Goal: Information Seeking & Learning: Learn about a topic

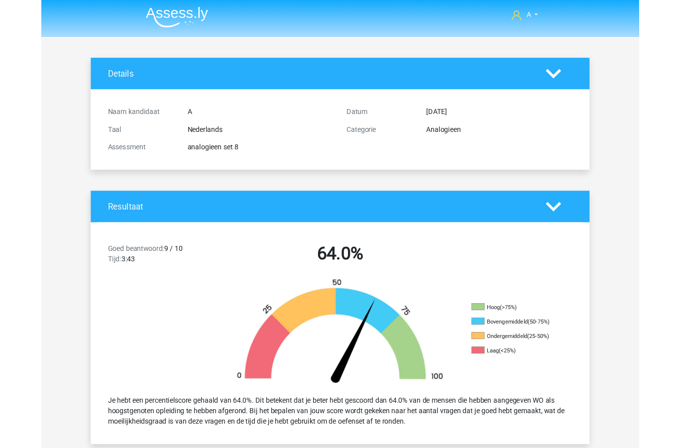
scroll to position [329, 0]
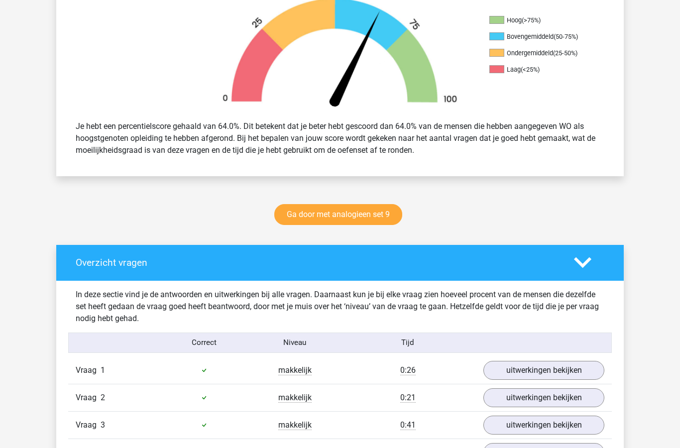
click at [351, 218] on link "Ga door met analogieen set 9" at bounding box center [338, 214] width 128 height 21
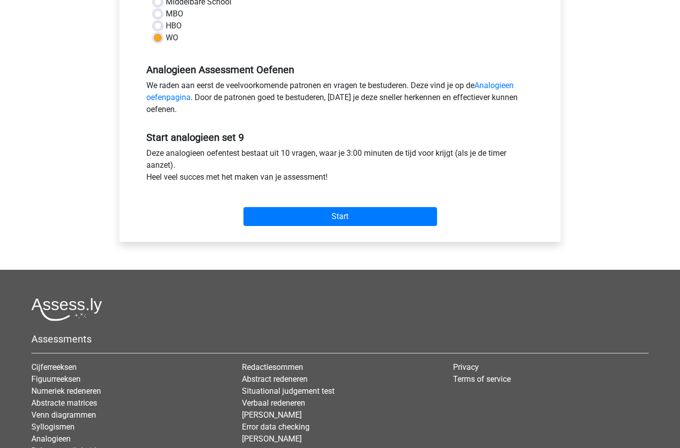
scroll to position [254, 0]
click at [361, 216] on input "Start" at bounding box center [340, 216] width 194 height 19
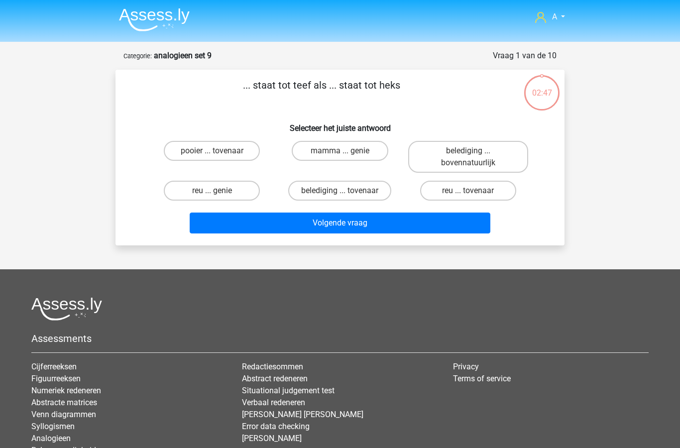
click at [473, 194] on input "reu ... tovenaar" at bounding box center [471, 194] width 6 height 6
radio input "true"
click at [377, 229] on button "Volgende vraag" at bounding box center [340, 222] width 301 height 21
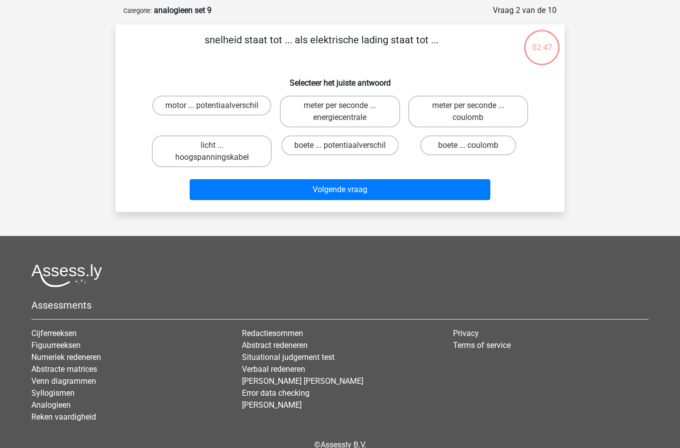
scroll to position [50, 0]
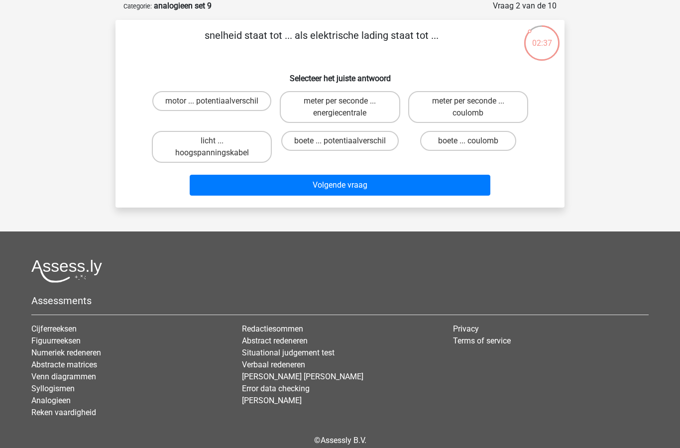
click at [472, 107] on input "meter per seconde ... coulomb" at bounding box center [471, 104] width 6 height 6
radio input "true"
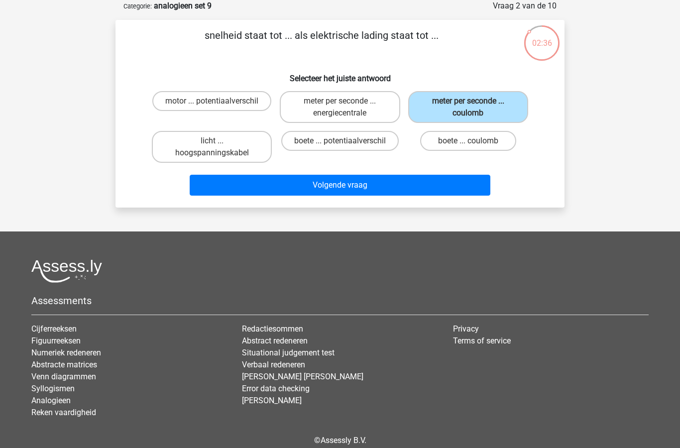
click at [346, 190] on button "Volgende vraag" at bounding box center [340, 185] width 301 height 21
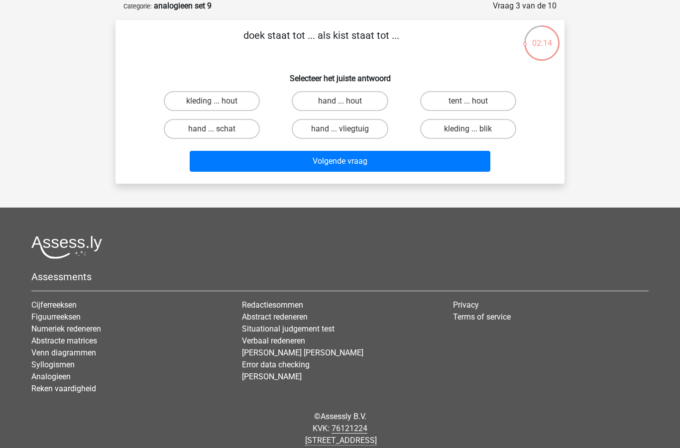
click at [221, 133] on label "hand ... schat" at bounding box center [212, 129] width 96 height 20
click at [218, 133] on input "hand ... schat" at bounding box center [215, 132] width 6 height 6
radio input "true"
click at [308, 167] on button "Volgende vraag" at bounding box center [340, 161] width 301 height 21
click at [345, 133] on input "neven ... pap" at bounding box center [343, 132] width 6 height 6
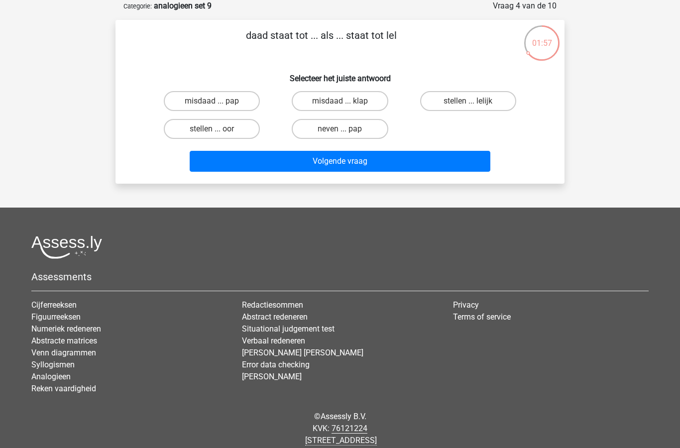
radio input "true"
click at [334, 167] on button "Volgende vraag" at bounding box center [340, 161] width 301 height 21
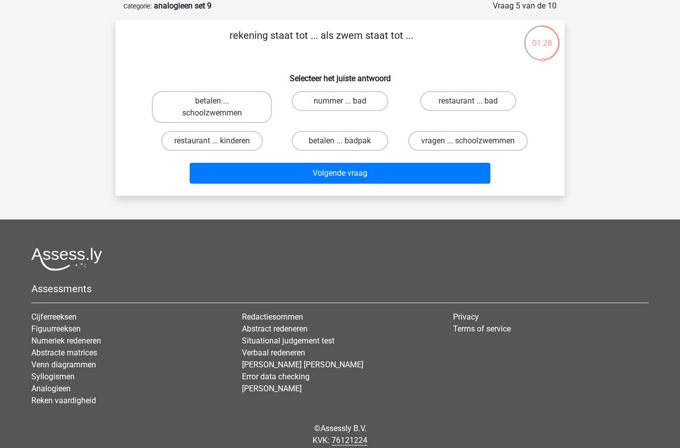
click at [344, 99] on label "nummer ... bad" at bounding box center [340, 101] width 96 height 20
click at [344, 101] on input "nummer ... bad" at bounding box center [343, 104] width 6 height 6
radio input "true"
click at [316, 184] on button "Volgende vraag" at bounding box center [340, 173] width 301 height 21
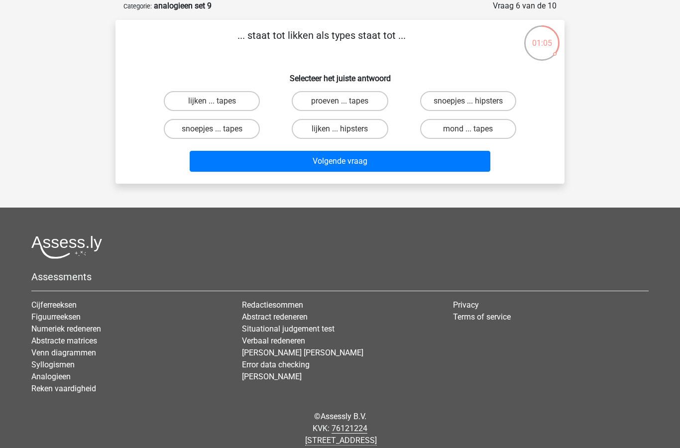
click at [231, 96] on label "lijken ... tapes" at bounding box center [212, 101] width 96 height 20
click at [218, 101] on input "lijken ... tapes" at bounding box center [215, 104] width 6 height 6
radio input "true"
click at [346, 164] on button "Volgende vraag" at bounding box center [340, 161] width 301 height 21
click at [203, 132] on label "inviteren ... aanvullend" at bounding box center [212, 129] width 104 height 20
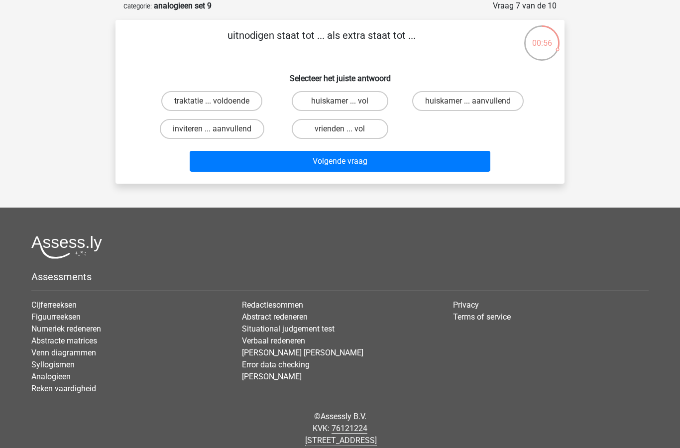
click at [212, 132] on input "inviteren ... aanvullend" at bounding box center [215, 132] width 6 height 6
radio input "true"
click at [313, 165] on button "Volgende vraag" at bounding box center [340, 161] width 301 height 21
click at [338, 99] on label "toegeven ... dik" at bounding box center [340, 101] width 96 height 20
click at [340, 101] on input "toegeven ... dik" at bounding box center [343, 104] width 6 height 6
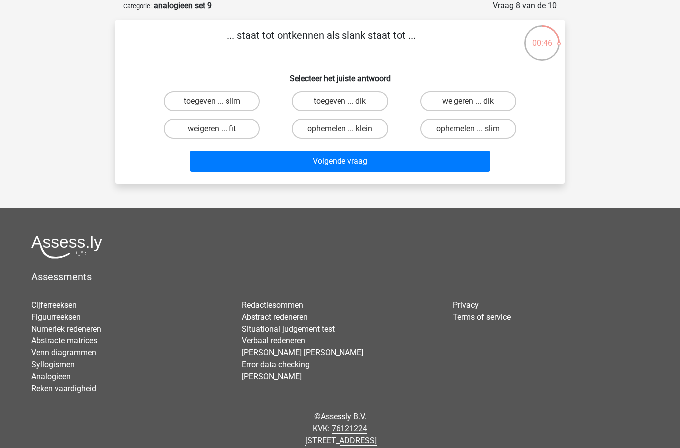
radio input "true"
click at [298, 166] on button "Volgende vraag" at bounding box center [340, 161] width 301 height 21
click at [212, 98] on label "bijen ... ruitergroep" at bounding box center [212, 101] width 96 height 20
click at [212, 101] on input "bijen ... ruitergroep" at bounding box center [215, 104] width 6 height 6
radio input "true"
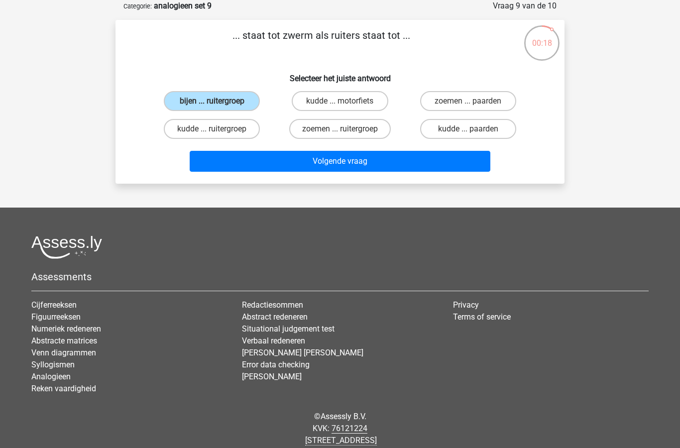
click at [275, 162] on button "Volgende vraag" at bounding box center [340, 161] width 301 height 21
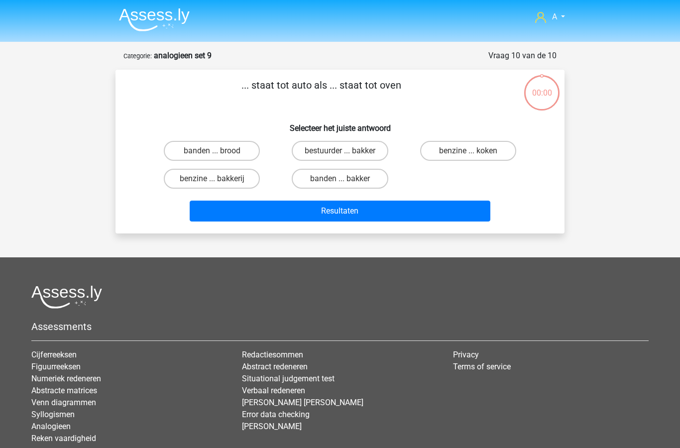
scroll to position [50, 0]
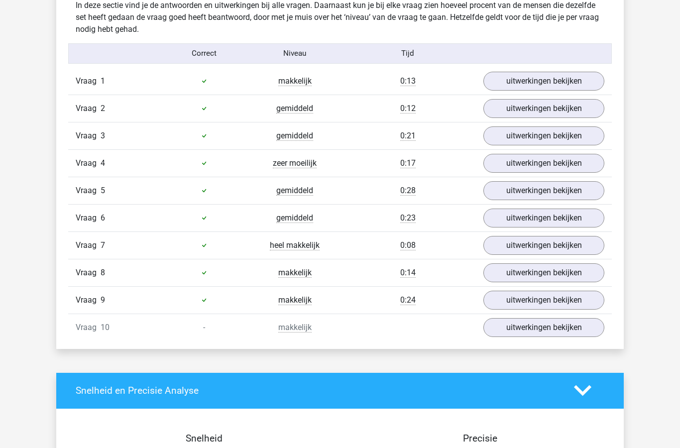
scroll to position [618, 0]
click at [515, 300] on link "uitwerkingen bekijken" at bounding box center [543, 300] width 121 height 19
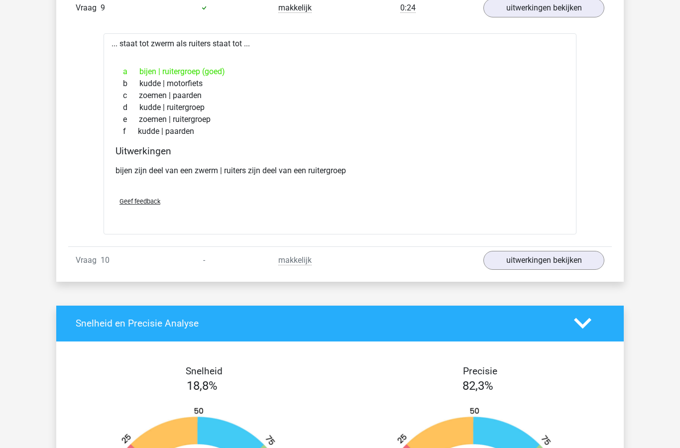
scroll to position [910, 0]
click at [527, 261] on link "uitwerkingen bekijken" at bounding box center [543, 260] width 121 height 19
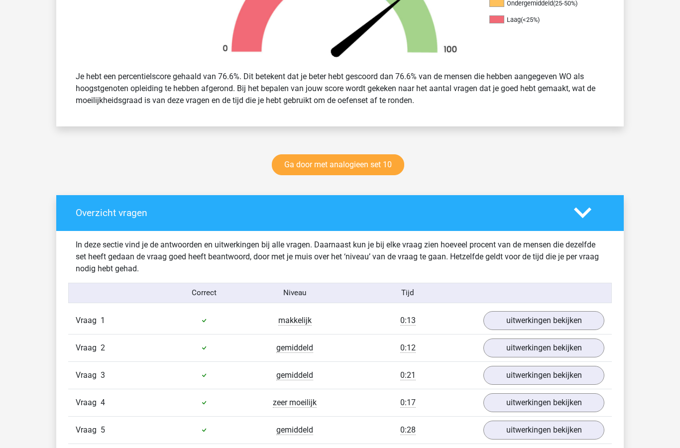
scroll to position [378, 0]
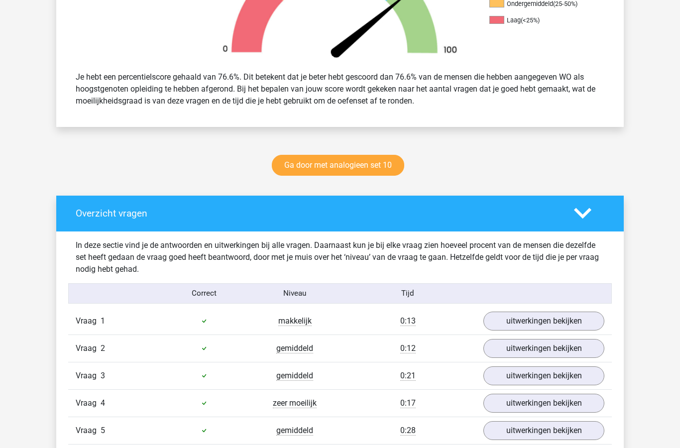
click at [368, 165] on link "Ga door met analogieen set 10" at bounding box center [338, 165] width 132 height 21
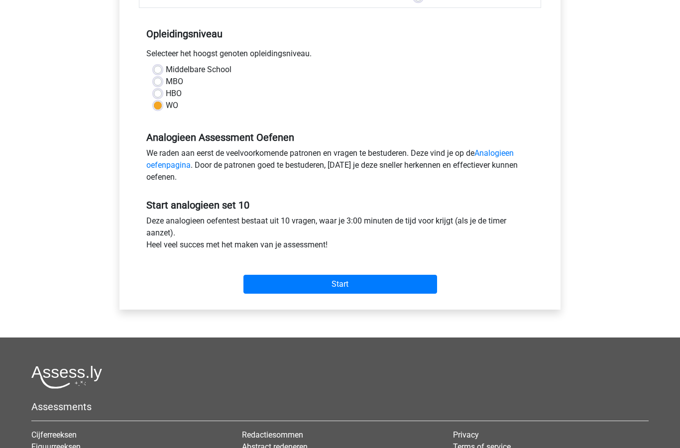
scroll to position [186, 0]
click at [366, 285] on input "Start" at bounding box center [340, 284] width 194 height 19
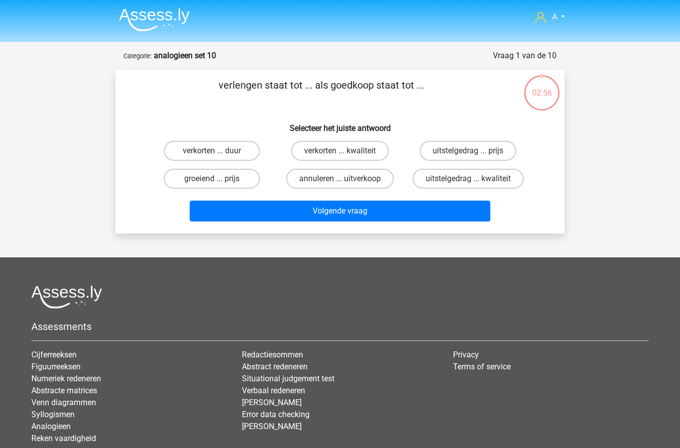
click at [235, 151] on label "verkorten ... duur" at bounding box center [212, 151] width 96 height 20
click at [218, 151] on input "verkorten ... duur" at bounding box center [215, 154] width 6 height 6
radio input "true"
click at [344, 215] on button "Volgende vraag" at bounding box center [340, 211] width 301 height 21
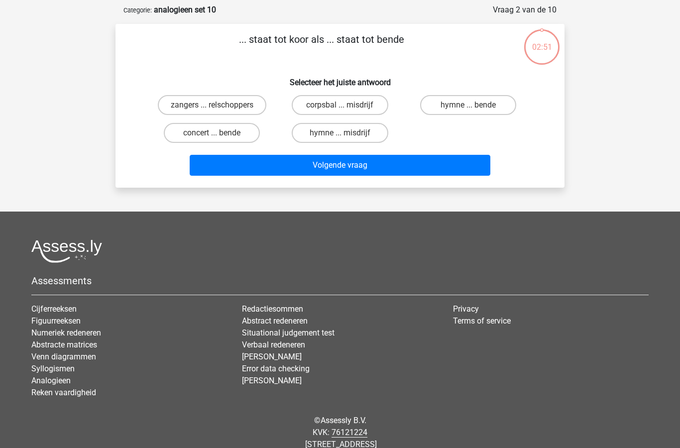
scroll to position [50, 0]
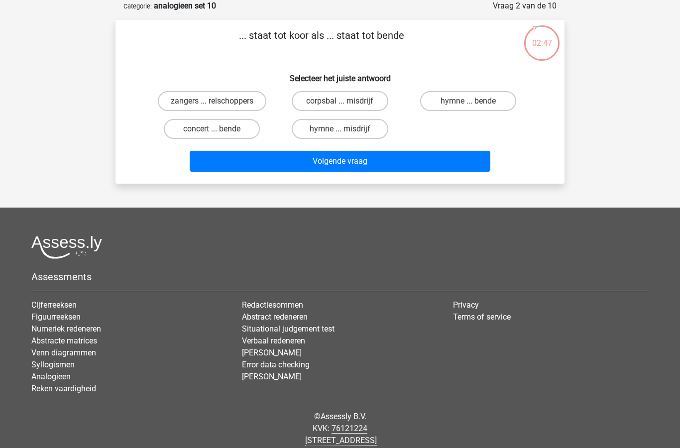
click at [223, 103] on label "zangers ... relschoppers" at bounding box center [212, 101] width 108 height 20
click at [218, 103] on input "zangers ... relschoppers" at bounding box center [215, 104] width 6 height 6
radio input "true"
click at [351, 165] on button "Volgende vraag" at bounding box center [340, 161] width 301 height 21
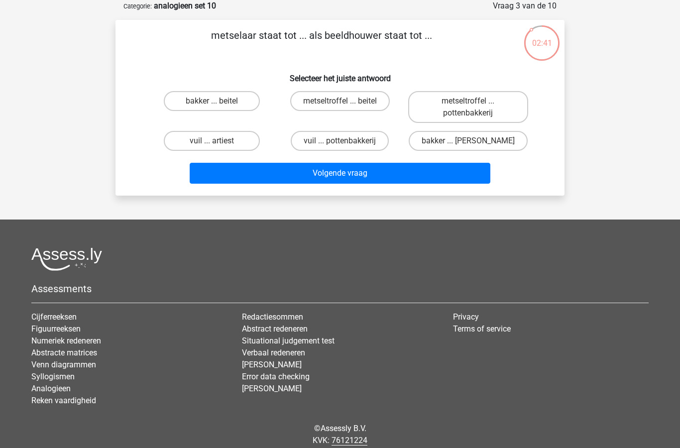
click at [355, 102] on label "metseltroffel ... beitel" at bounding box center [340, 101] width 100 height 20
click at [346, 102] on input "metseltroffel ... beitel" at bounding box center [343, 104] width 6 height 6
radio input "true"
click at [347, 174] on button "Volgende vraag" at bounding box center [340, 173] width 301 height 21
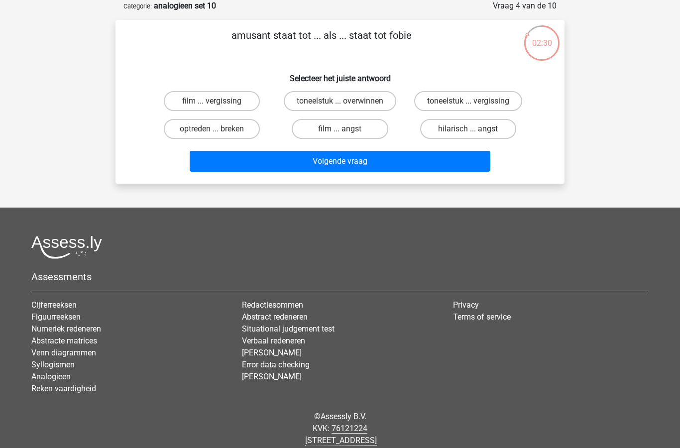
click at [454, 132] on label "hilarisch ... angst" at bounding box center [468, 129] width 96 height 20
click at [468, 132] on input "hilarisch ... angst" at bounding box center [471, 132] width 6 height 6
radio input "true"
click at [351, 167] on button "Volgende vraag" at bounding box center [340, 161] width 301 height 21
click at [342, 132] on input "software ... film" at bounding box center [343, 132] width 6 height 6
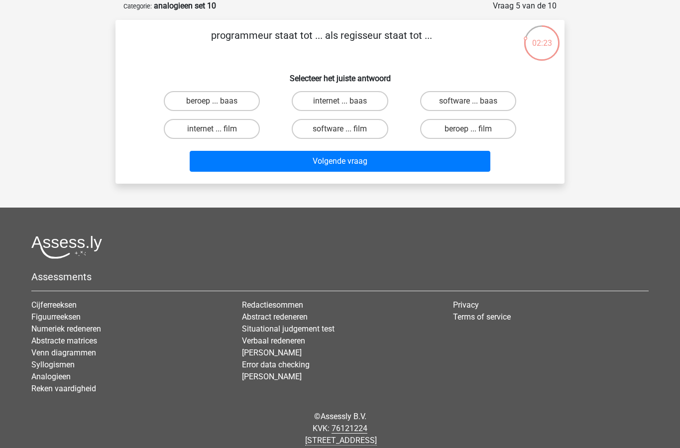
radio input "true"
click at [350, 165] on button "Volgende vraag" at bounding box center [340, 161] width 301 height 21
click at [350, 132] on label "klok ... palm" at bounding box center [340, 129] width 96 height 20
click at [346, 132] on input "klok ... palm" at bounding box center [343, 132] width 6 height 6
radio input "true"
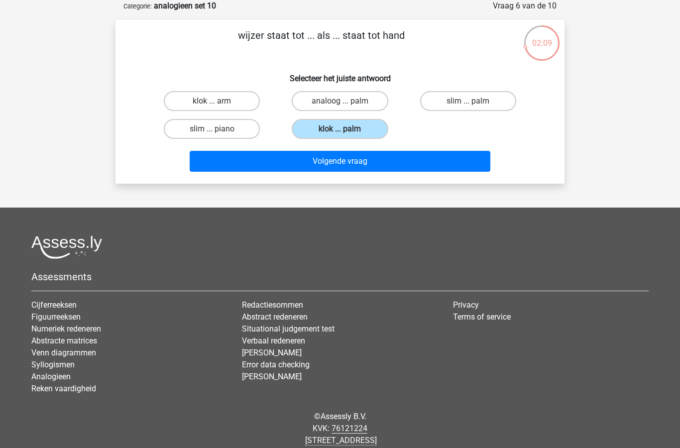
click at [352, 164] on button "Volgende vraag" at bounding box center [340, 161] width 301 height 21
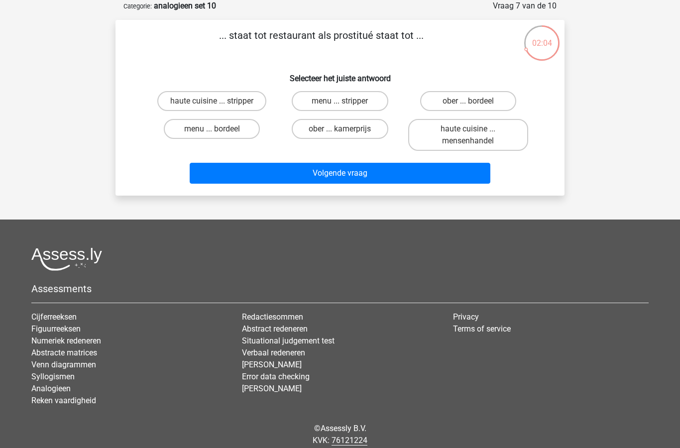
click at [230, 102] on label "haute cuisine ... stripper" at bounding box center [211, 101] width 109 height 20
click at [218, 102] on input "haute cuisine ... stripper" at bounding box center [215, 104] width 6 height 6
radio input "true"
click at [340, 172] on button "Volgende vraag" at bounding box center [340, 173] width 301 height 21
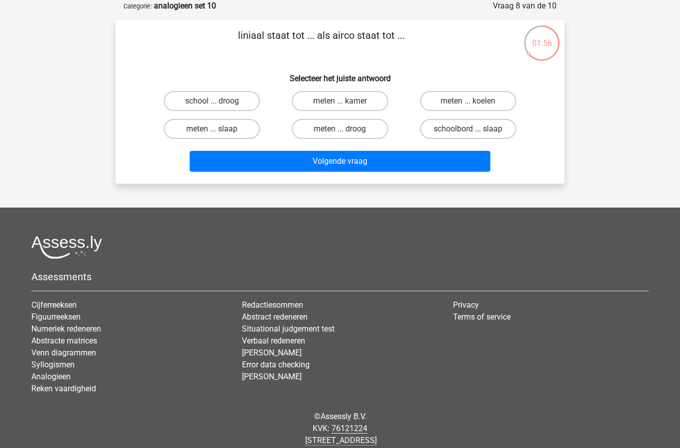
click at [455, 106] on label "meten ... koelen" at bounding box center [468, 101] width 96 height 20
click at [468, 106] on input "meten ... koelen" at bounding box center [471, 104] width 6 height 6
radio input "true"
click at [376, 166] on button "Volgende vraag" at bounding box center [340, 161] width 301 height 21
click at [352, 129] on label "kip ... heet" at bounding box center [340, 129] width 96 height 20
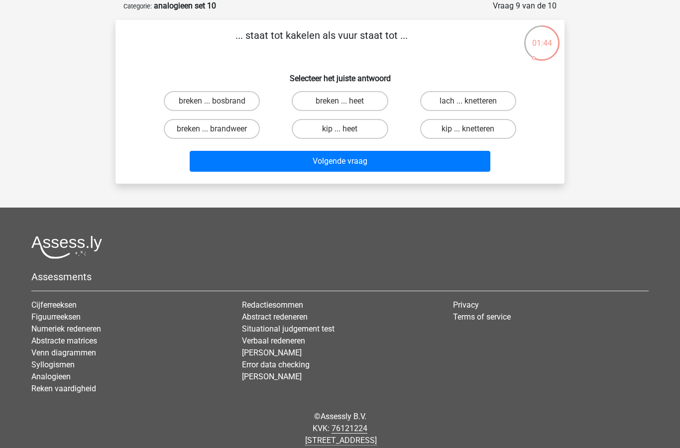
click at [346, 129] on input "kip ... heet" at bounding box center [343, 132] width 6 height 6
radio input "true"
click at [345, 160] on button "Volgende vraag" at bounding box center [340, 161] width 301 height 21
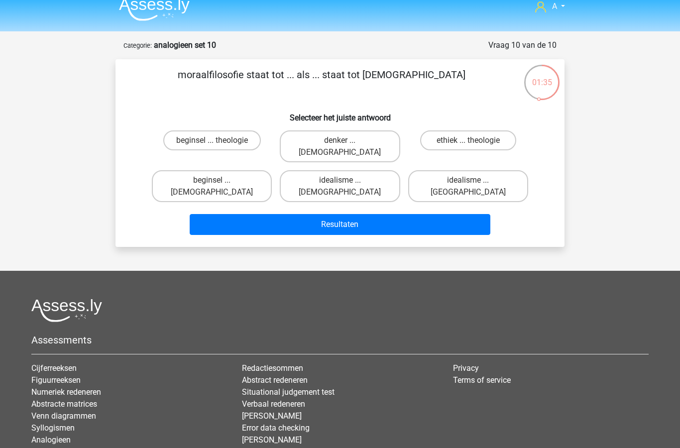
scroll to position [0, 0]
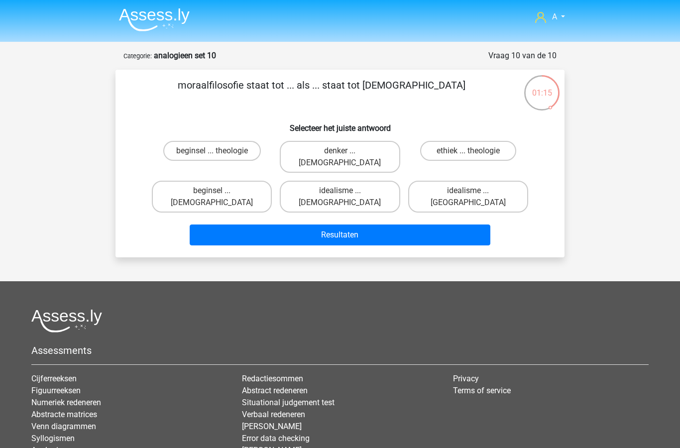
click at [465, 146] on label "ethiek ... theologie" at bounding box center [468, 151] width 96 height 20
click at [468, 151] on input "ethiek ... theologie" at bounding box center [471, 154] width 6 height 6
radio input "true"
click at [353, 224] on button "Resultaten" at bounding box center [340, 234] width 301 height 21
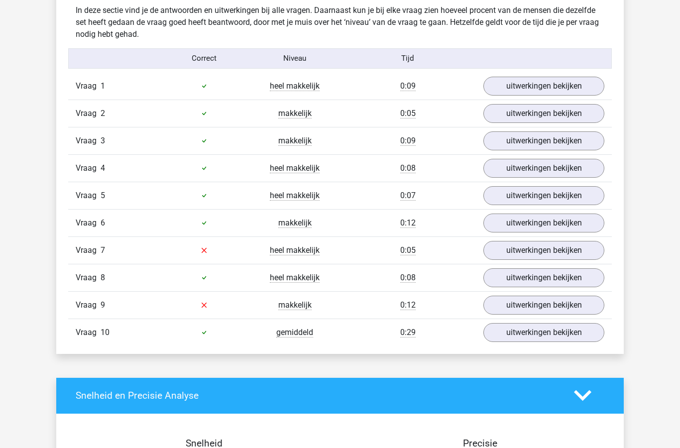
scroll to position [613, 0]
click at [519, 252] on link "uitwerkingen bekijken" at bounding box center [543, 250] width 121 height 19
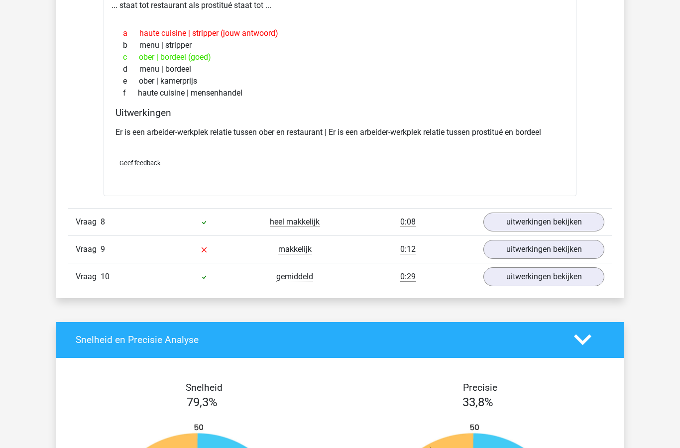
scroll to position [894, 0]
click at [514, 247] on link "uitwerkingen bekijken" at bounding box center [543, 249] width 121 height 19
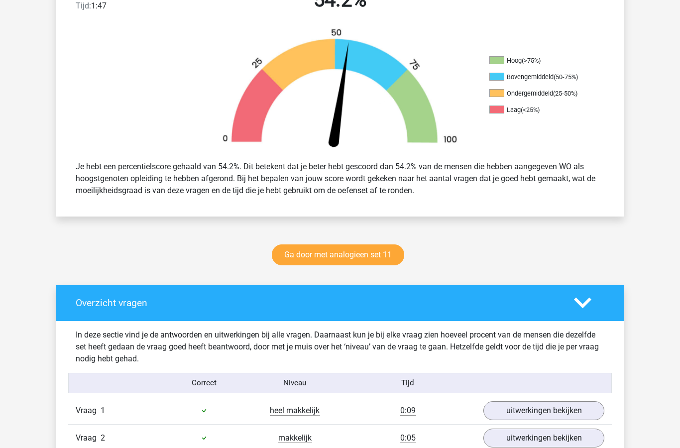
scroll to position [288, 0]
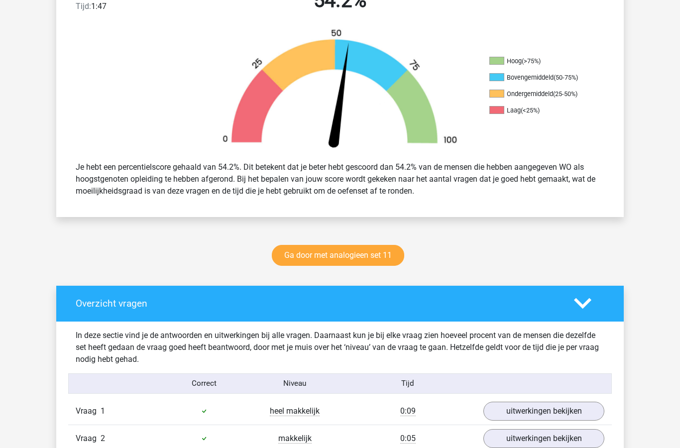
click at [366, 254] on link "Ga door met analogieen set 11" at bounding box center [338, 255] width 132 height 21
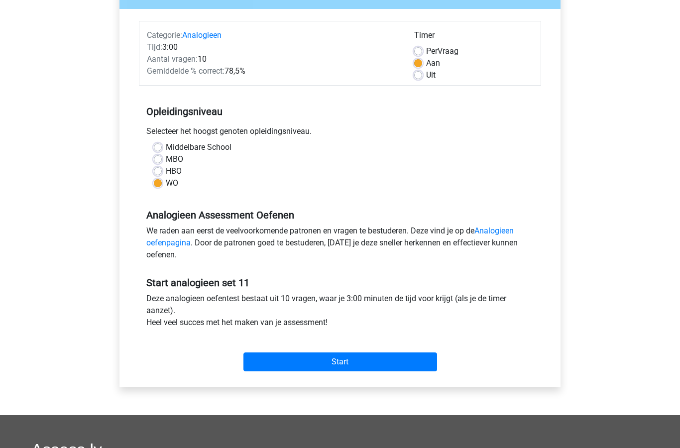
scroll to position [90, 0]
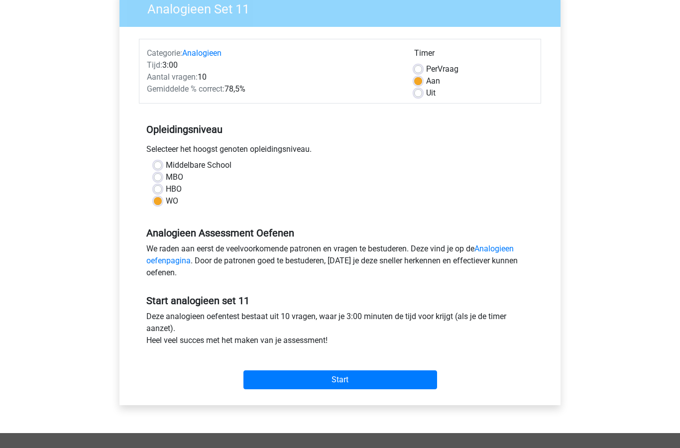
click at [360, 382] on input "Start" at bounding box center [340, 380] width 194 height 19
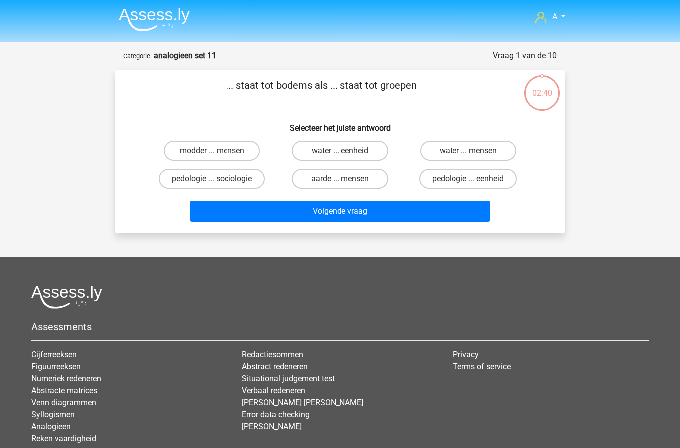
click at [228, 181] on label "pedologie ... sociologie" at bounding box center [212, 179] width 106 height 20
click at [218, 181] on input "pedologie ... sociologie" at bounding box center [215, 182] width 6 height 6
radio input "true"
click at [299, 215] on button "Volgende vraag" at bounding box center [340, 211] width 301 height 21
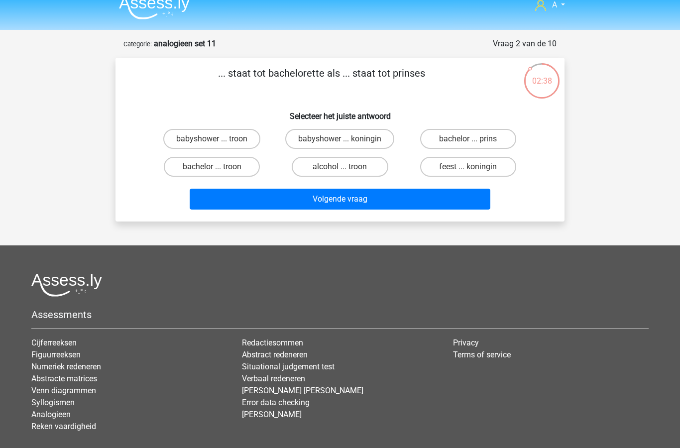
scroll to position [10, 0]
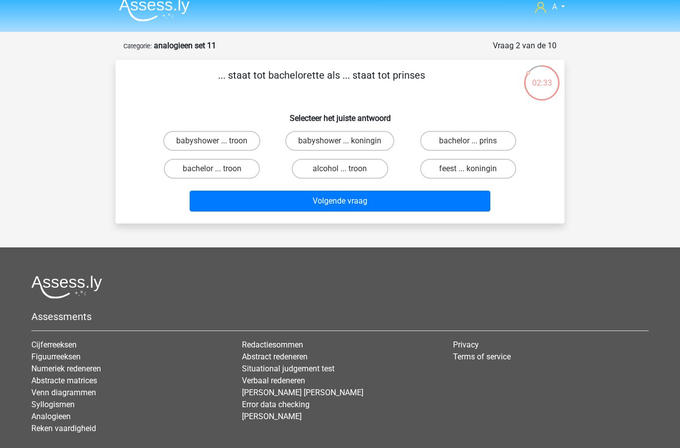
click at [456, 137] on label "bachelor ... prins" at bounding box center [468, 141] width 96 height 20
click at [468, 141] on input "bachelor ... prins" at bounding box center [471, 144] width 6 height 6
radio input "true"
click at [340, 204] on button "Volgende vraag" at bounding box center [340, 201] width 301 height 21
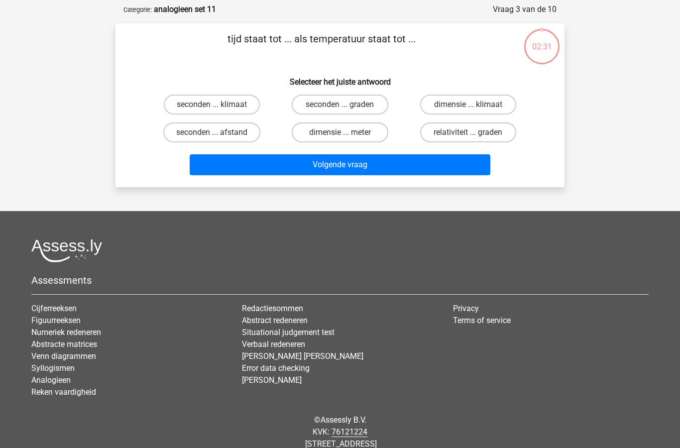
scroll to position [50, 0]
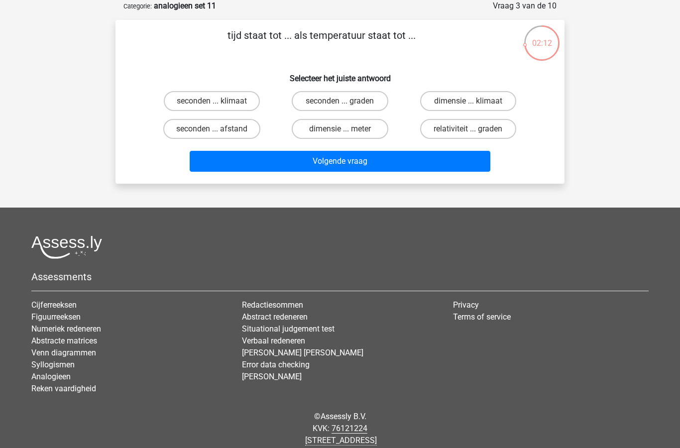
click at [343, 103] on input "seconden ... graden" at bounding box center [343, 104] width 6 height 6
radio input "true"
click at [340, 164] on button "Volgende vraag" at bounding box center [340, 161] width 301 height 21
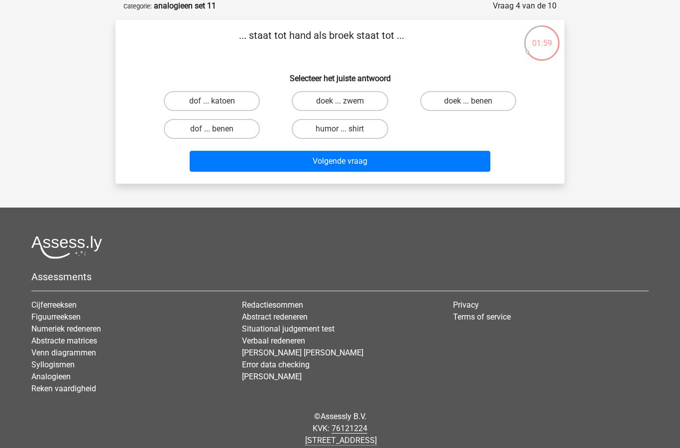
click at [345, 100] on label "doek ... zwem" at bounding box center [340, 101] width 96 height 20
click at [345, 101] on input "doek ... zwem" at bounding box center [343, 104] width 6 height 6
radio input "true"
click at [333, 161] on button "Volgende vraag" at bounding box center [340, 161] width 301 height 21
click at [235, 97] on label "neten ... madam" at bounding box center [212, 101] width 96 height 20
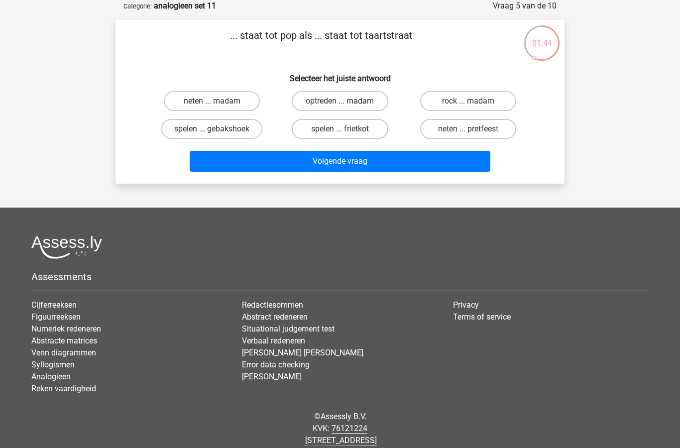
click at [218, 101] on input "neten ... madam" at bounding box center [215, 104] width 6 height 6
radio input "true"
click at [343, 162] on button "Volgende vraag" at bounding box center [340, 161] width 301 height 21
click at [221, 130] on label "bloed ... nummer" at bounding box center [212, 129] width 96 height 20
click at [218, 130] on input "bloed ... nummer" at bounding box center [215, 132] width 6 height 6
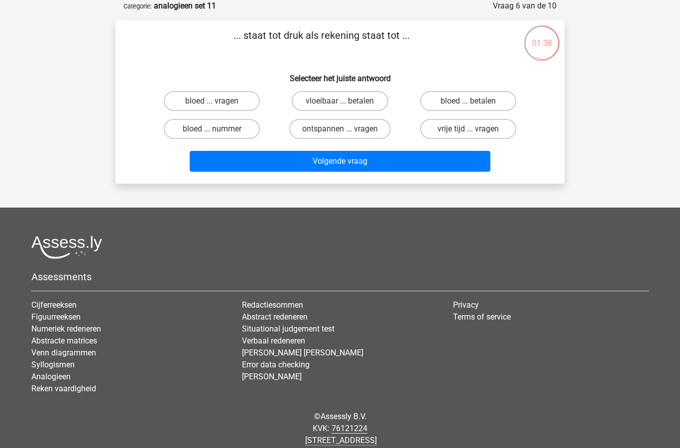
radio input "true"
click at [337, 167] on button "Volgende vraag" at bounding box center [340, 161] width 301 height 21
click at [353, 102] on label "streamen ... lopen" at bounding box center [340, 101] width 96 height 20
click at [346, 102] on input "streamen ... lopen" at bounding box center [343, 104] width 6 height 6
radio input "true"
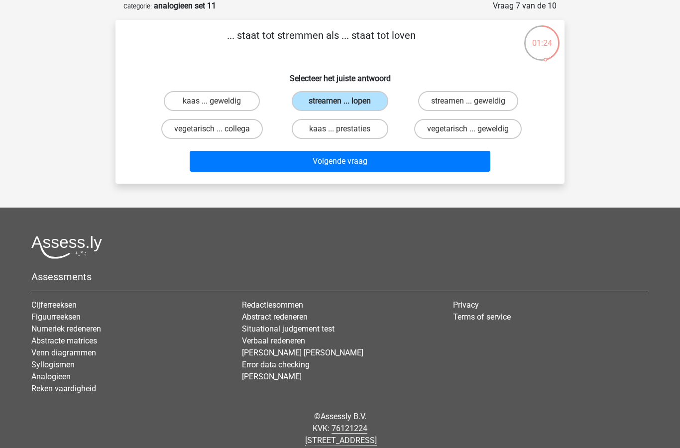
click at [352, 162] on button "Volgende vraag" at bounding box center [340, 161] width 301 height 21
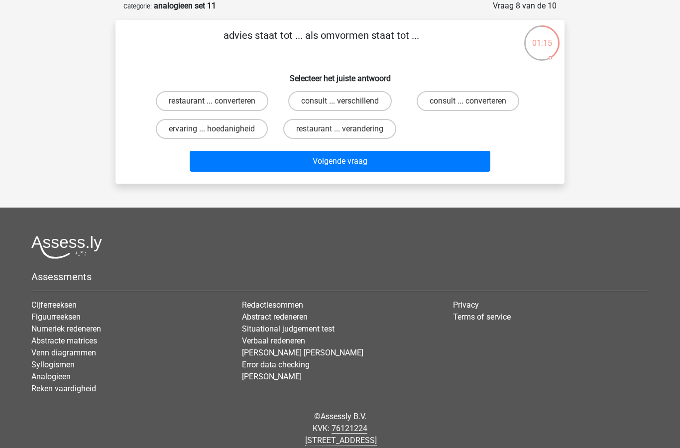
click at [459, 99] on label "consult ... converteren" at bounding box center [467, 101] width 103 height 20
click at [468, 101] on input "consult ... converteren" at bounding box center [471, 104] width 6 height 6
radio input "true"
click at [351, 168] on button "Volgende vraag" at bounding box center [340, 161] width 301 height 21
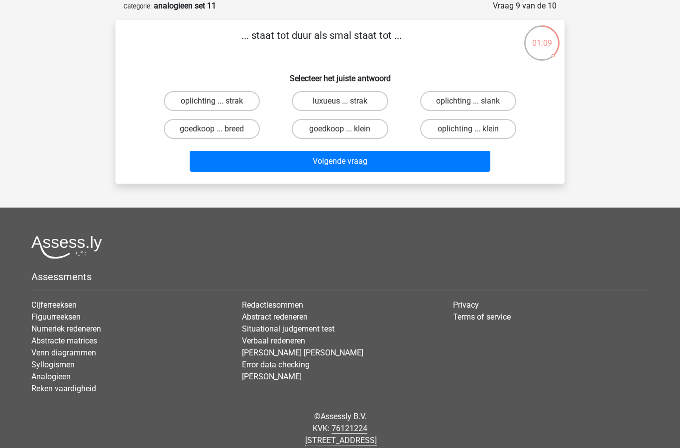
click at [230, 131] on label "goedkoop ... breed" at bounding box center [212, 129] width 96 height 20
click at [218, 131] on input "goedkoop ... breed" at bounding box center [215, 132] width 6 height 6
radio input "true"
click at [337, 161] on button "Volgende vraag" at bounding box center [340, 161] width 301 height 21
click at [234, 130] on label "metselaar ... vliegtuig" at bounding box center [212, 129] width 101 height 20
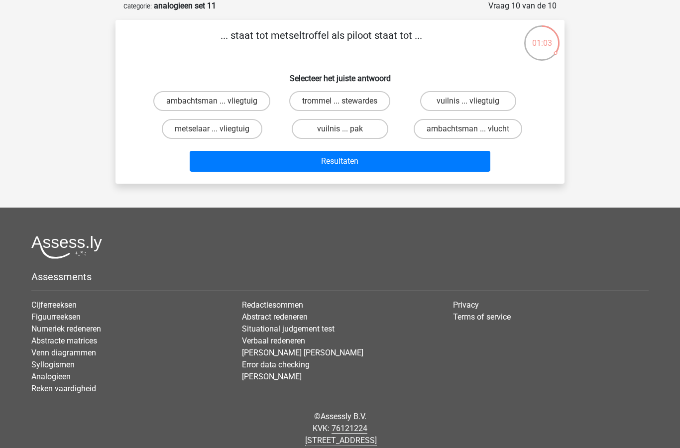
click at [218, 130] on input "metselaar ... vliegtuig" at bounding box center [215, 132] width 6 height 6
radio input "true"
click at [346, 160] on button "Resultaten" at bounding box center [340, 161] width 301 height 21
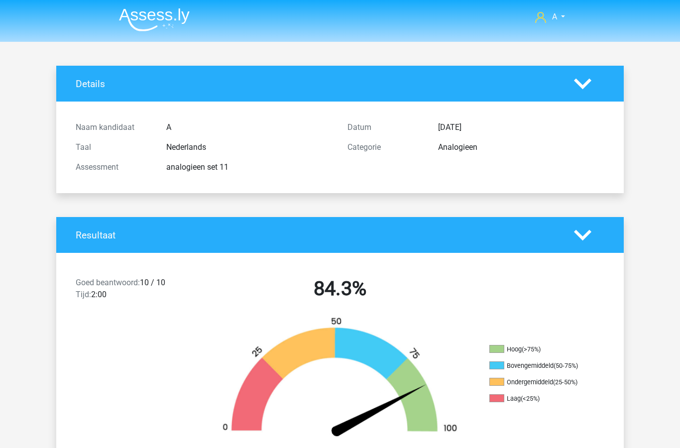
click at [568, 11] on link "A" at bounding box center [550, 17] width 38 height 12
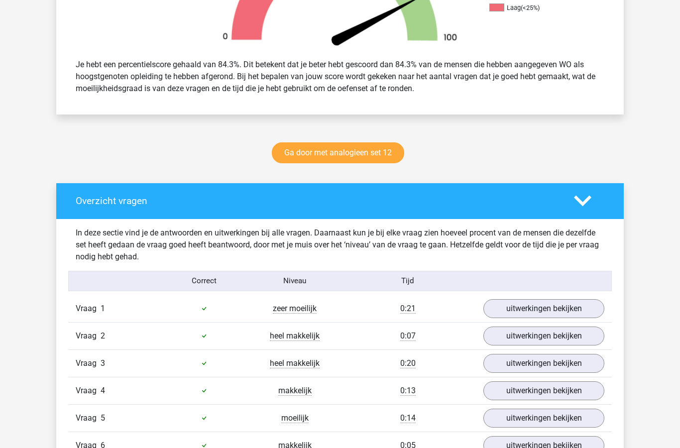
scroll to position [393, 0]
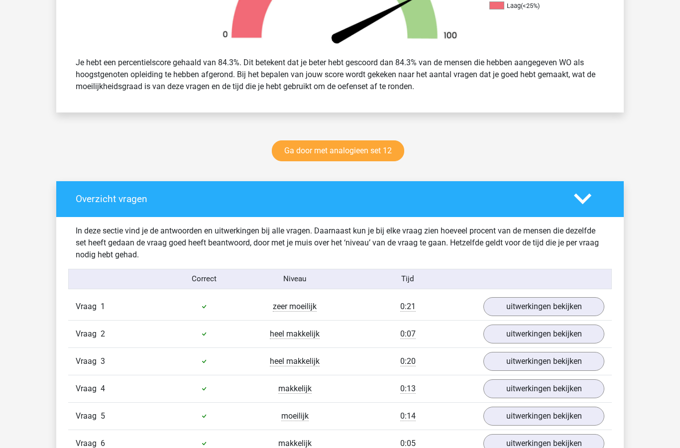
click at [359, 149] on link "Ga door met analogieen set 12" at bounding box center [338, 150] width 132 height 21
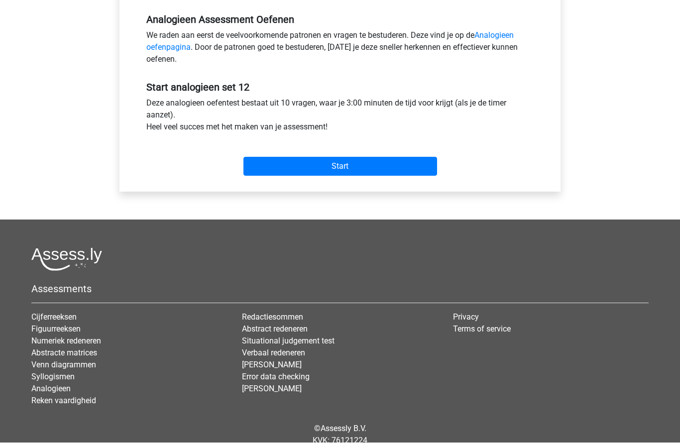
scroll to position [299, 0]
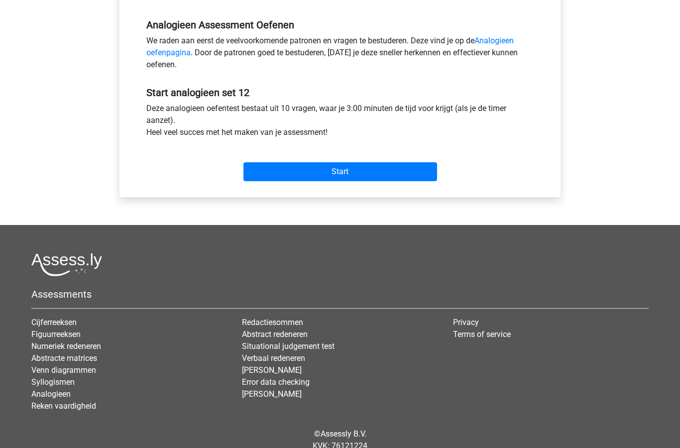
click at [60, 395] on link "Analogieen" at bounding box center [50, 393] width 39 height 9
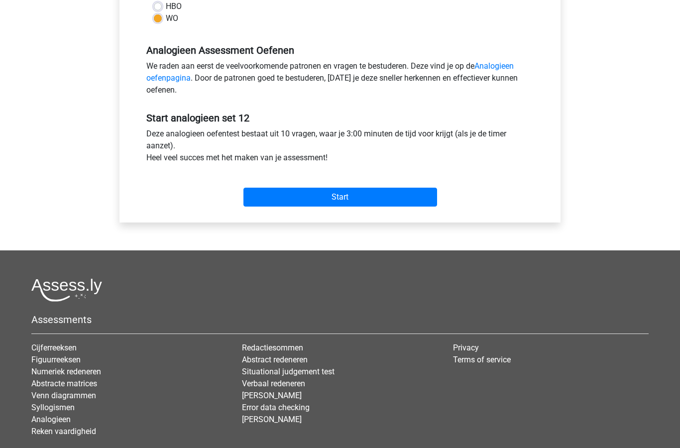
scroll to position [273, 0]
click at [363, 193] on input "Start" at bounding box center [340, 197] width 194 height 19
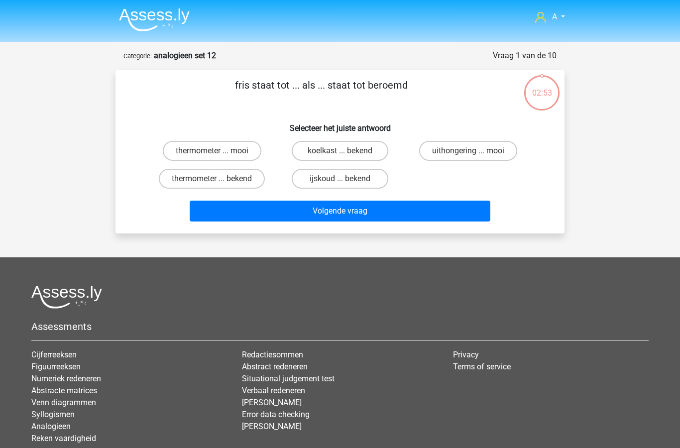
click at [343, 178] on label "ijskoud ... bekend" at bounding box center [340, 179] width 96 height 20
click at [343, 179] on input "ijskoud ... bekend" at bounding box center [343, 182] width 6 height 6
radio input "true"
click at [338, 211] on button "Volgende vraag" at bounding box center [340, 211] width 301 height 21
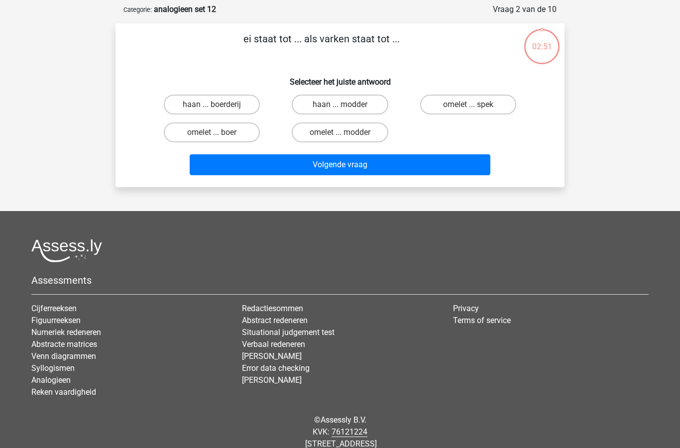
scroll to position [50, 0]
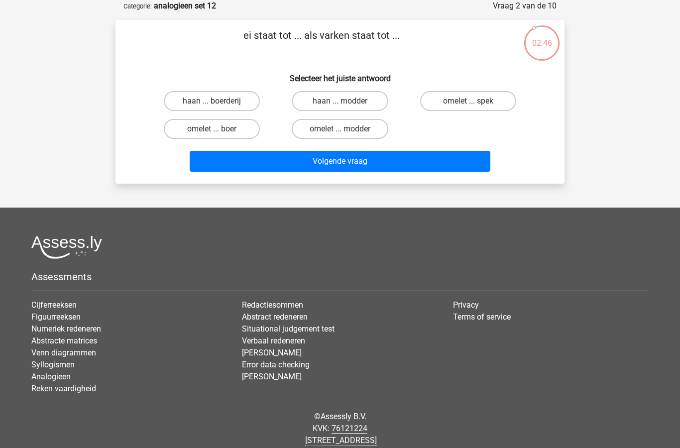
click at [469, 97] on label "omelet ... spek" at bounding box center [468, 101] width 96 height 20
click at [469, 101] on input "omelet ... spek" at bounding box center [471, 104] width 6 height 6
radio input "true"
click at [359, 164] on button "Volgende vraag" at bounding box center [340, 161] width 301 height 21
click at [458, 101] on label "gedicht ... advies" at bounding box center [468, 101] width 96 height 20
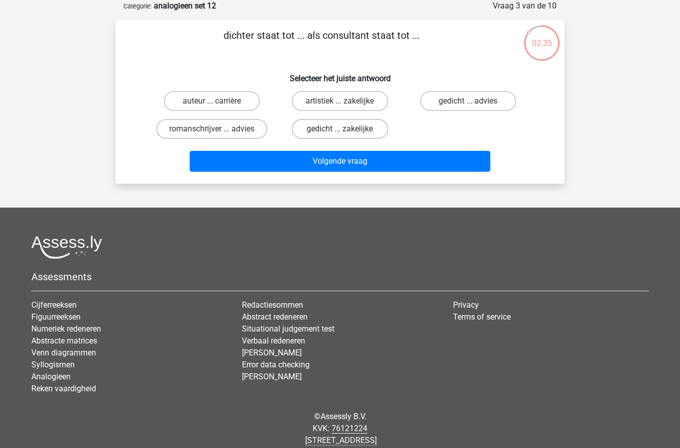
click at [468, 101] on input "gedicht ... advies" at bounding box center [471, 104] width 6 height 6
radio input "true"
click at [345, 166] on button "Volgende vraag" at bounding box center [340, 161] width 301 height 21
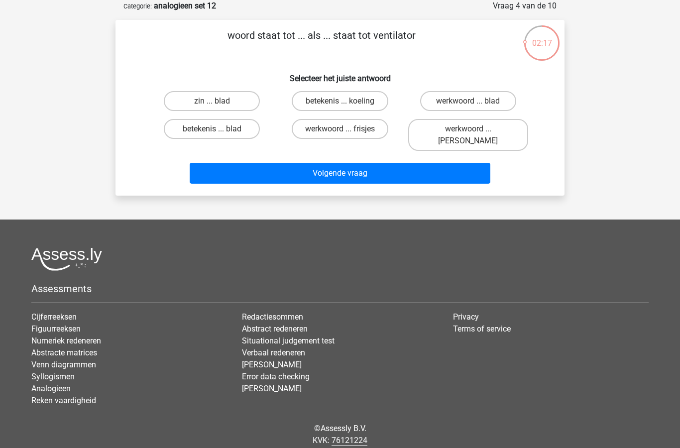
click at [224, 102] on label "zin ... blad" at bounding box center [212, 101] width 96 height 20
click at [218, 102] on input "zin ... blad" at bounding box center [215, 104] width 6 height 6
radio input "true"
click at [280, 166] on button "Volgende vraag" at bounding box center [340, 173] width 301 height 21
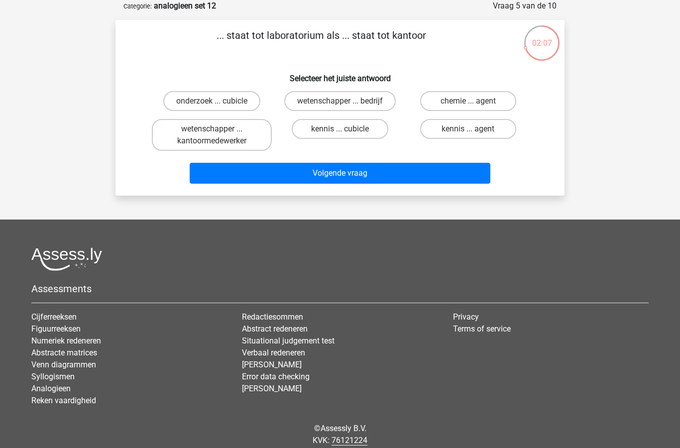
click at [218, 134] on input "wetenschapper ... kantoormedewerker" at bounding box center [215, 132] width 6 height 6
radio input "true"
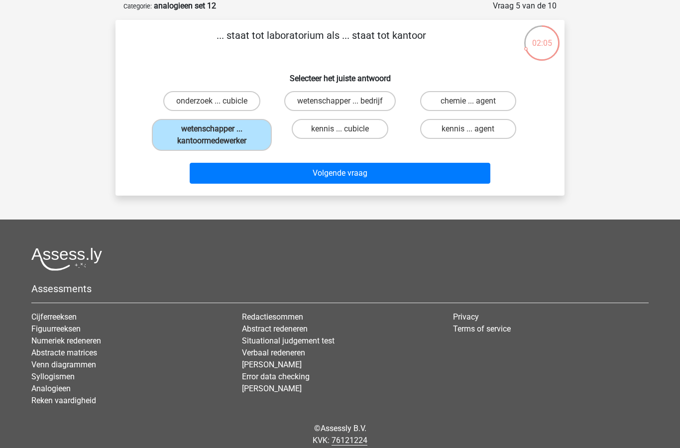
click at [346, 177] on button "Volgende vraag" at bounding box center [340, 173] width 301 height 21
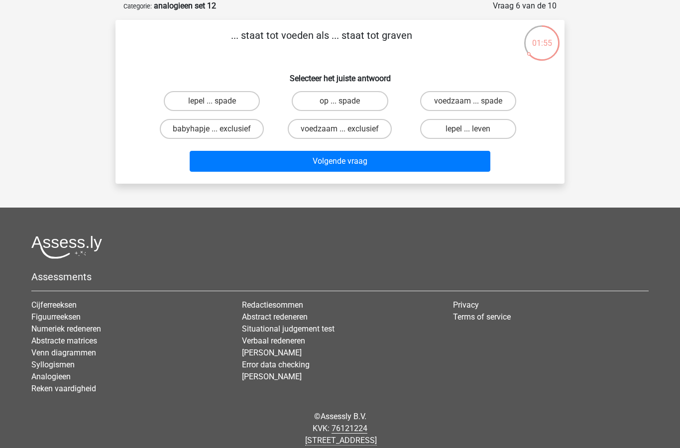
click at [231, 111] on label "lepel ... spade" at bounding box center [212, 101] width 96 height 20
click at [218, 107] on input "lepel ... spade" at bounding box center [215, 104] width 6 height 6
radio input "true"
click at [309, 167] on button "Volgende vraag" at bounding box center [340, 161] width 301 height 21
click at [227, 102] on label "kip ... hond" at bounding box center [212, 101] width 96 height 20
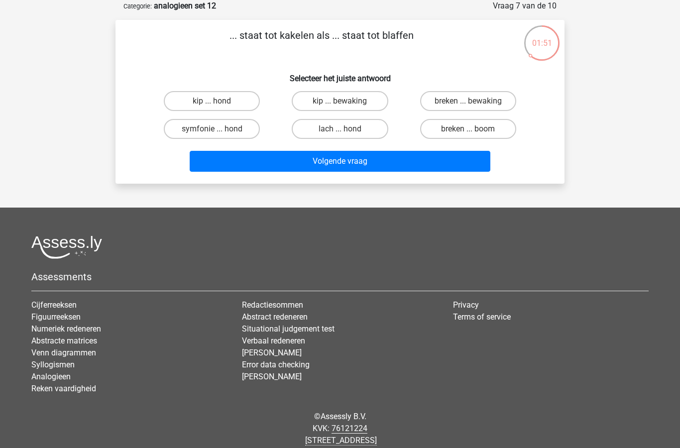
click at [218, 102] on input "kip ... hond" at bounding box center [215, 104] width 6 height 6
radio input "true"
click at [332, 165] on button "Volgende vraag" at bounding box center [340, 161] width 301 height 21
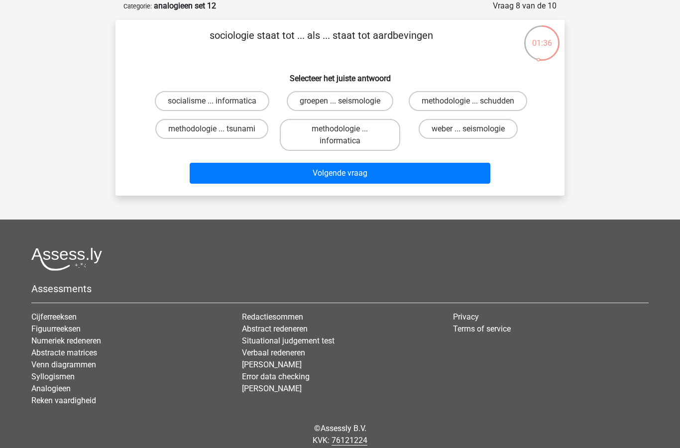
click at [359, 99] on label "groepen ... seismologie" at bounding box center [340, 101] width 106 height 20
click at [346, 101] on input "groepen ... seismologie" at bounding box center [343, 104] width 6 height 6
radio input "true"
click at [358, 174] on button "Volgende vraag" at bounding box center [340, 173] width 301 height 21
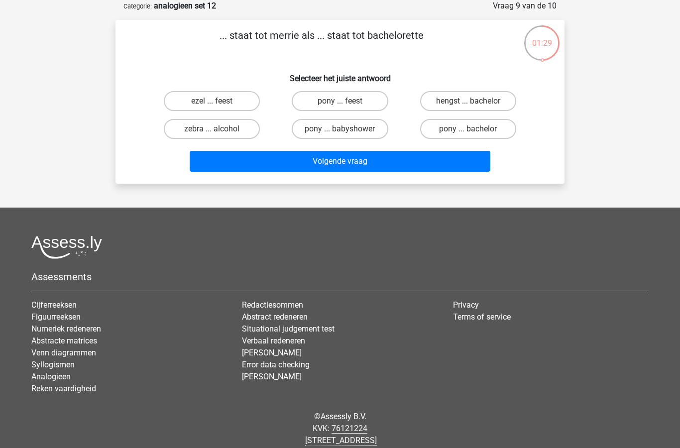
click at [464, 103] on label "hengst ... bachelor" at bounding box center [468, 101] width 96 height 20
click at [468, 103] on input "hengst ... bachelor" at bounding box center [471, 104] width 6 height 6
radio input "true"
click at [367, 168] on button "Volgende vraag" at bounding box center [340, 161] width 301 height 21
click at [342, 99] on label "invalideplek ... hand" at bounding box center [340, 101] width 96 height 20
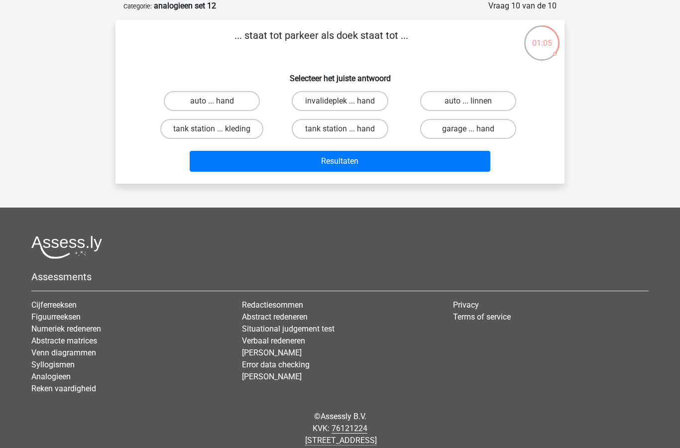
click at [342, 101] on input "invalideplek ... hand" at bounding box center [343, 104] width 6 height 6
radio input "true"
click at [322, 159] on button "Resultaten" at bounding box center [340, 161] width 301 height 21
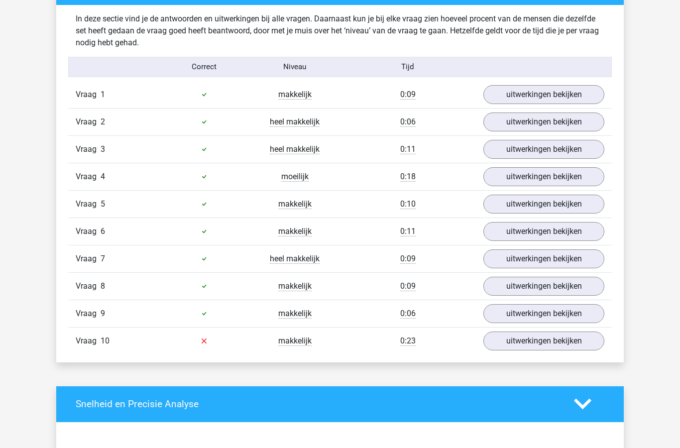
scroll to position [605, 0]
click at [532, 342] on link "uitwerkingen bekijken" at bounding box center [543, 340] width 121 height 19
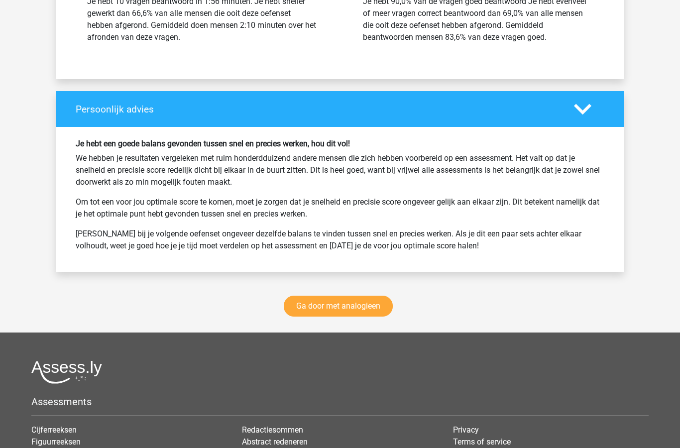
scroll to position [1471, 0]
click at [366, 307] on link "Ga door met analogieen" at bounding box center [338, 306] width 109 height 21
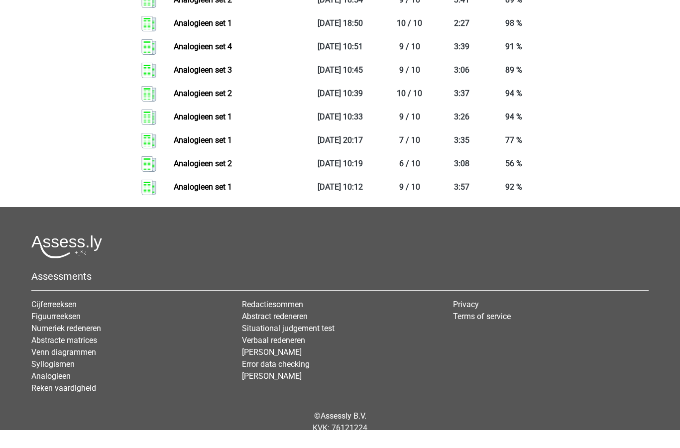
scroll to position [1558, 0]
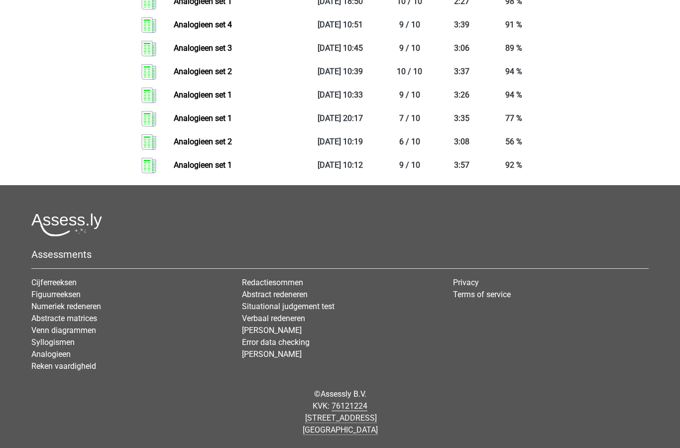
click at [85, 320] on link "Abstracte matrices" at bounding box center [64, 317] width 66 height 9
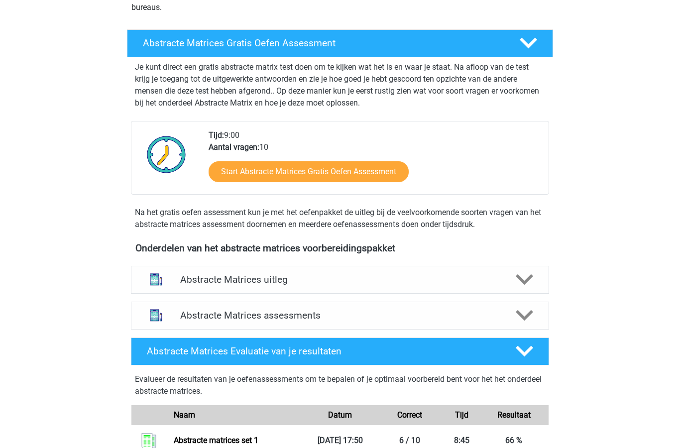
scroll to position [156, 0]
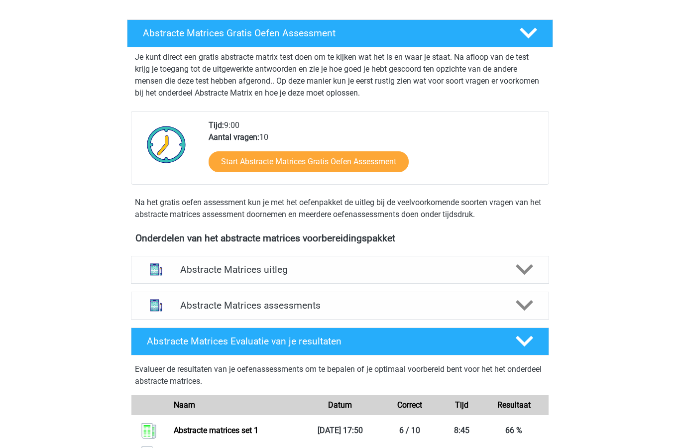
click at [360, 163] on link "Start Abstracte Matrices Gratis Oefen Assessment" at bounding box center [308, 162] width 200 height 21
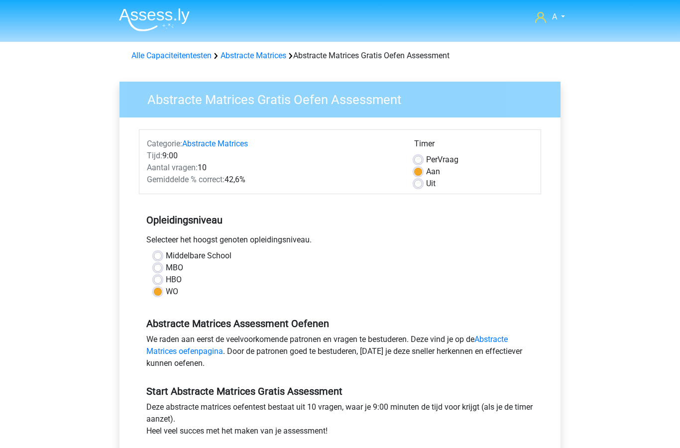
click at [426, 185] on label "Uit" at bounding box center [430, 184] width 9 height 12
click at [416, 185] on input "Uit" at bounding box center [418, 183] width 8 height 10
radio input "true"
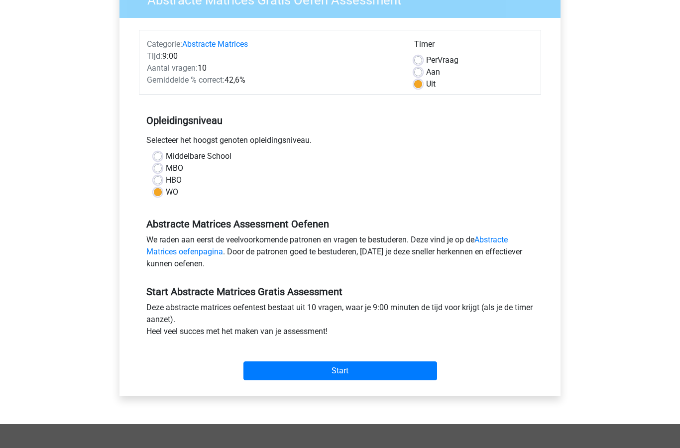
scroll to position [102, 0]
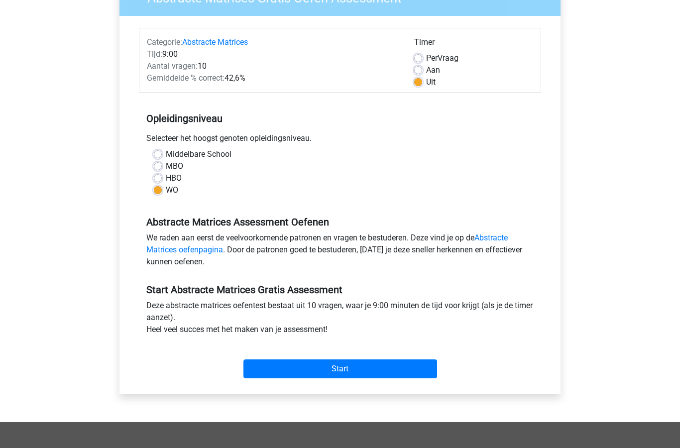
click at [360, 370] on input "Start" at bounding box center [340, 368] width 194 height 19
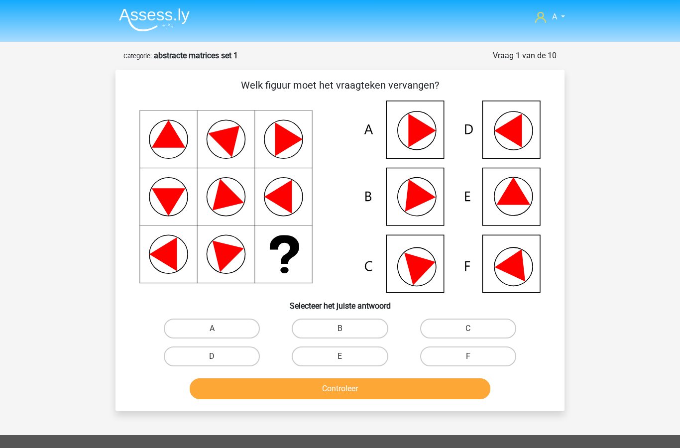
click at [352, 328] on label "B" at bounding box center [340, 328] width 96 height 20
click at [346, 328] on input "B" at bounding box center [343, 331] width 6 height 6
radio input "true"
click at [369, 390] on button "Controleer" at bounding box center [340, 388] width 301 height 21
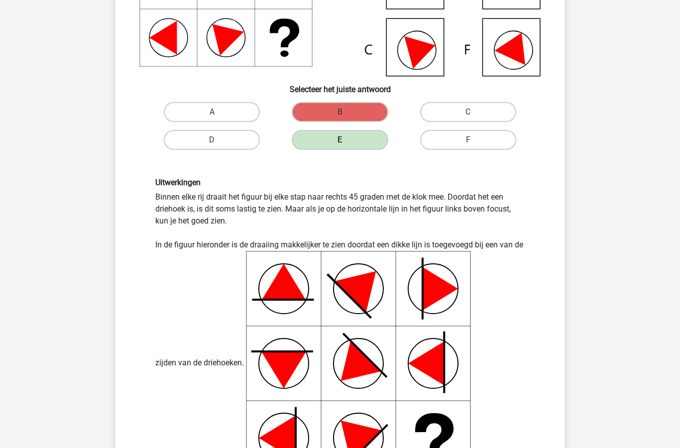
scroll to position [216, 0]
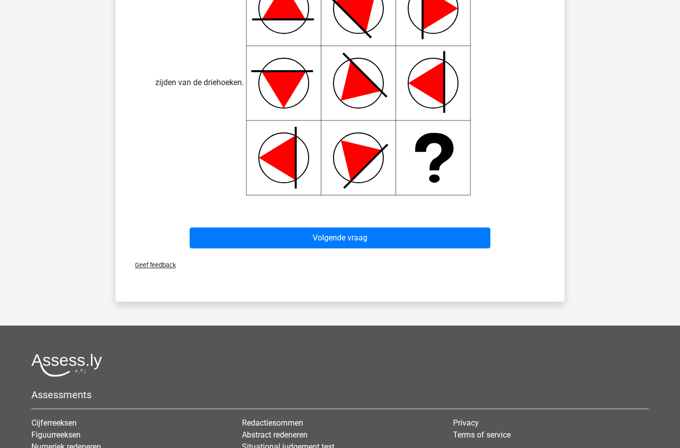
click at [436, 237] on button "Volgende vraag" at bounding box center [340, 237] width 301 height 21
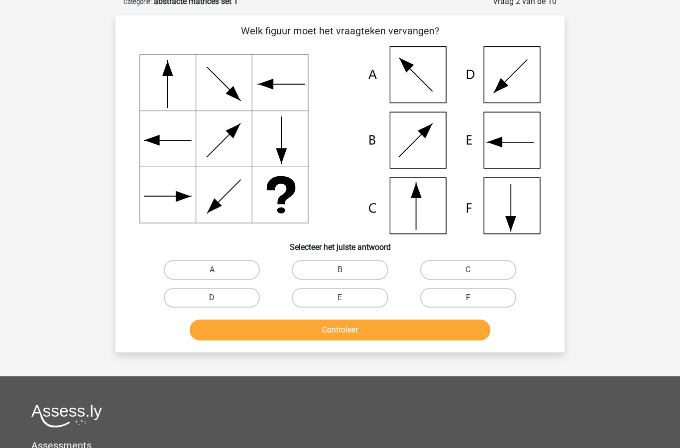
scroll to position [50, 0]
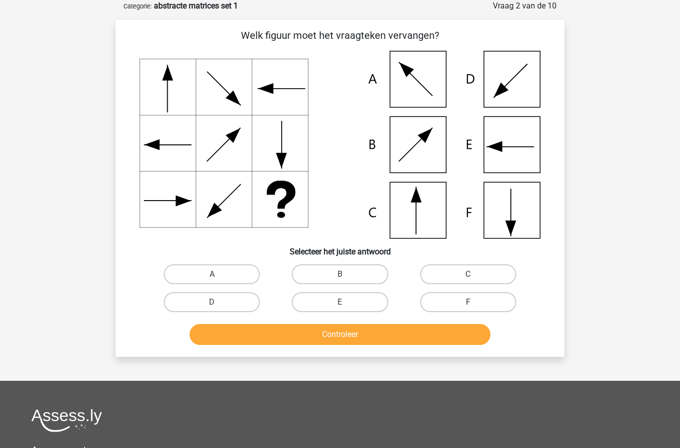
click at [474, 276] on input "C" at bounding box center [471, 277] width 6 height 6
radio input "true"
click at [376, 337] on button "Controleer" at bounding box center [340, 334] width 301 height 21
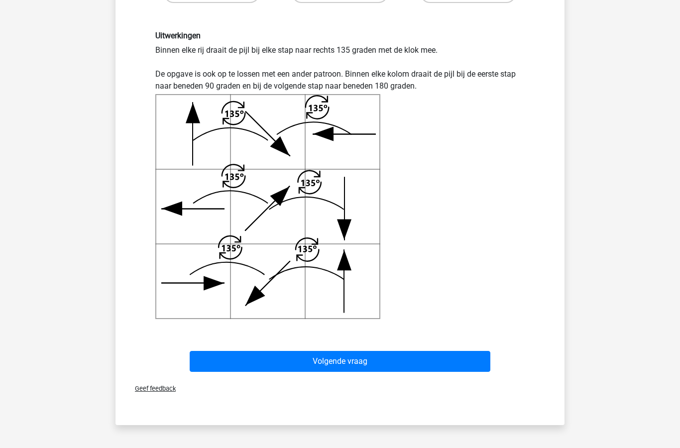
click at [404, 368] on button "Volgende vraag" at bounding box center [340, 361] width 301 height 21
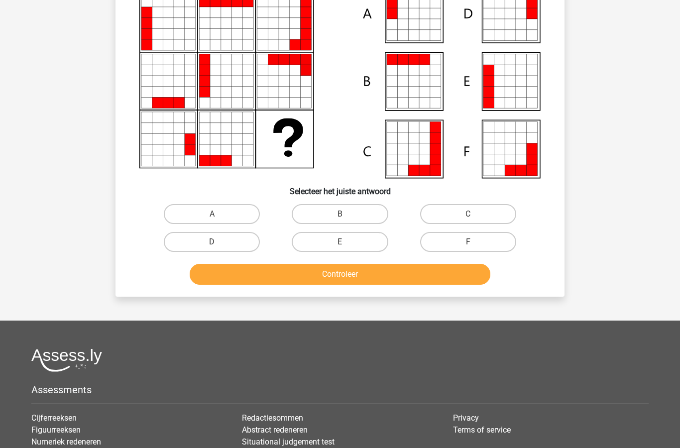
scroll to position [99, 0]
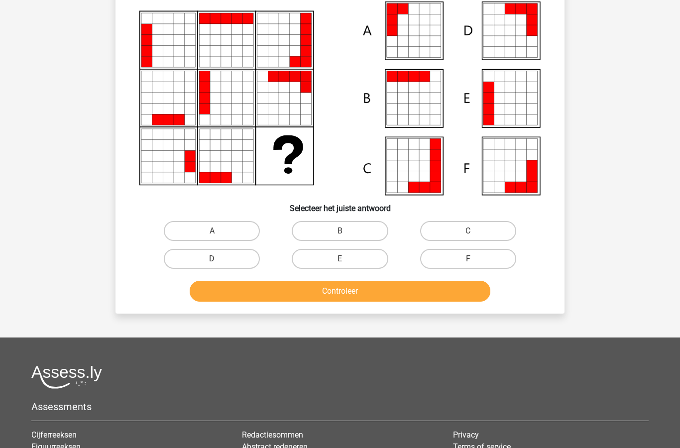
click at [223, 226] on label "A" at bounding box center [212, 231] width 96 height 20
click at [218, 231] on input "A" at bounding box center [215, 234] width 6 height 6
radio input "true"
click at [345, 294] on button "Controleer" at bounding box center [340, 291] width 301 height 21
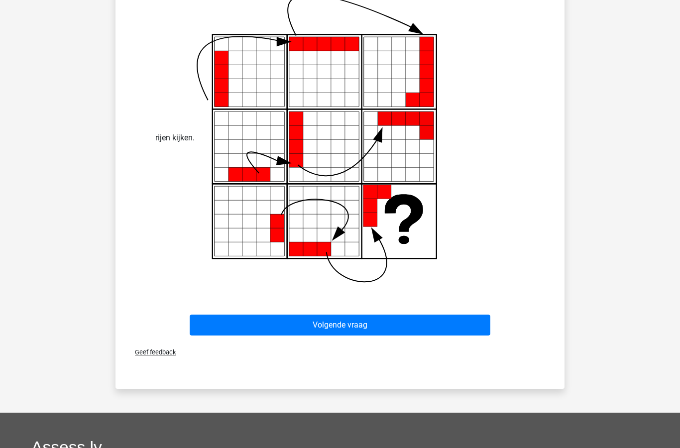
scroll to position [474, 0]
click at [371, 327] on button "Volgende vraag" at bounding box center [340, 325] width 301 height 21
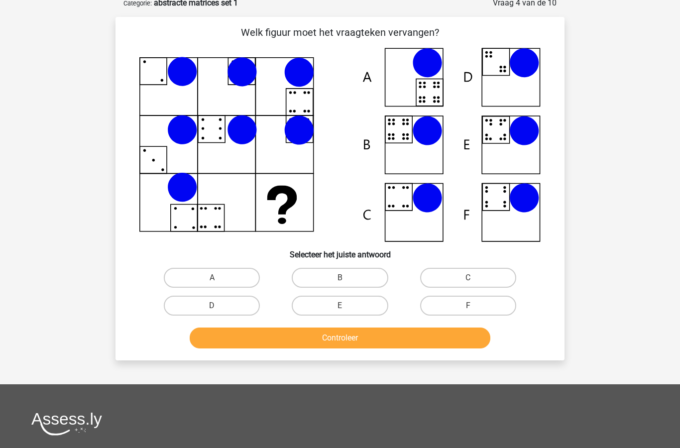
scroll to position [50, 0]
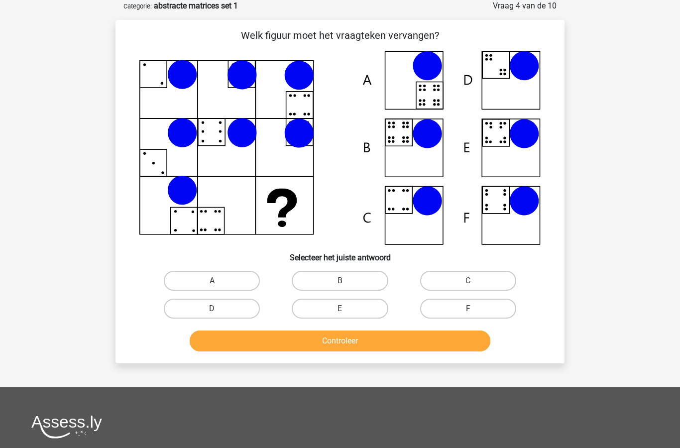
click at [351, 284] on label "B" at bounding box center [340, 281] width 96 height 20
click at [346, 284] on input "B" at bounding box center [343, 284] width 6 height 6
radio input "true"
click at [387, 347] on button "Controleer" at bounding box center [340, 340] width 301 height 21
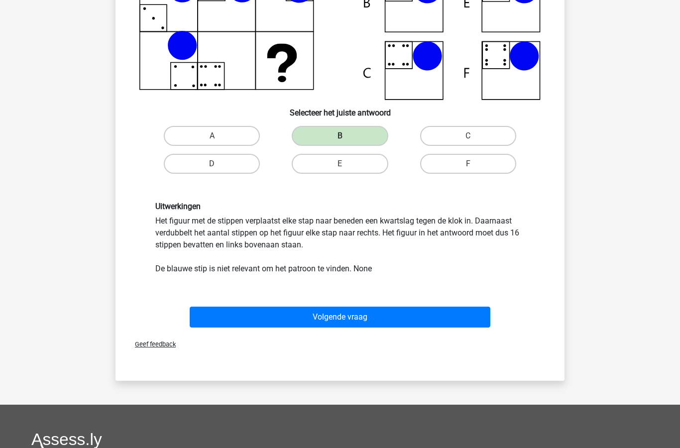
scroll to position [195, 0]
click at [380, 323] on button "Volgende vraag" at bounding box center [340, 317] width 301 height 21
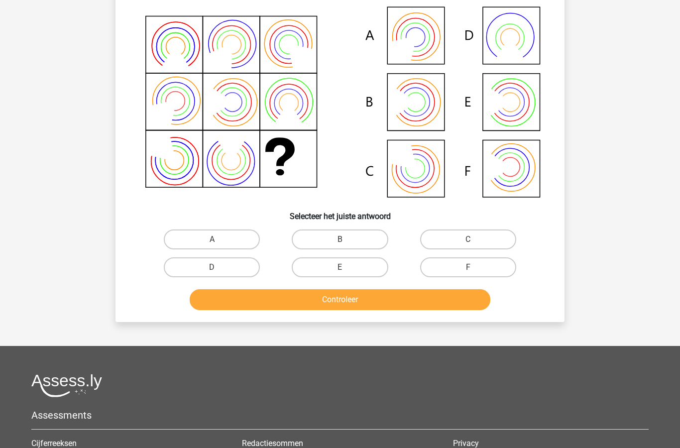
scroll to position [50, 0]
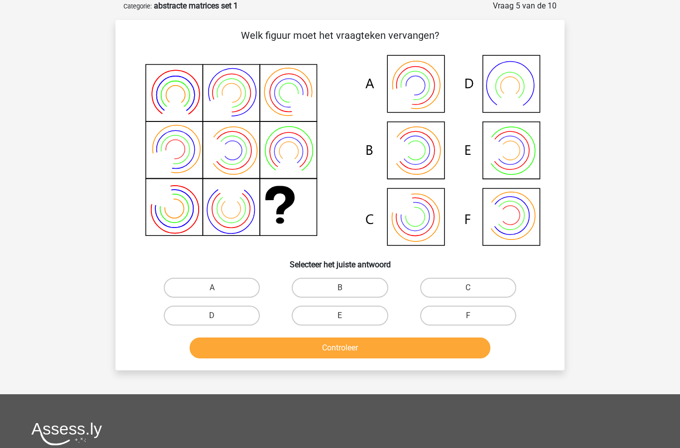
click at [353, 284] on label "B" at bounding box center [340, 288] width 96 height 20
click at [346, 288] on input "B" at bounding box center [343, 291] width 6 height 6
radio input "true"
click at [380, 352] on button "Controleer" at bounding box center [340, 347] width 301 height 21
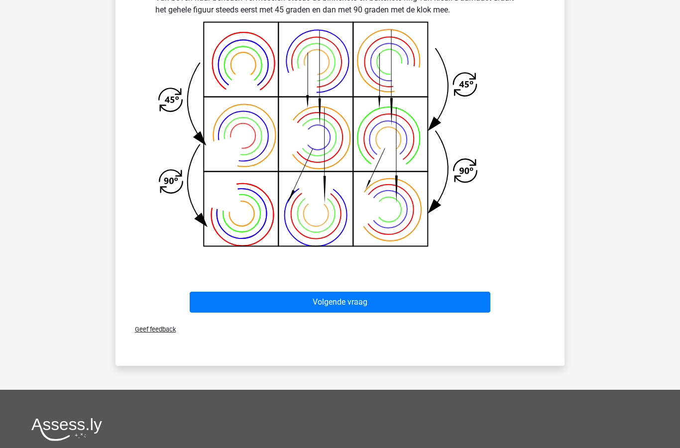
click at [416, 300] on button "Volgende vraag" at bounding box center [340, 302] width 301 height 21
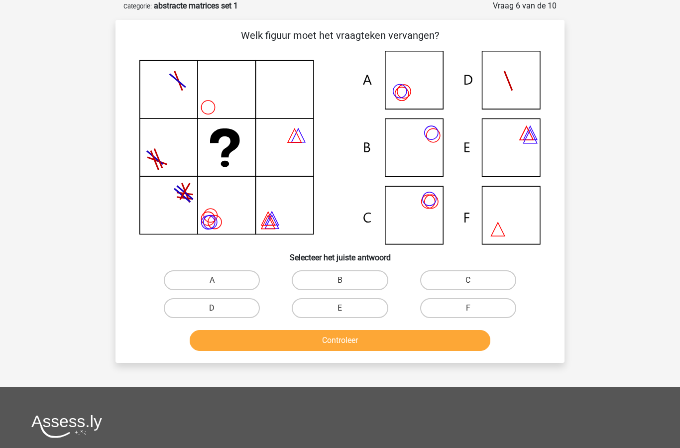
click at [484, 308] on label "F" at bounding box center [468, 308] width 96 height 20
click at [474, 308] on input "F" at bounding box center [471, 311] width 6 height 6
radio input "true"
click at [430, 341] on button "Controleer" at bounding box center [340, 340] width 301 height 21
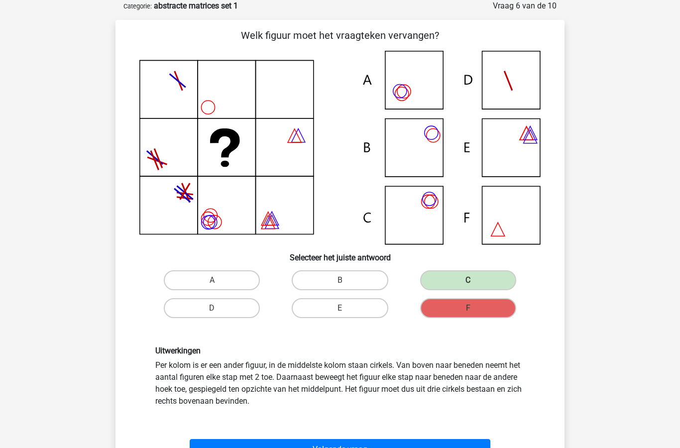
click at [337, 447] on button "Volgende vraag" at bounding box center [340, 449] width 301 height 21
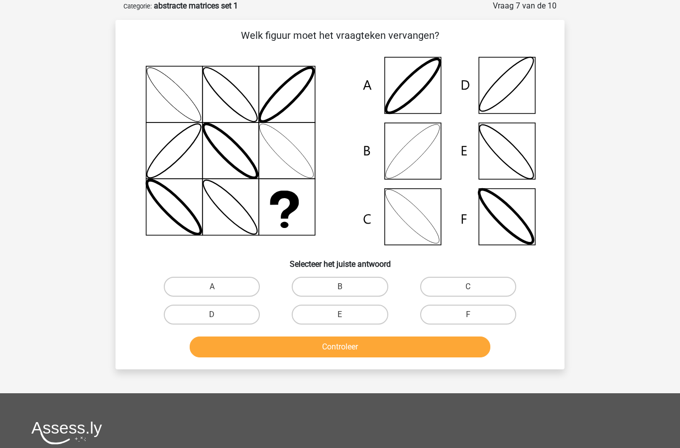
click at [356, 285] on label "B" at bounding box center [340, 287] width 96 height 20
click at [346, 287] on input "B" at bounding box center [343, 290] width 6 height 6
radio input "true"
click at [354, 348] on button "Controleer" at bounding box center [340, 346] width 301 height 21
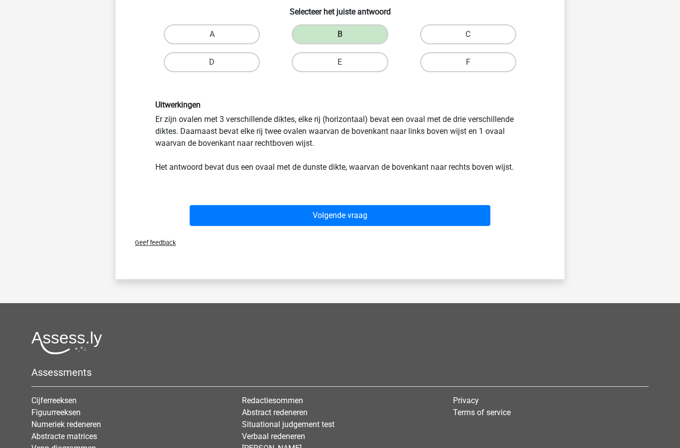
click at [377, 213] on button "Volgende vraag" at bounding box center [340, 215] width 301 height 21
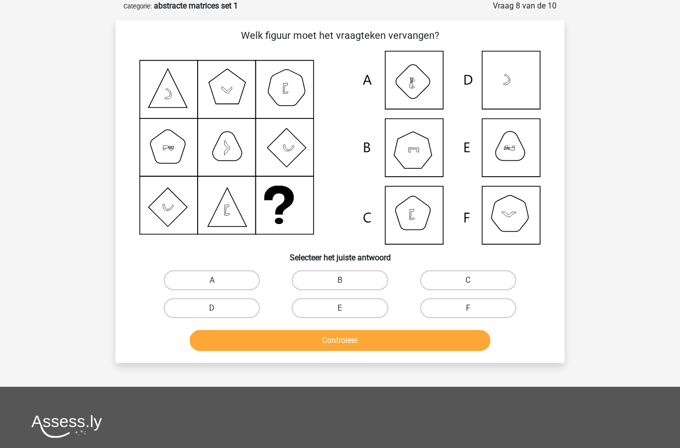
click at [336, 275] on label "B" at bounding box center [340, 280] width 96 height 20
click at [340, 280] on input "B" at bounding box center [343, 283] width 6 height 6
radio input "true"
click at [333, 342] on button "Controleer" at bounding box center [340, 340] width 301 height 21
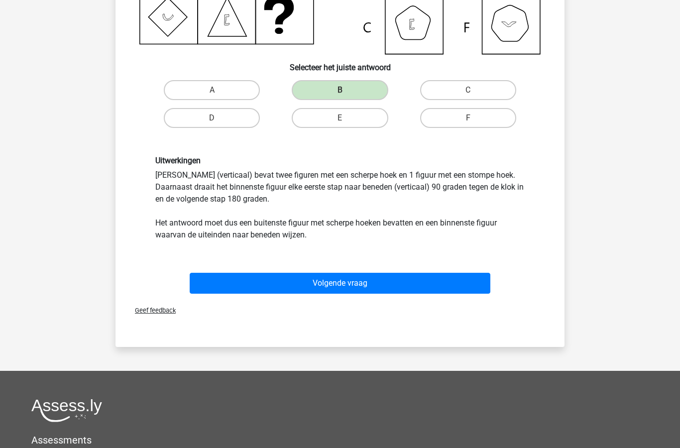
click at [404, 282] on button "Volgende vraag" at bounding box center [340, 283] width 301 height 21
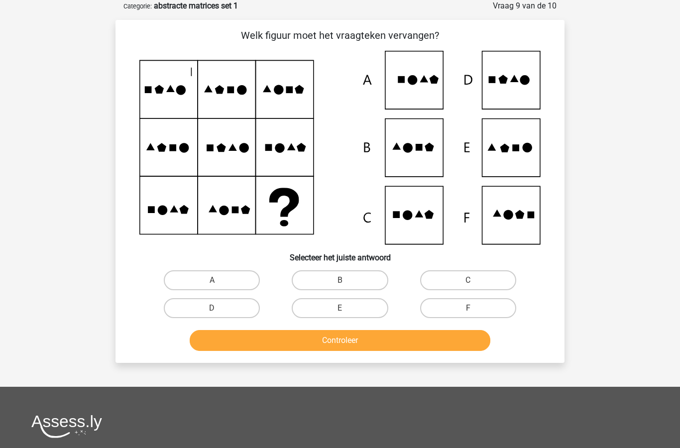
click at [338, 305] on label "E" at bounding box center [340, 308] width 96 height 20
click at [340, 308] on input "E" at bounding box center [343, 311] width 6 height 6
radio input "true"
click at [344, 342] on button "Controleer" at bounding box center [340, 340] width 301 height 21
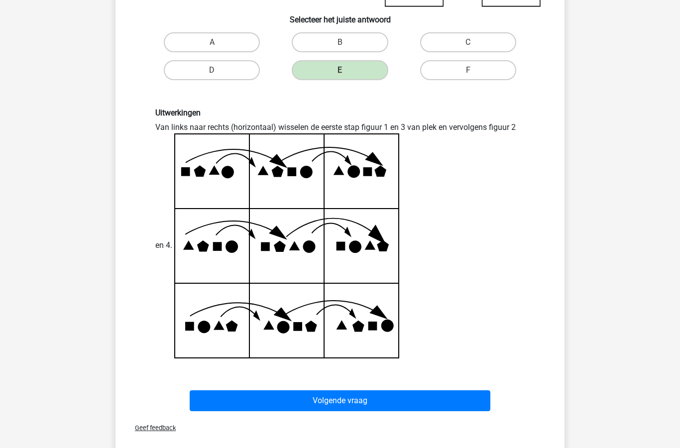
scroll to position [288, 0]
click at [341, 409] on button "Volgende vraag" at bounding box center [340, 400] width 301 height 21
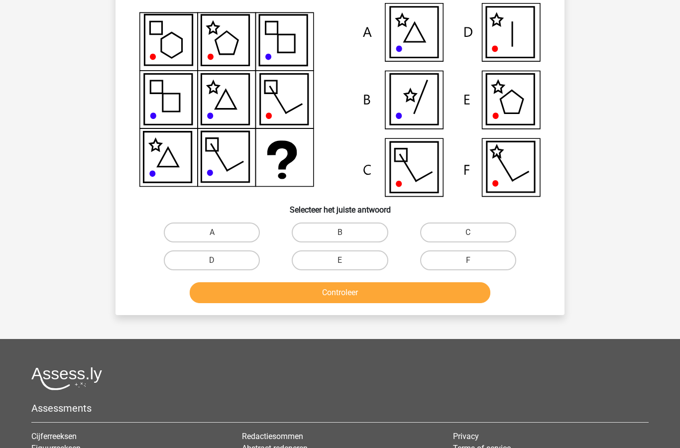
scroll to position [50, 0]
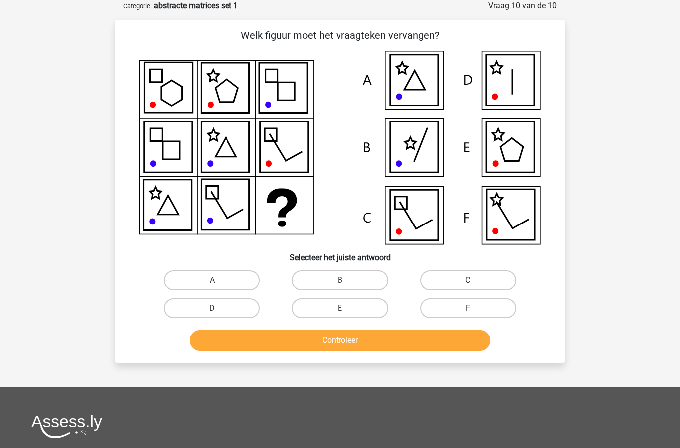
click at [222, 303] on label "D" at bounding box center [212, 308] width 96 height 20
click at [218, 308] on input "D" at bounding box center [215, 311] width 6 height 6
radio input "true"
click at [333, 348] on button "Controleer" at bounding box center [340, 340] width 301 height 21
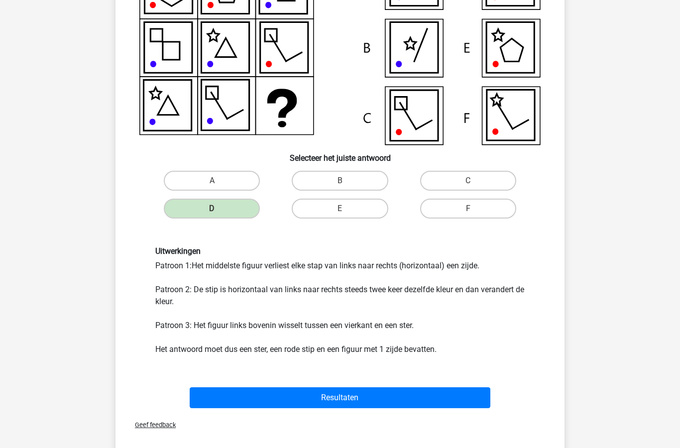
scroll to position [149, 0]
click at [355, 400] on button "Resultaten" at bounding box center [340, 397] width 301 height 21
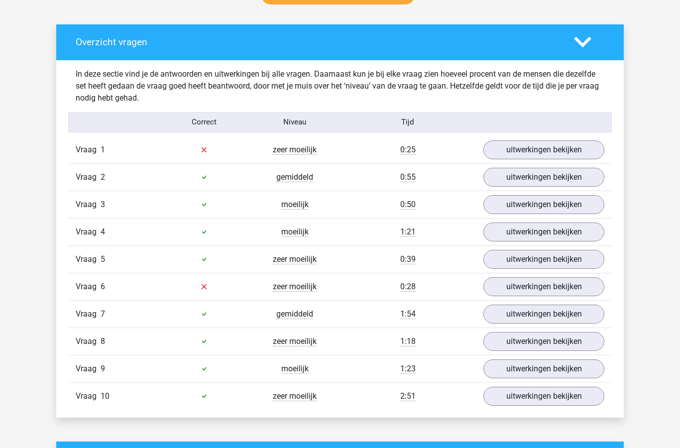
scroll to position [547, 0]
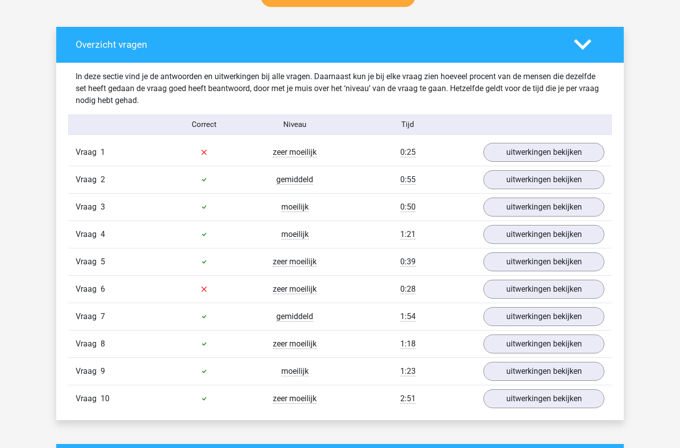
click at [553, 155] on link "uitwerkingen bekijken" at bounding box center [543, 152] width 121 height 19
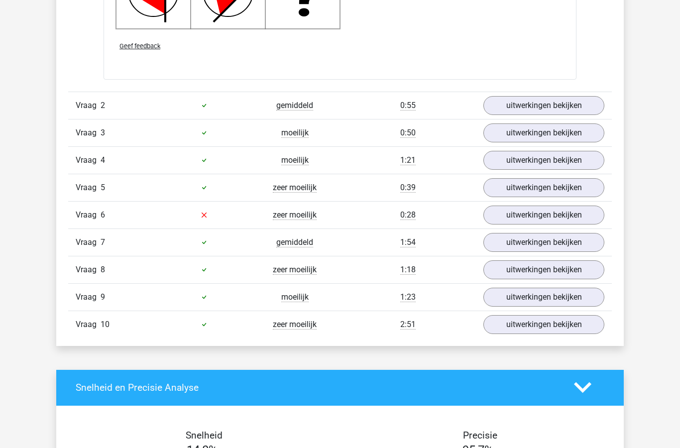
scroll to position [1326, 0]
click at [534, 221] on link "uitwerkingen bekijken" at bounding box center [543, 214] width 121 height 19
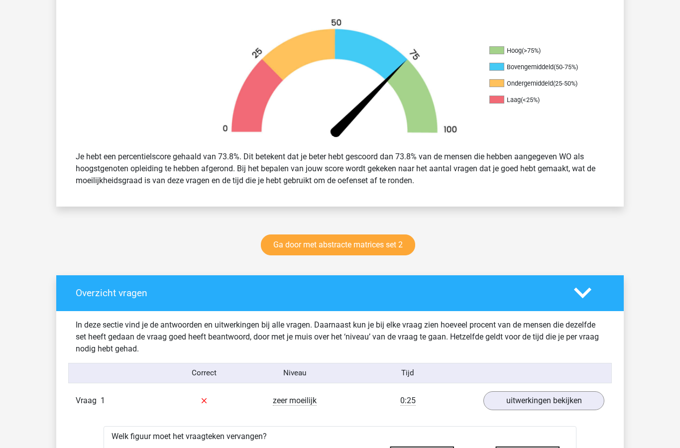
scroll to position [299, 0]
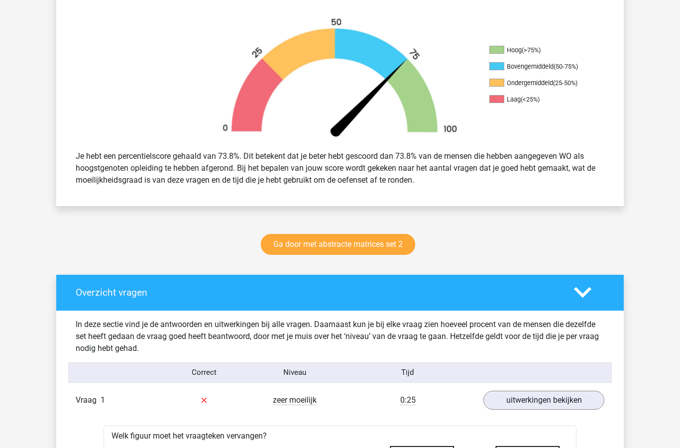
click at [377, 242] on link "Ga door met abstracte matrices set 2" at bounding box center [338, 244] width 154 height 21
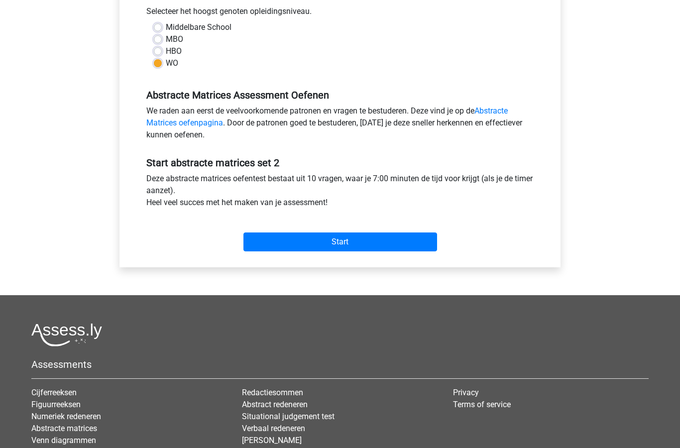
scroll to position [228, 0]
click at [350, 247] on input "Start" at bounding box center [340, 241] width 194 height 19
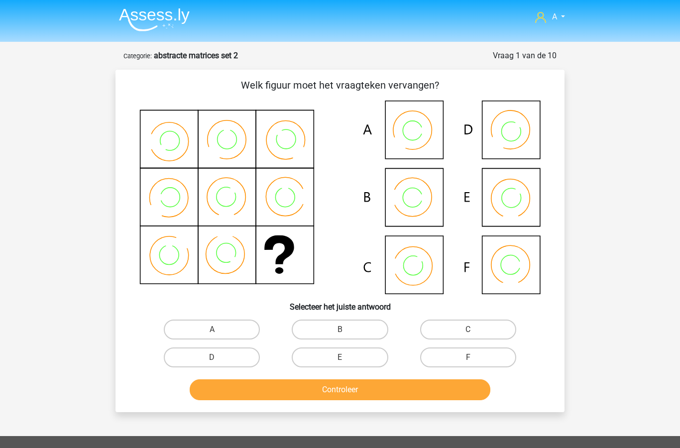
click at [454, 324] on label "C" at bounding box center [468, 329] width 96 height 20
click at [468, 329] on input "C" at bounding box center [471, 332] width 6 height 6
radio input "true"
click at [370, 385] on button "Controleer" at bounding box center [340, 389] width 301 height 21
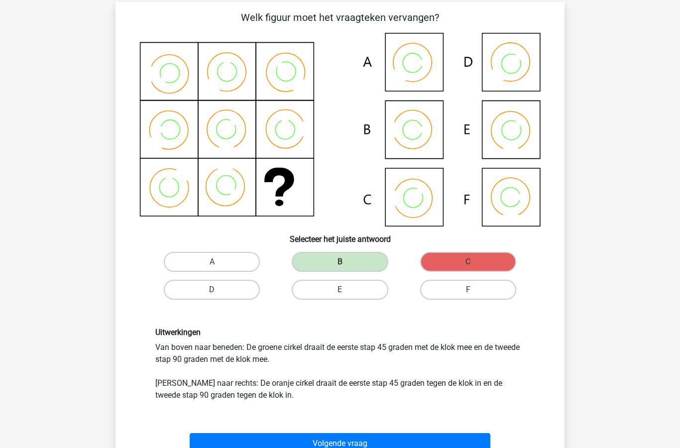
scroll to position [68, 0]
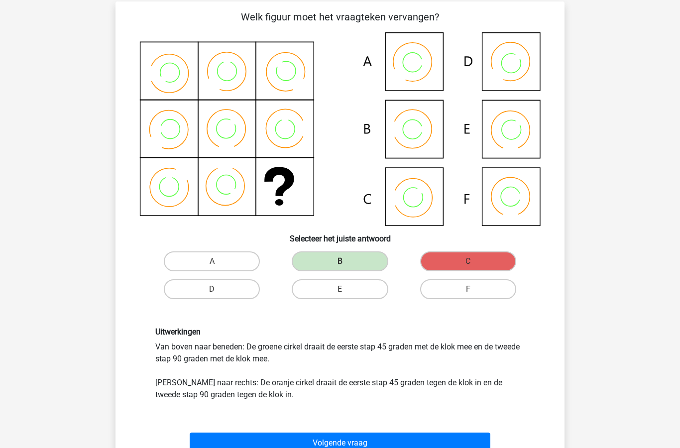
click at [363, 440] on button "Volgende vraag" at bounding box center [340, 442] width 301 height 21
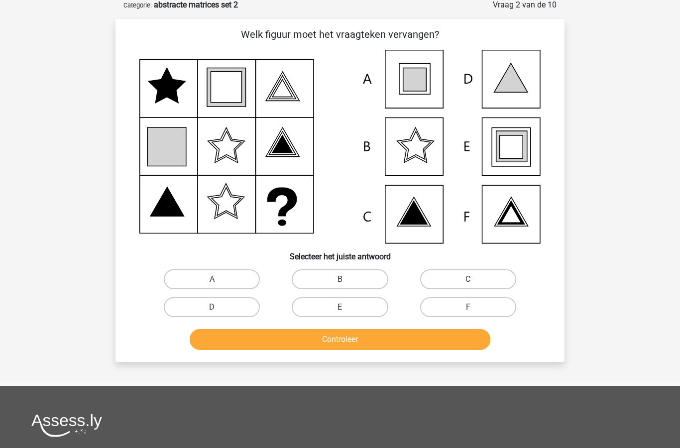
scroll to position [50, 0]
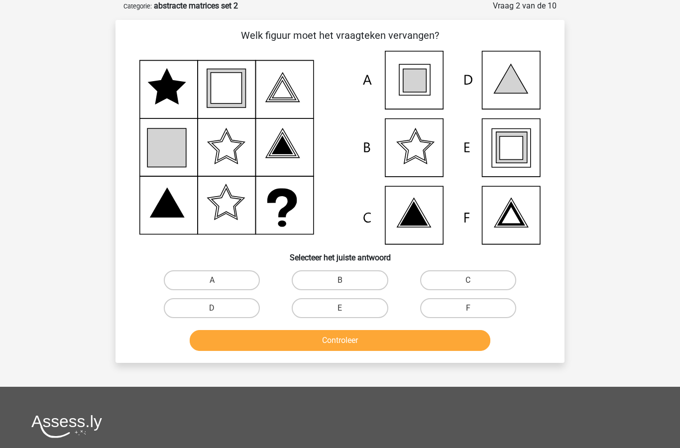
click at [346, 309] on input "E" at bounding box center [343, 311] width 6 height 6
radio input "true"
click at [360, 343] on button "Controleer" at bounding box center [340, 340] width 301 height 21
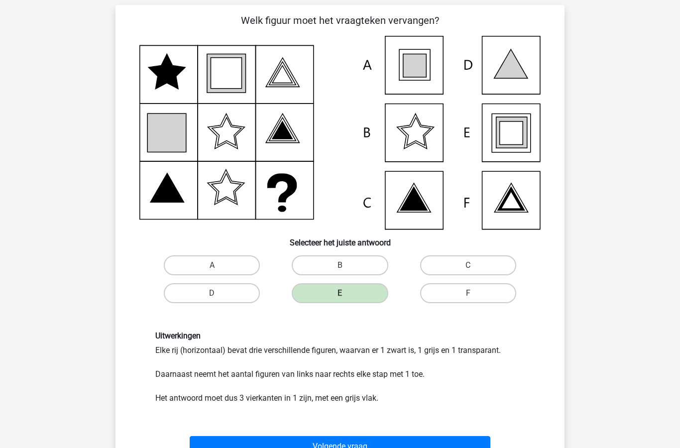
scroll to position [92, 0]
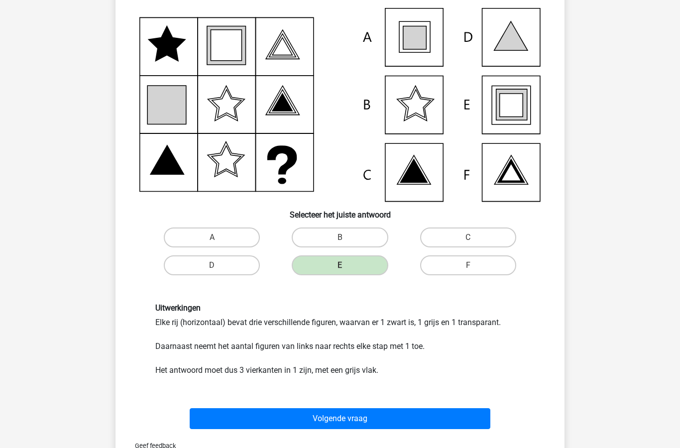
click at [350, 418] on button "Volgende vraag" at bounding box center [340, 419] width 301 height 21
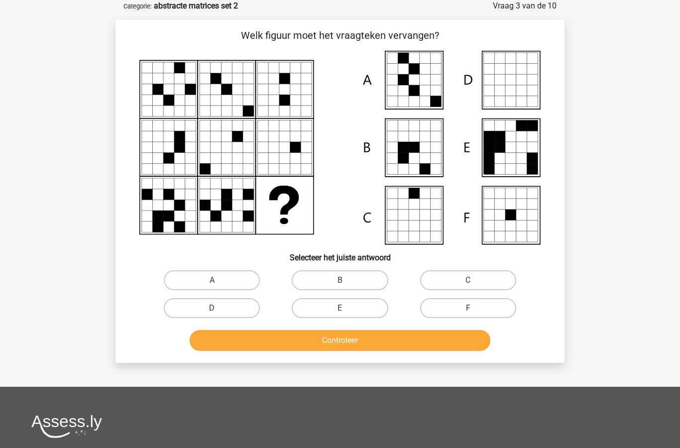
scroll to position [49, 0]
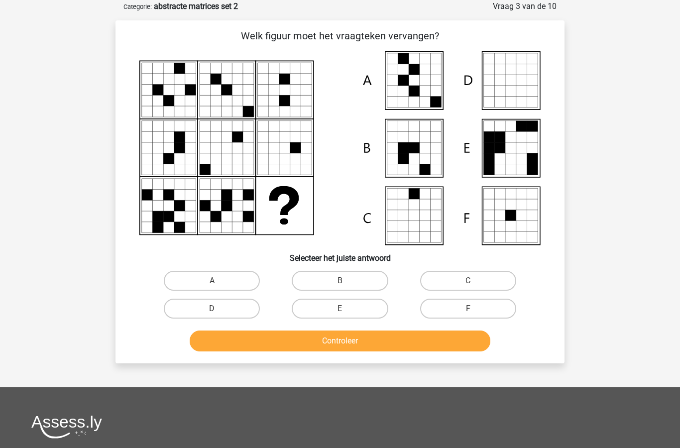
click at [218, 283] on input "A" at bounding box center [215, 284] width 6 height 6
radio input "true"
click at [329, 344] on button "Controleer" at bounding box center [340, 340] width 301 height 21
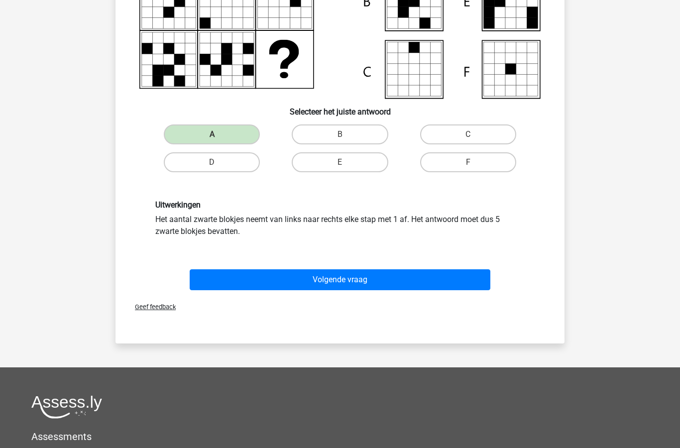
click at [372, 285] on button "Volgende vraag" at bounding box center [340, 279] width 301 height 21
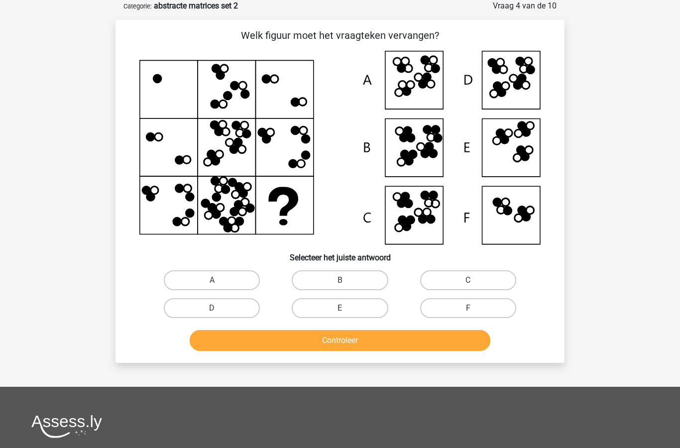
scroll to position [90, 0]
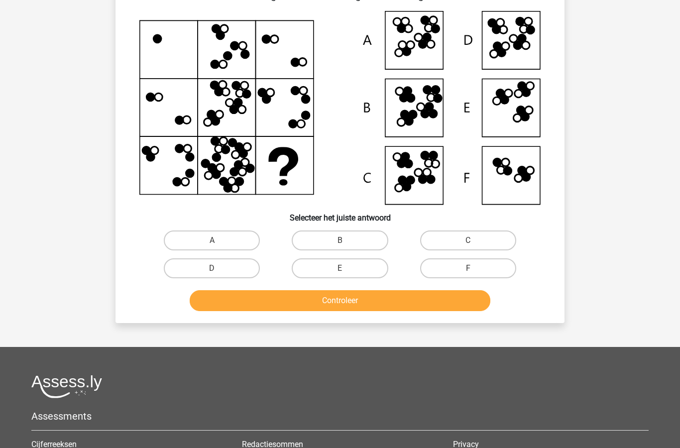
click at [341, 244] on input "B" at bounding box center [343, 243] width 6 height 6
radio input "true"
click at [350, 300] on button "Controleer" at bounding box center [340, 300] width 301 height 21
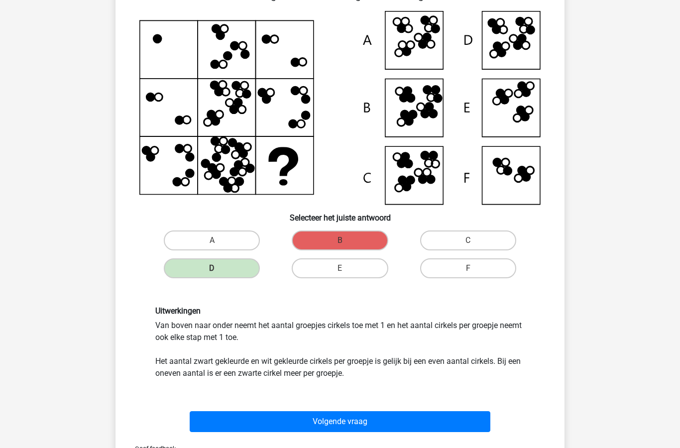
click at [335, 424] on button "Volgende vraag" at bounding box center [340, 421] width 301 height 21
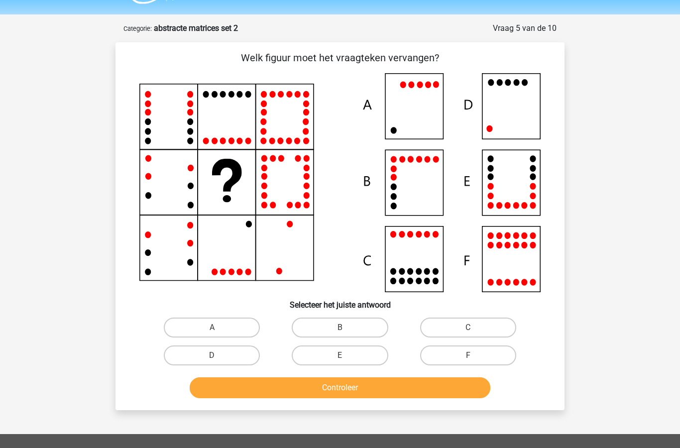
scroll to position [0, 0]
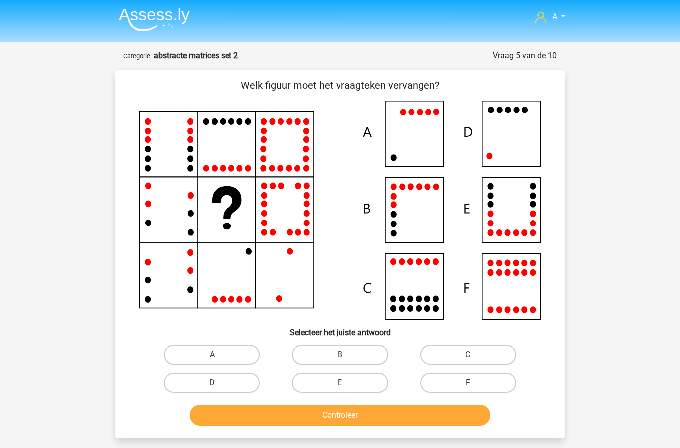
click at [215, 384] on input "D" at bounding box center [215, 386] width 6 height 6
radio input "true"
click at [345, 419] on button "Controleer" at bounding box center [340, 415] width 301 height 21
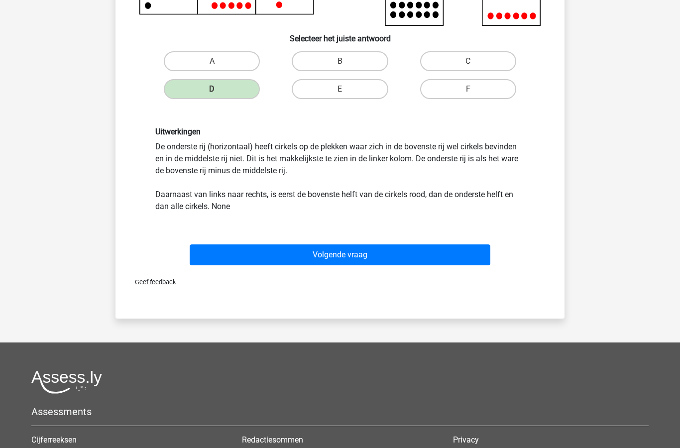
scroll to position [295, 0]
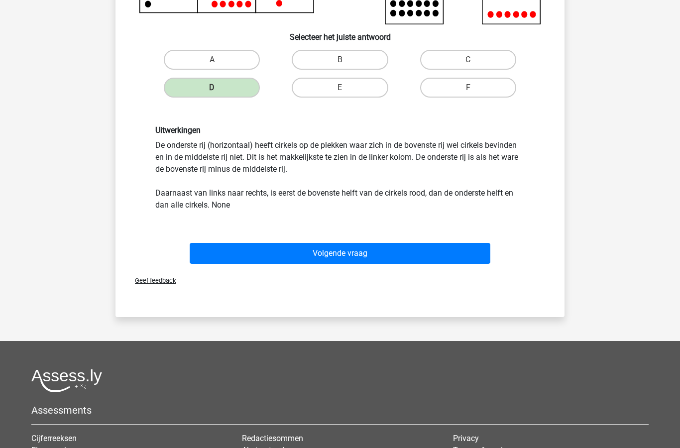
click at [368, 254] on button "Volgende vraag" at bounding box center [340, 253] width 301 height 21
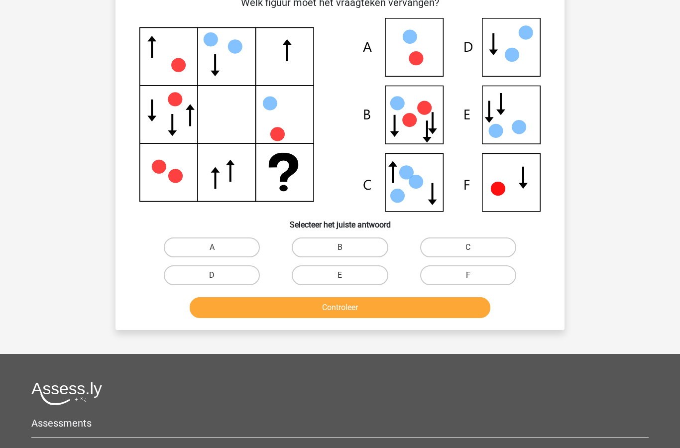
scroll to position [50, 0]
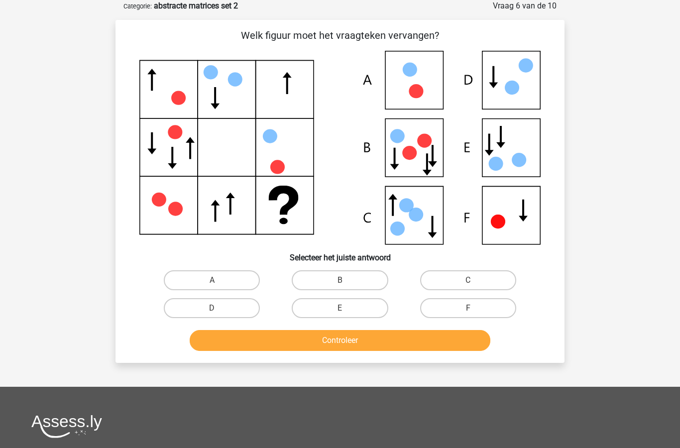
click at [360, 281] on label "B" at bounding box center [340, 280] width 96 height 20
click at [346, 281] on input "B" at bounding box center [343, 283] width 6 height 6
radio input "true"
click at [352, 347] on button "Controleer" at bounding box center [340, 340] width 301 height 21
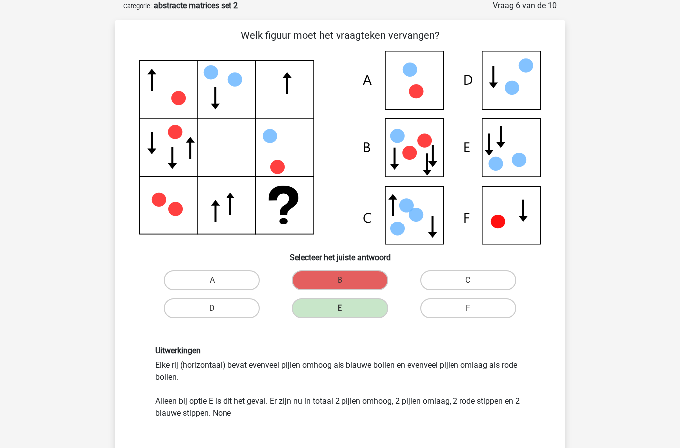
scroll to position [39, 0]
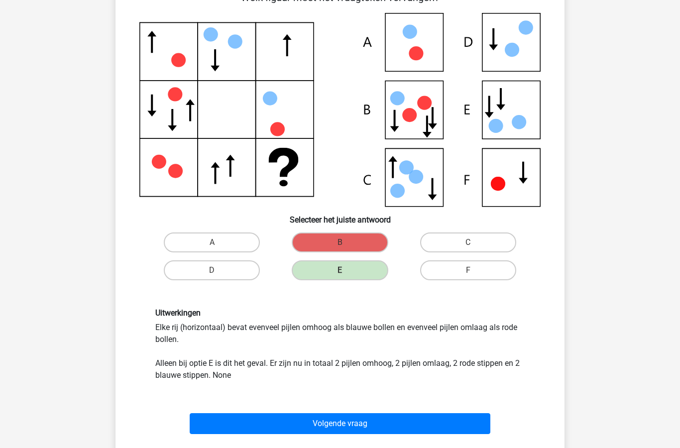
click at [306, 426] on button "Volgende vraag" at bounding box center [340, 423] width 301 height 21
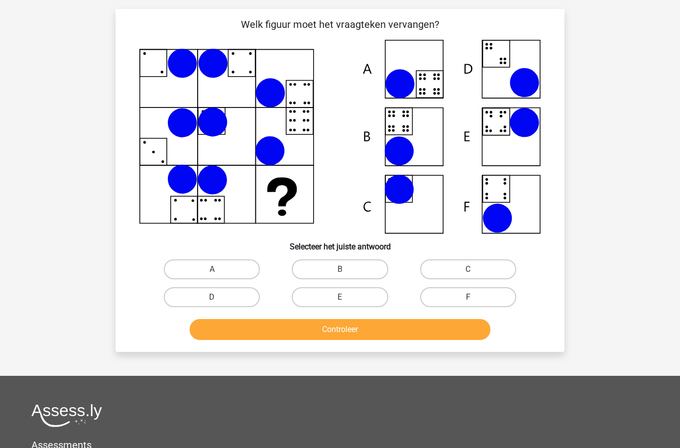
scroll to position [50, 0]
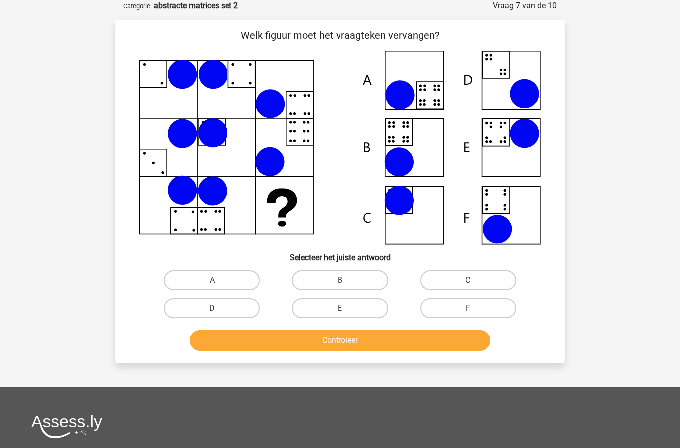
click at [351, 270] on label "B" at bounding box center [340, 280] width 96 height 20
click at [346, 280] on input "B" at bounding box center [343, 283] width 6 height 6
radio input "true"
click at [337, 344] on button "Controleer" at bounding box center [340, 340] width 301 height 21
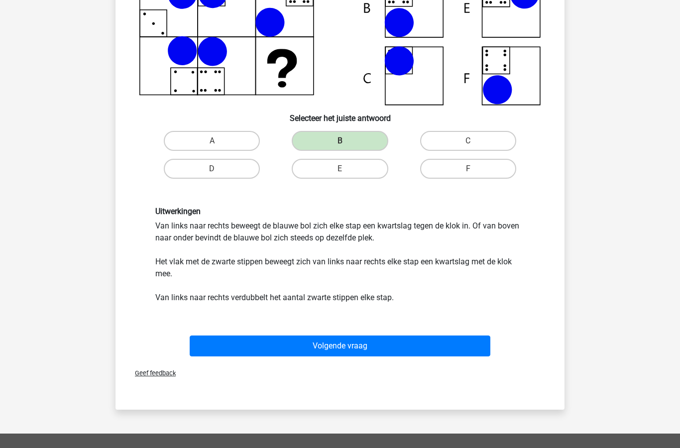
click at [330, 354] on button "Volgende vraag" at bounding box center [340, 346] width 301 height 21
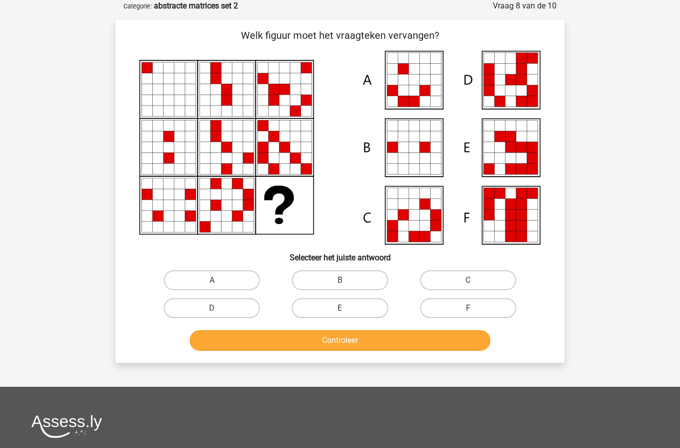
click at [337, 306] on label "E" at bounding box center [340, 308] width 96 height 20
click at [340, 308] on input "E" at bounding box center [343, 311] width 6 height 6
radio input "true"
click at [342, 349] on button "Controleer" at bounding box center [340, 340] width 301 height 21
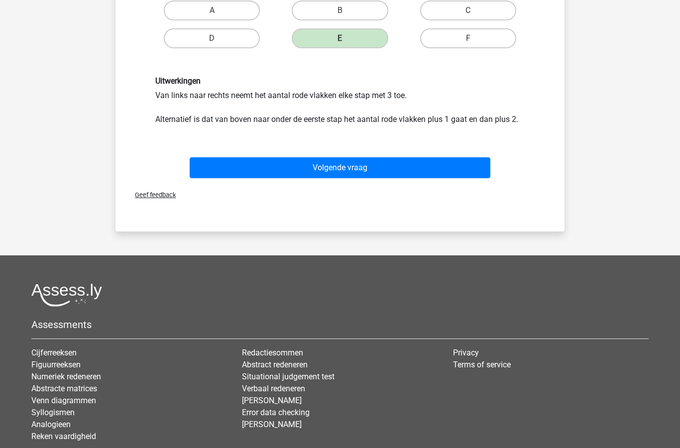
click at [382, 163] on button "Volgende vraag" at bounding box center [340, 168] width 301 height 21
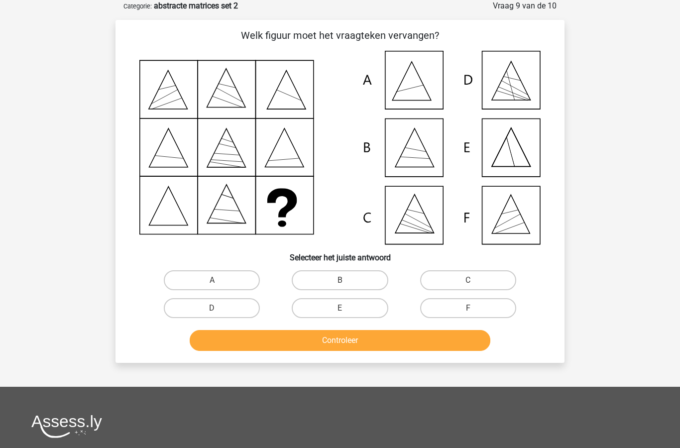
click at [347, 275] on label "B" at bounding box center [340, 280] width 96 height 20
click at [346, 280] on input "B" at bounding box center [343, 283] width 6 height 6
radio input "true"
click at [334, 346] on button "Controleer" at bounding box center [340, 340] width 301 height 21
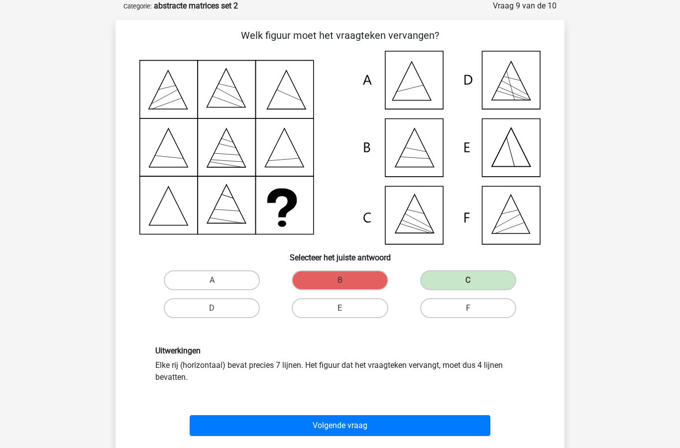
click at [266, 426] on button "Volgende vraag" at bounding box center [340, 425] width 301 height 21
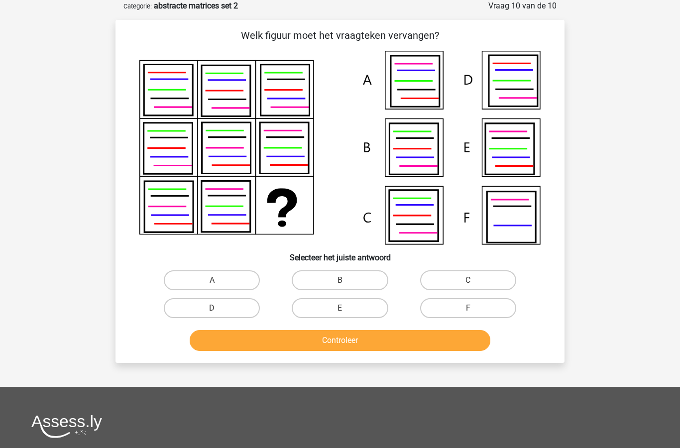
click at [353, 279] on label "B" at bounding box center [340, 280] width 96 height 20
click at [346, 280] on input "B" at bounding box center [343, 283] width 6 height 6
radio input "true"
click at [363, 340] on button "Controleer" at bounding box center [340, 340] width 301 height 21
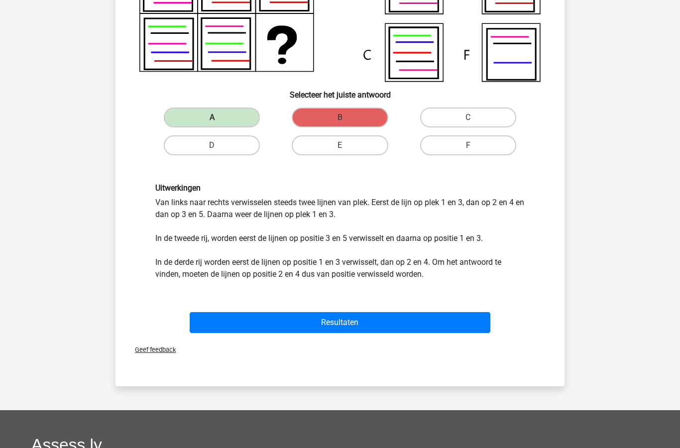
scroll to position [217, 0]
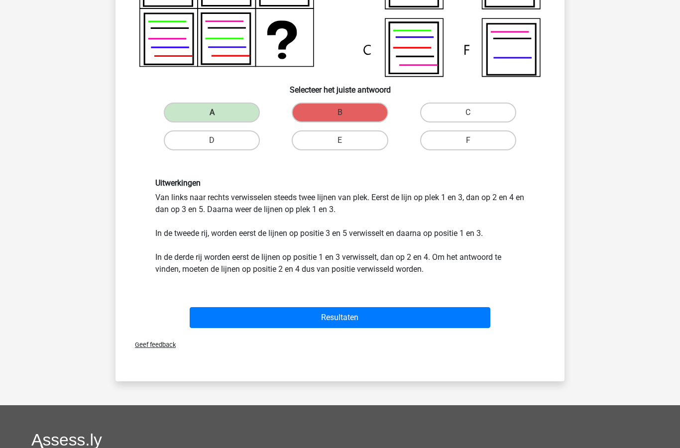
click at [353, 321] on button "Resultaten" at bounding box center [340, 317] width 301 height 21
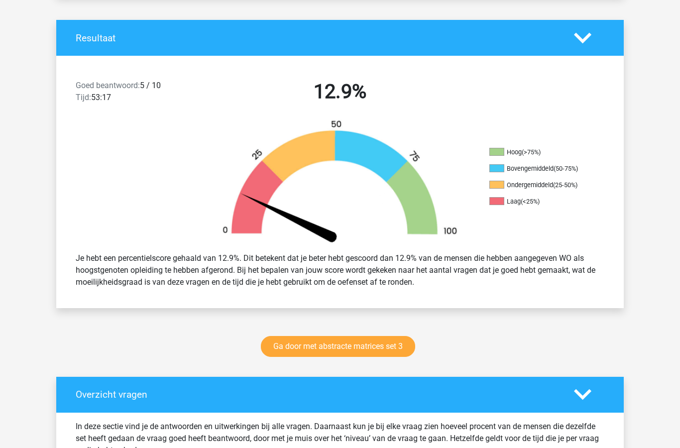
scroll to position [197, 0]
click at [341, 349] on link "Ga door met abstracte matrices set 3" at bounding box center [338, 346] width 154 height 21
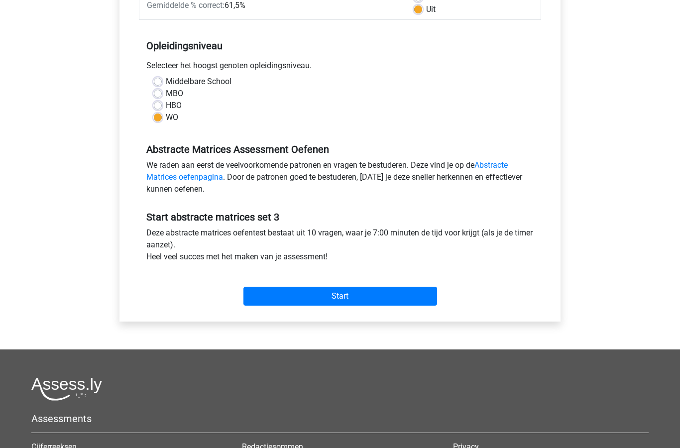
scroll to position [174, 0]
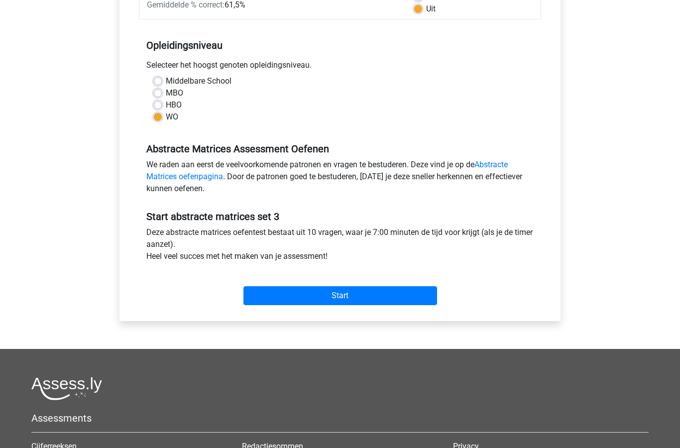
click at [342, 300] on input "Start" at bounding box center [340, 296] width 194 height 19
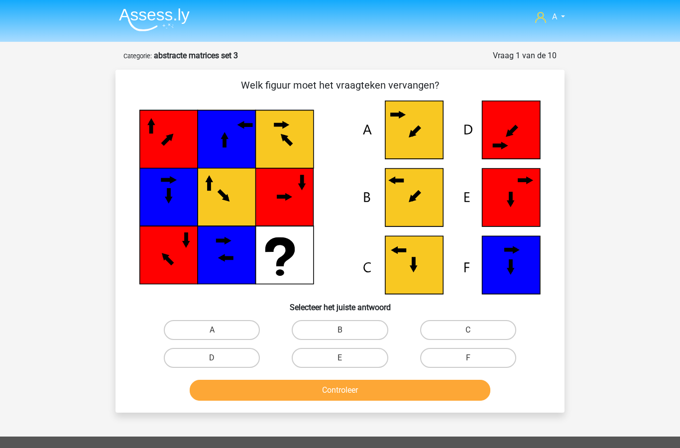
click at [346, 335] on input "B" at bounding box center [343, 333] width 6 height 6
radio input "true"
click at [348, 390] on button "Controleer" at bounding box center [340, 390] width 301 height 21
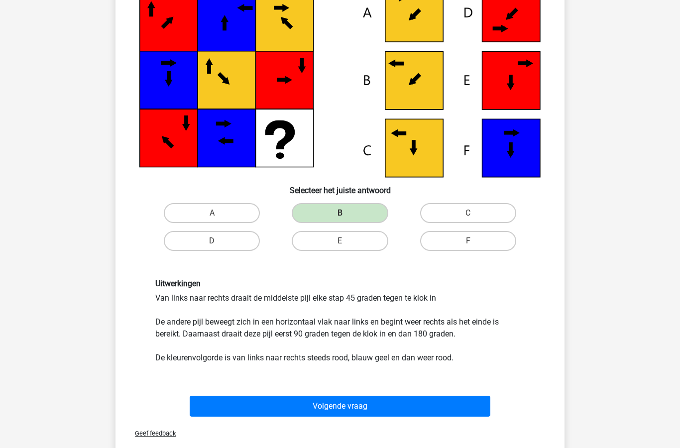
click at [348, 410] on button "Volgende vraag" at bounding box center [340, 406] width 301 height 21
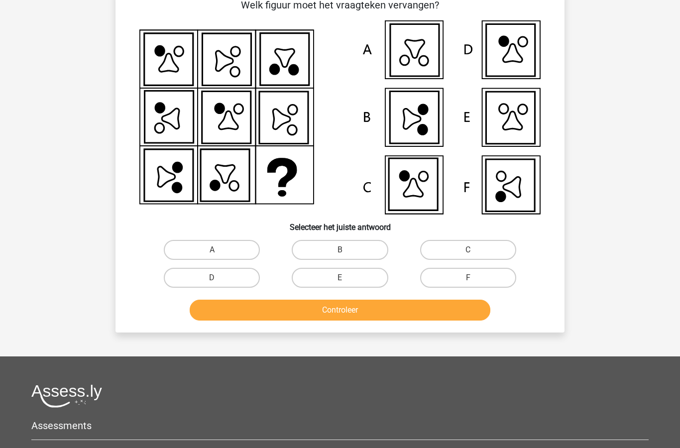
scroll to position [50, 0]
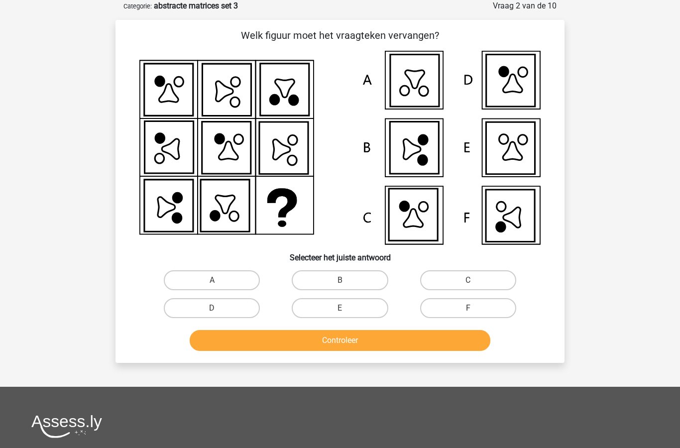
click at [467, 305] on label "F" at bounding box center [468, 308] width 96 height 20
click at [468, 308] on input "F" at bounding box center [471, 311] width 6 height 6
radio input "true"
click at [413, 334] on button "Controleer" at bounding box center [340, 340] width 301 height 21
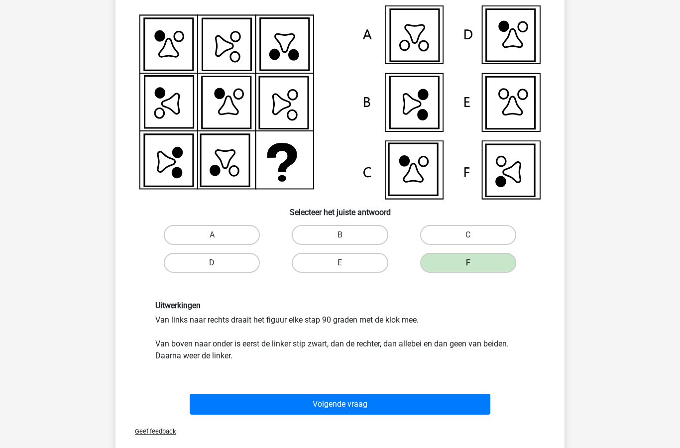
click at [403, 403] on button "Volgende vraag" at bounding box center [340, 404] width 301 height 21
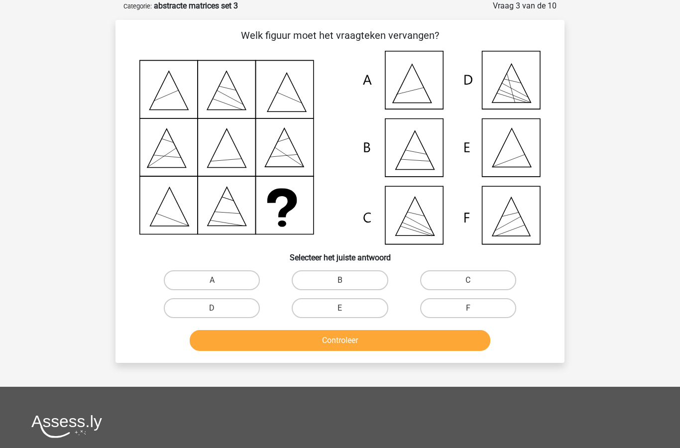
click at [219, 276] on label "A" at bounding box center [212, 280] width 96 height 20
click at [218, 280] on input "A" at bounding box center [215, 283] width 6 height 6
radio input "true"
click at [300, 339] on button "Controleer" at bounding box center [340, 340] width 301 height 21
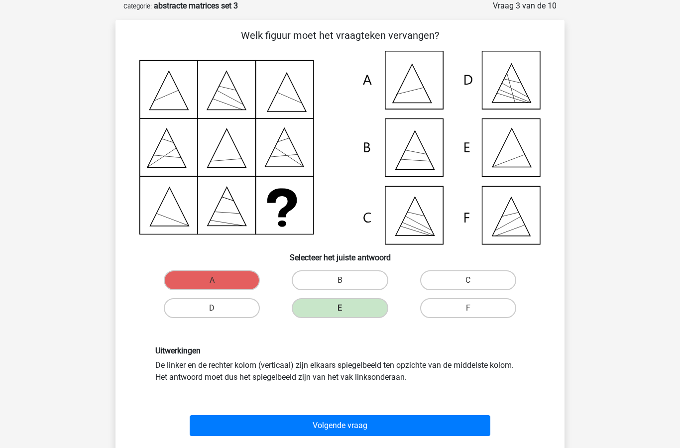
click at [327, 427] on button "Volgende vraag" at bounding box center [340, 425] width 301 height 21
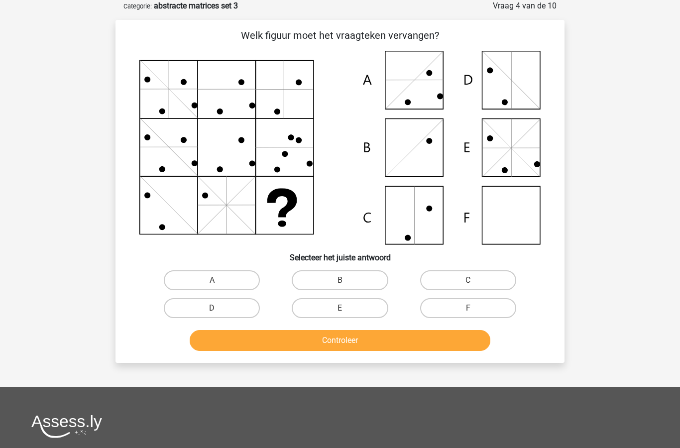
click at [351, 280] on label "B" at bounding box center [340, 280] width 96 height 20
click at [346, 280] on input "B" at bounding box center [343, 283] width 6 height 6
radio input "true"
click at [349, 335] on button "Controleer" at bounding box center [340, 340] width 301 height 21
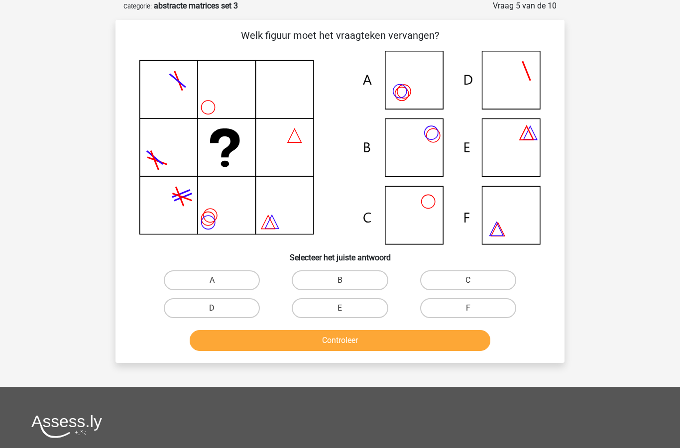
click at [342, 279] on label "B" at bounding box center [340, 280] width 96 height 20
click at [342, 280] on input "B" at bounding box center [343, 283] width 6 height 6
radio input "true"
click at [344, 345] on button "Controleer" at bounding box center [340, 340] width 301 height 21
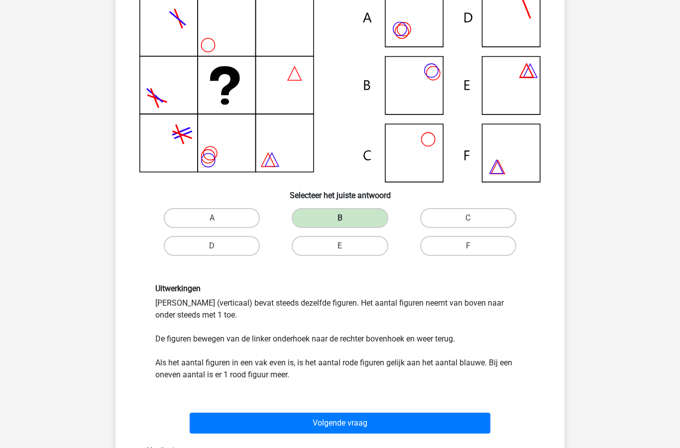
click at [334, 422] on button "Volgende vraag" at bounding box center [340, 423] width 301 height 21
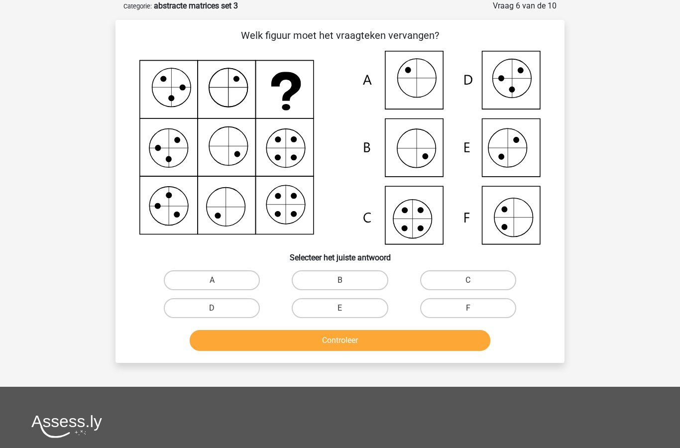
click at [468, 280] on label "C" at bounding box center [468, 280] width 96 height 20
click at [468, 280] on input "C" at bounding box center [471, 283] width 6 height 6
radio input "true"
click at [359, 342] on button "Controleer" at bounding box center [340, 340] width 301 height 21
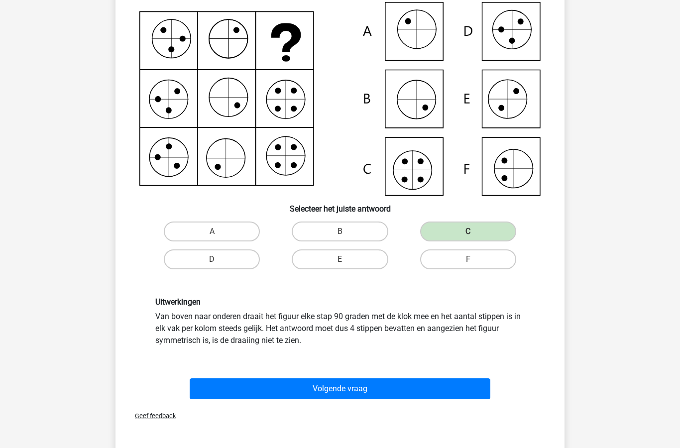
click at [371, 393] on button "Volgende vraag" at bounding box center [340, 389] width 301 height 21
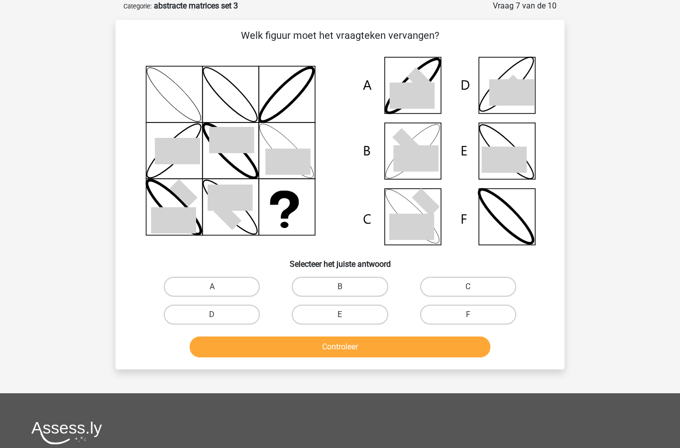
click at [350, 287] on label "B" at bounding box center [340, 287] width 96 height 20
click at [346, 287] on input "B" at bounding box center [343, 290] width 6 height 6
radio input "true"
click at [356, 349] on button "Controleer" at bounding box center [340, 346] width 301 height 21
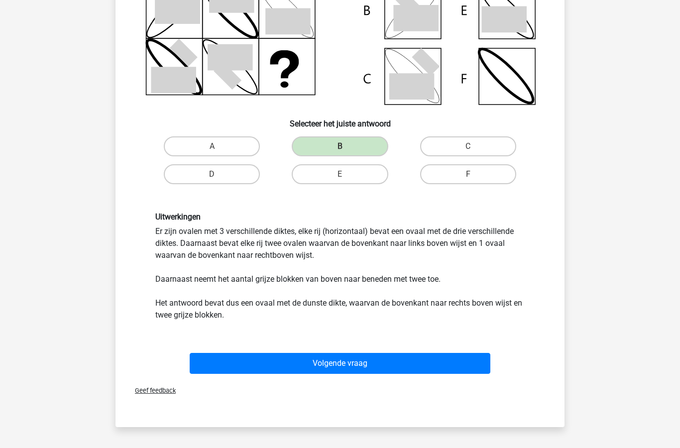
click at [361, 366] on button "Volgende vraag" at bounding box center [340, 363] width 301 height 21
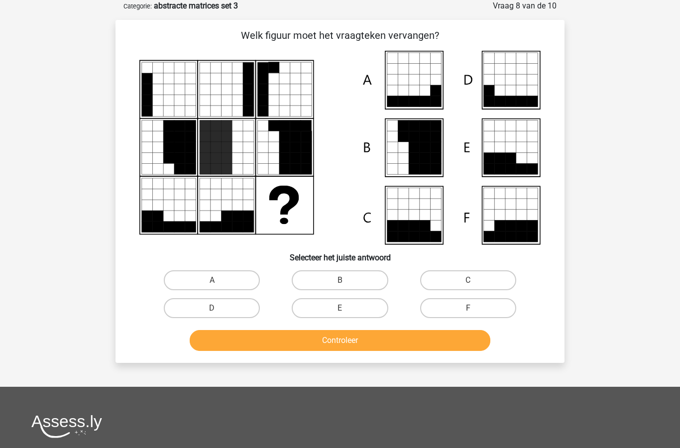
click at [466, 270] on label "C" at bounding box center [468, 280] width 96 height 20
click at [468, 280] on input "C" at bounding box center [471, 283] width 6 height 6
radio input "true"
click at [373, 338] on button "Controleer" at bounding box center [340, 340] width 301 height 21
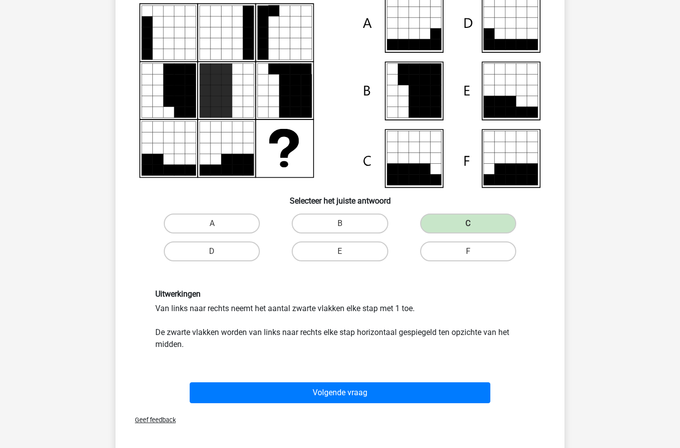
click at [365, 394] on button "Volgende vraag" at bounding box center [340, 393] width 301 height 21
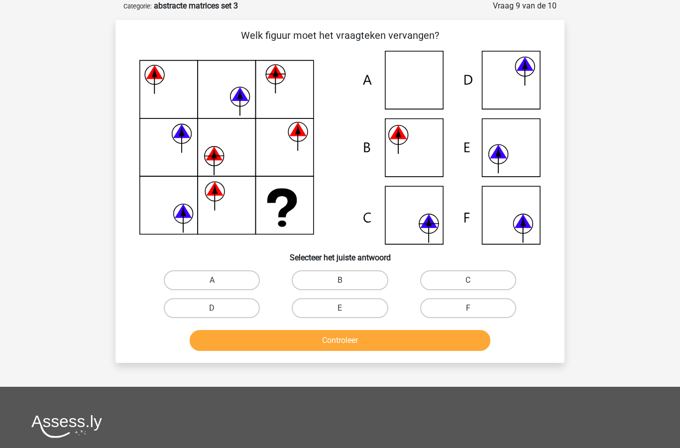
click at [467, 280] on label "C" at bounding box center [468, 280] width 96 height 20
click at [468, 280] on input "C" at bounding box center [471, 283] width 6 height 6
radio input "true"
click at [369, 343] on button "Controleer" at bounding box center [340, 340] width 301 height 21
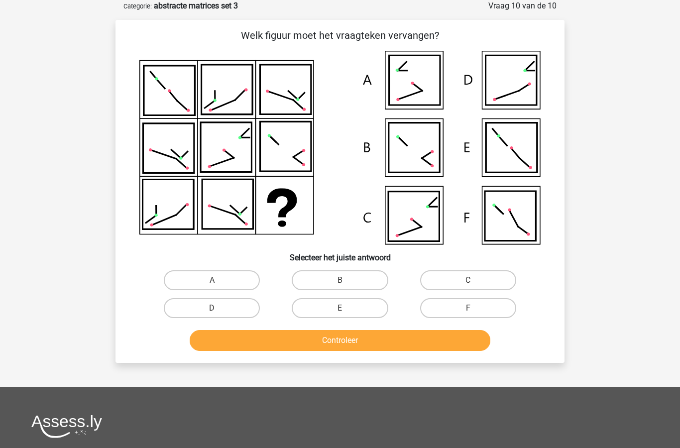
scroll to position [63, 0]
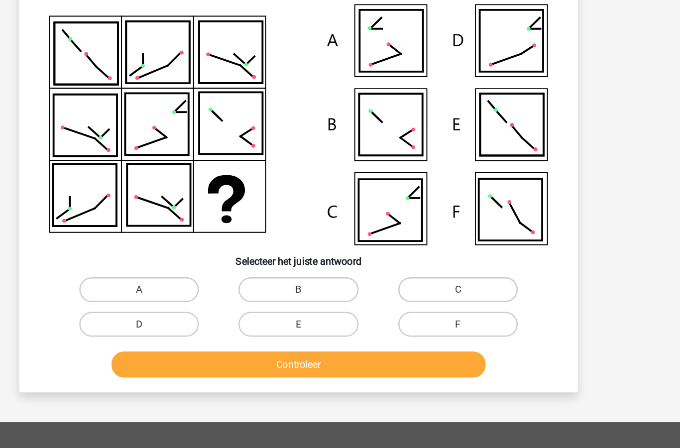
click at [164, 285] on label "D" at bounding box center [212, 295] width 96 height 20
click at [212, 295] on input "D" at bounding box center [215, 298] width 6 height 6
radio input "true"
click at [229, 317] on button "Controleer" at bounding box center [340, 327] width 301 height 21
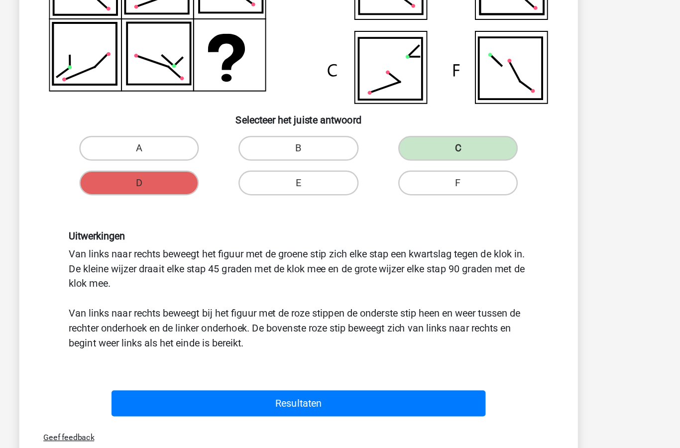
scroll to position [156, 0]
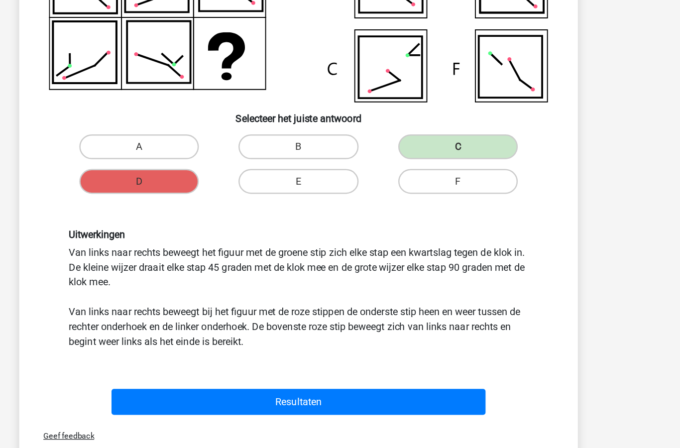
click at [260, 369] on button "Resultaten" at bounding box center [340, 379] width 301 height 21
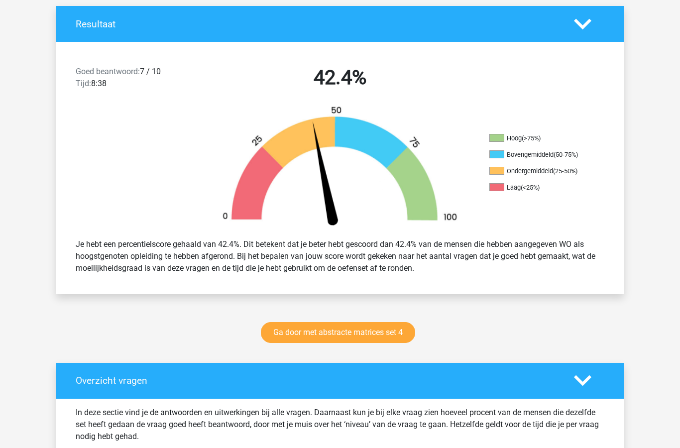
scroll to position [211, 0]
click at [359, 340] on link "Ga door met abstracte matrices set 4" at bounding box center [338, 332] width 154 height 21
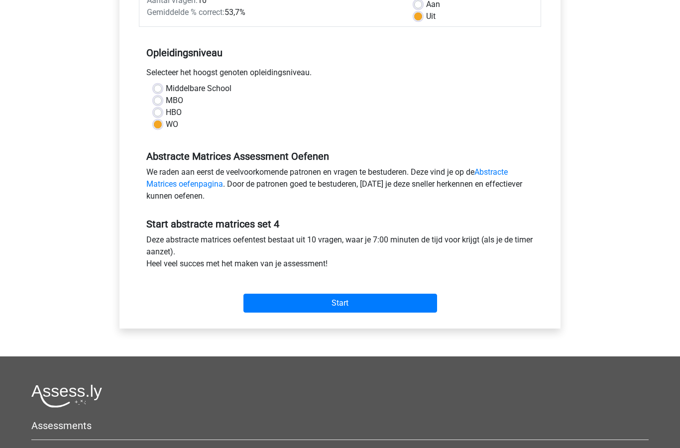
scroll to position [174, 0]
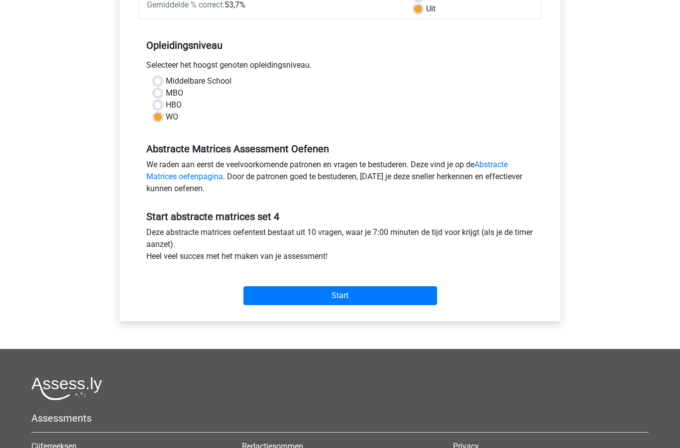
click at [335, 296] on input "Start" at bounding box center [340, 296] width 194 height 19
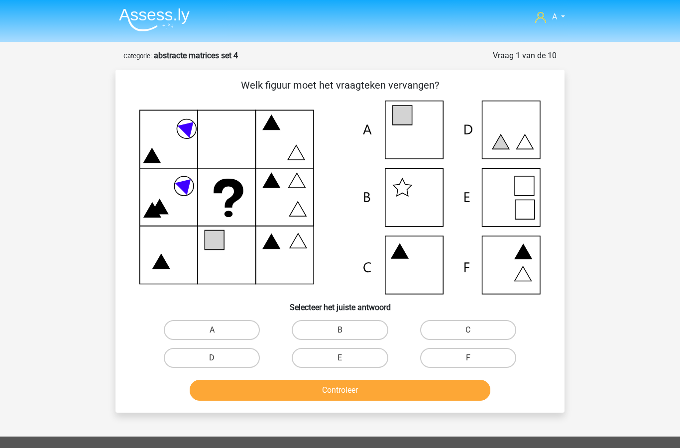
click at [196, 329] on label "A" at bounding box center [212, 330] width 96 height 20
click at [212, 330] on input "A" at bounding box center [215, 333] width 6 height 6
radio input "true"
click at [238, 390] on button "Controleer" at bounding box center [340, 390] width 301 height 21
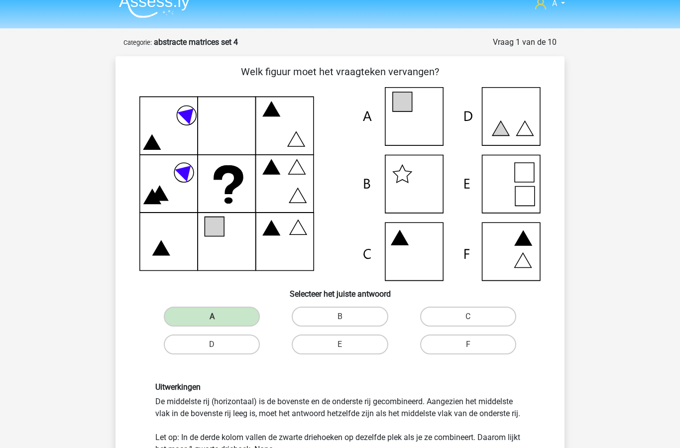
scroll to position [13, 0]
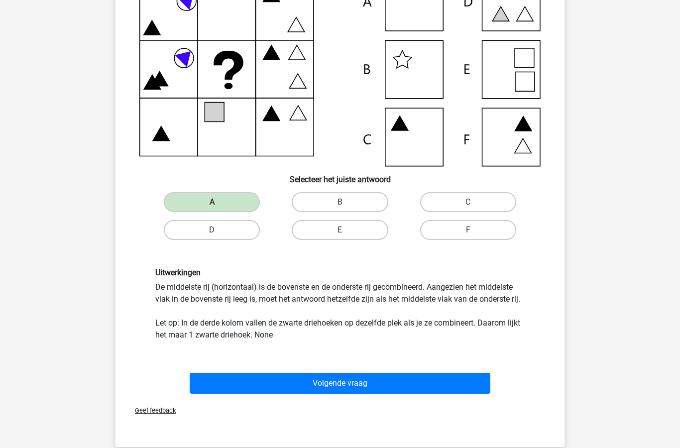
click at [239, 387] on button "Volgende vraag" at bounding box center [340, 383] width 301 height 21
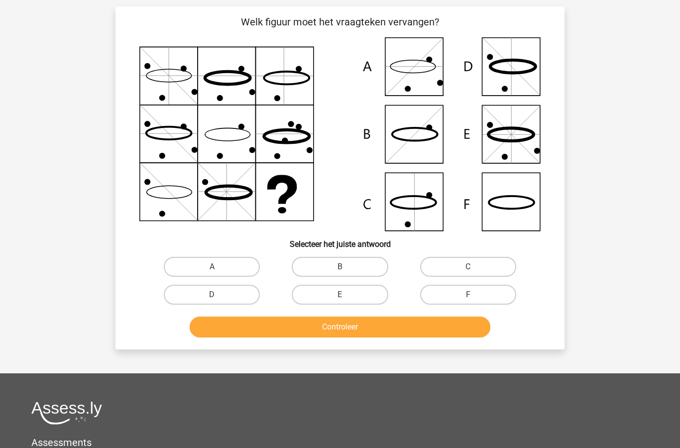
scroll to position [50, 0]
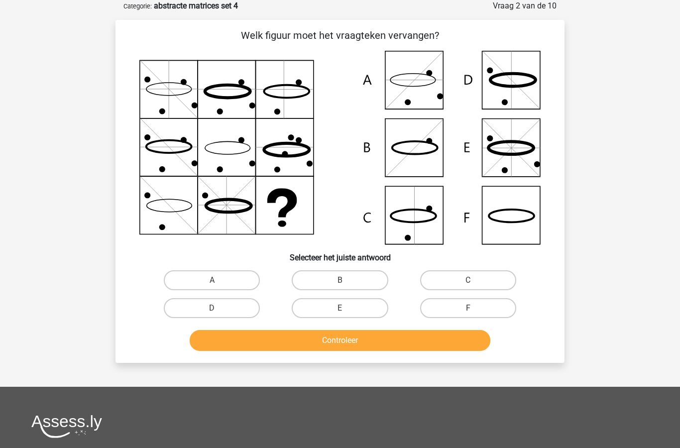
click at [463, 307] on label "F" at bounding box center [468, 308] width 96 height 20
click at [468, 308] on input "F" at bounding box center [471, 311] width 6 height 6
radio input "true"
click at [209, 343] on button "Controleer" at bounding box center [340, 340] width 301 height 21
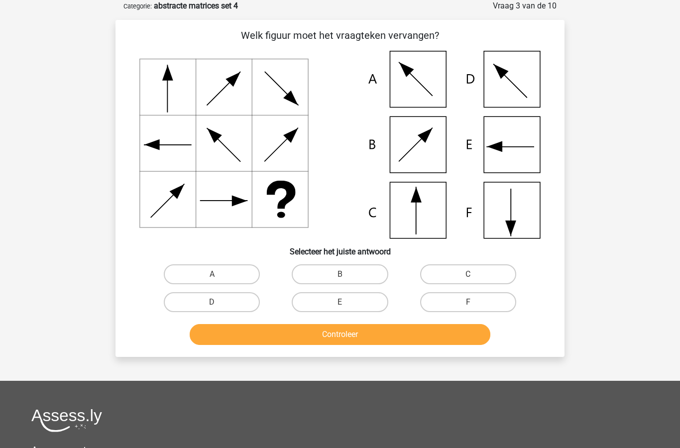
click at [341, 302] on input "E" at bounding box center [343, 305] width 6 height 6
radio input "true"
click at [368, 337] on button "Controleer" at bounding box center [340, 334] width 301 height 21
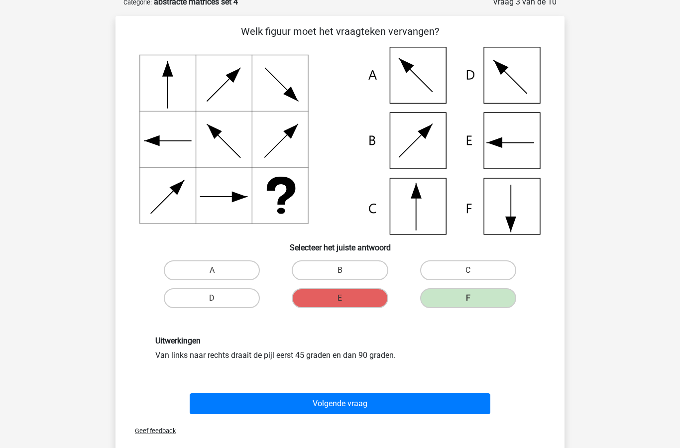
scroll to position [70, 0]
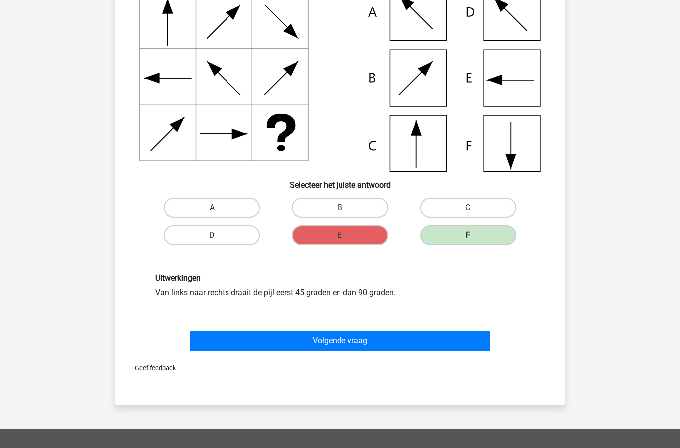
click at [380, 344] on button "Volgende vraag" at bounding box center [340, 341] width 301 height 21
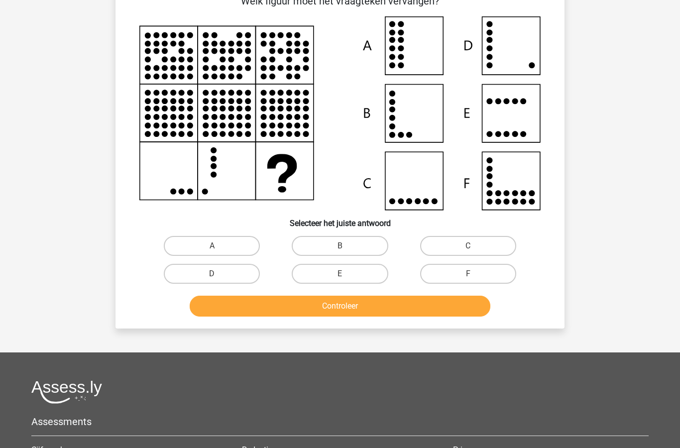
scroll to position [50, 0]
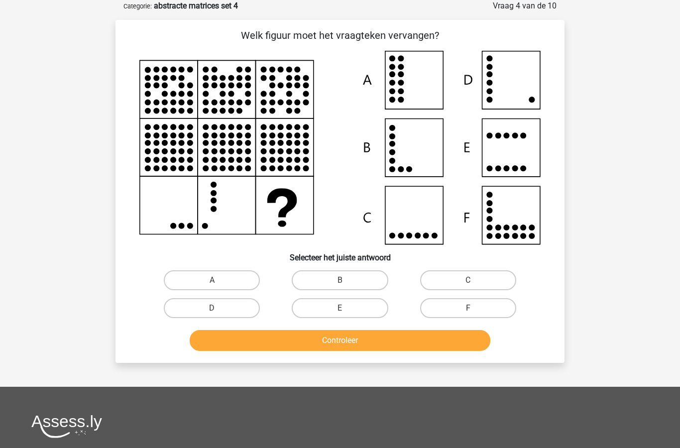
click at [225, 307] on label "D" at bounding box center [212, 308] width 96 height 20
click at [218, 308] on input "D" at bounding box center [215, 311] width 6 height 6
radio input "true"
click at [360, 342] on button "Controleer" at bounding box center [340, 340] width 301 height 21
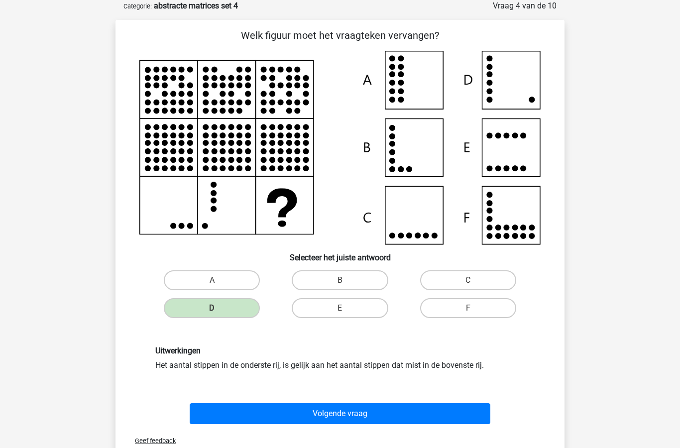
click at [357, 418] on button "Volgende vraag" at bounding box center [340, 413] width 301 height 21
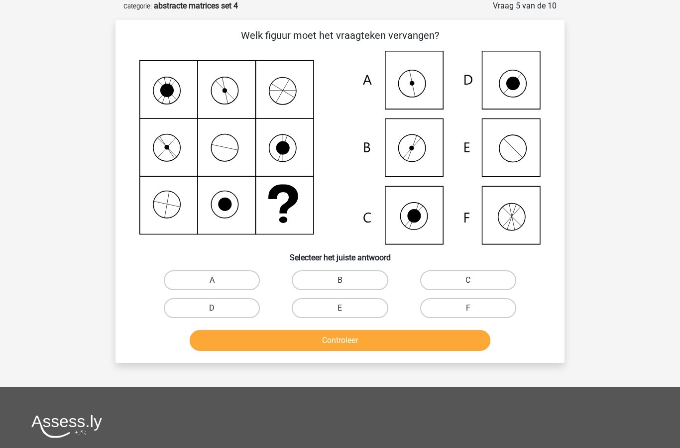
click at [224, 283] on label "A" at bounding box center [212, 280] width 96 height 20
click at [218, 283] on input "A" at bounding box center [215, 283] width 6 height 6
radio input "true"
click at [329, 342] on button "Controleer" at bounding box center [340, 340] width 301 height 21
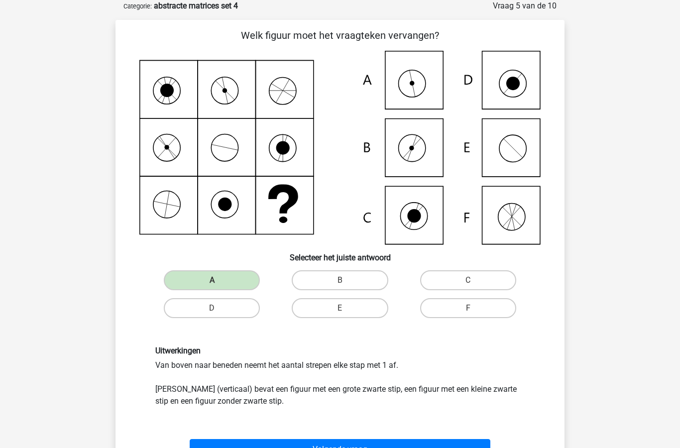
click at [339, 447] on button "Volgende vraag" at bounding box center [340, 449] width 301 height 21
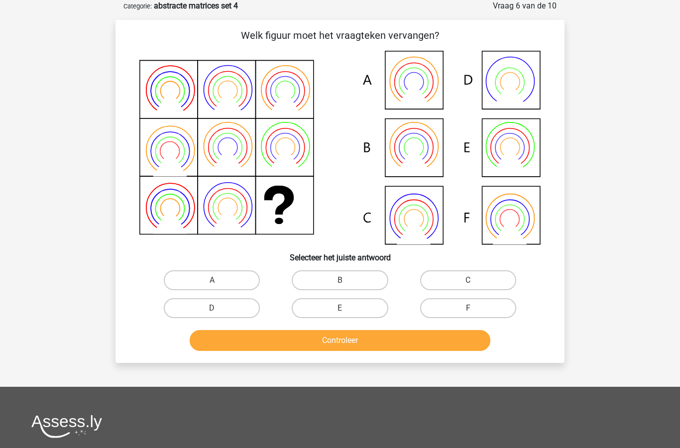
click at [345, 283] on input "B" at bounding box center [343, 283] width 6 height 6
radio input "true"
click at [373, 343] on button "Controleer" at bounding box center [340, 340] width 301 height 21
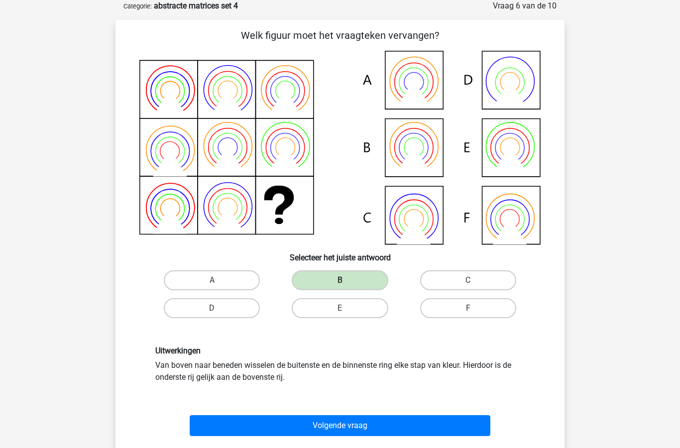
click at [325, 429] on button "Volgende vraag" at bounding box center [340, 425] width 301 height 21
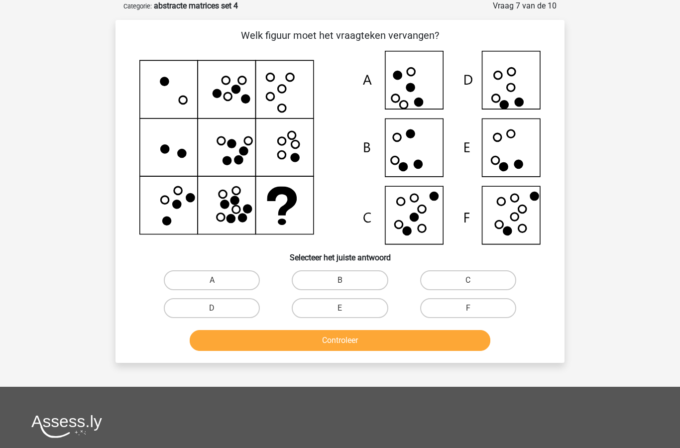
click at [472, 308] on input "F" at bounding box center [471, 311] width 6 height 6
radio input "true"
click at [406, 341] on button "Controleer" at bounding box center [340, 340] width 301 height 21
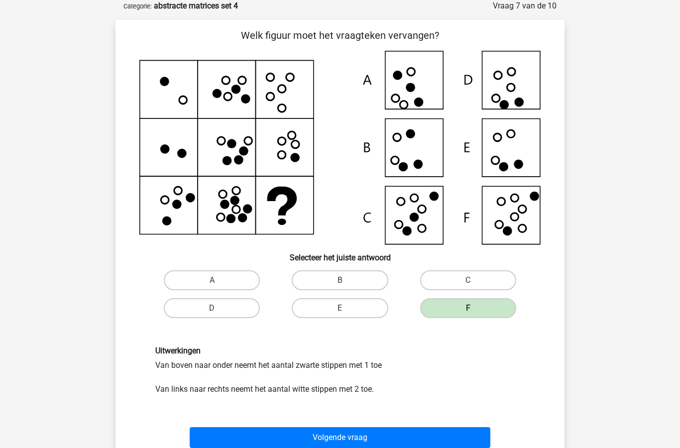
click at [339, 428] on button "Volgende vraag" at bounding box center [340, 437] width 301 height 21
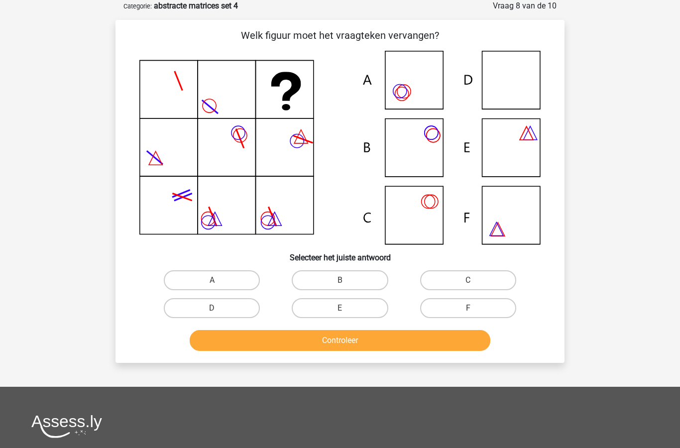
scroll to position [48, 0]
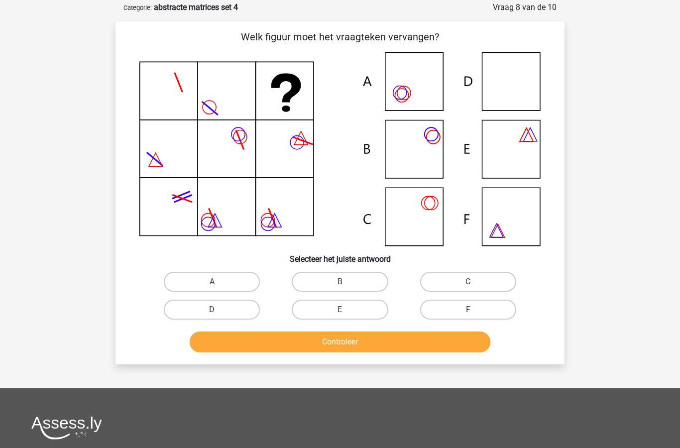
click at [453, 291] on label "C" at bounding box center [468, 282] width 96 height 20
click at [468, 288] on input "C" at bounding box center [471, 285] width 6 height 6
radio input "true"
click at [456, 282] on label "C" at bounding box center [468, 282] width 96 height 20
click at [468, 282] on input "C" at bounding box center [471, 285] width 6 height 6
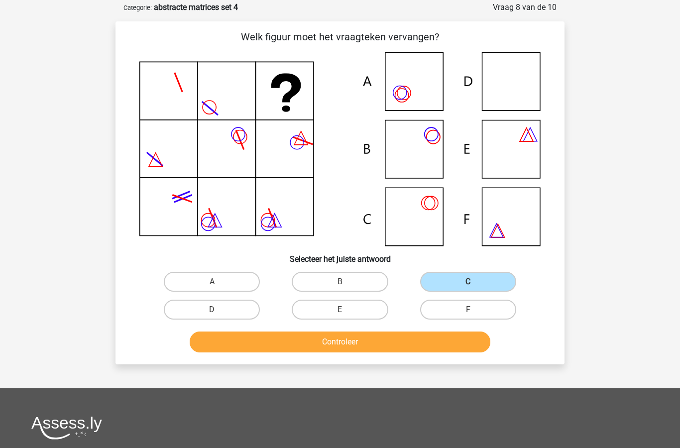
click at [371, 345] on button "Controleer" at bounding box center [340, 341] width 301 height 21
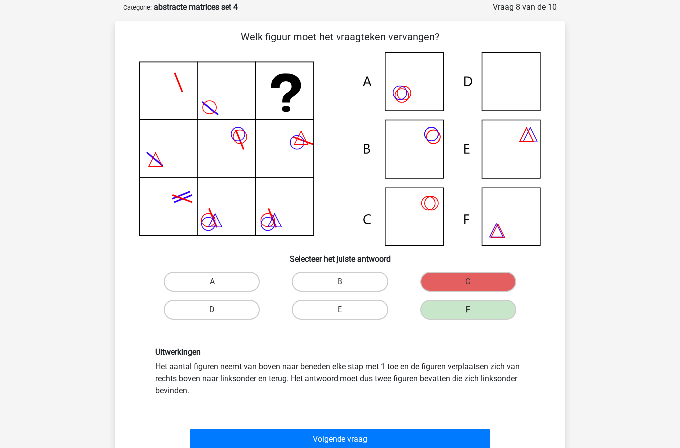
click at [325, 437] on button "Volgende vraag" at bounding box center [340, 438] width 301 height 21
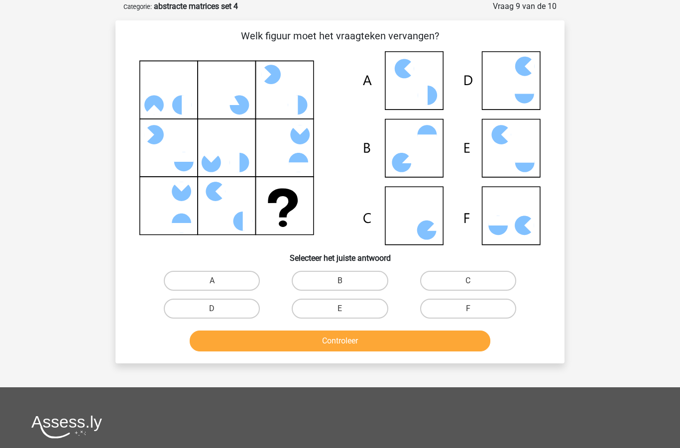
scroll to position [49, 0]
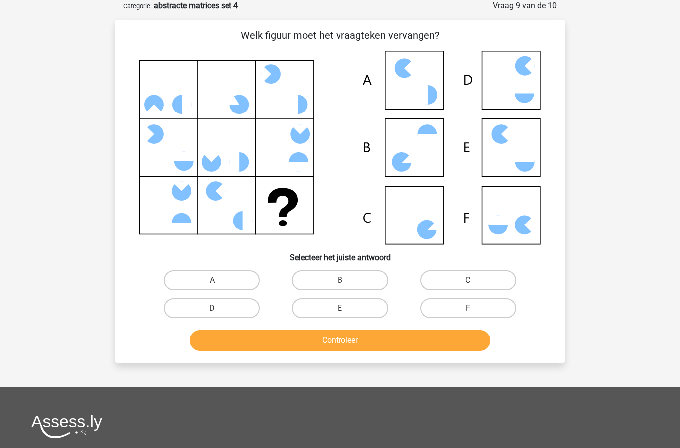
click at [469, 276] on label "C" at bounding box center [468, 281] width 96 height 20
click at [469, 281] on input "C" at bounding box center [471, 284] width 6 height 6
radio input "true"
click at [394, 336] on button "Controleer" at bounding box center [340, 340] width 301 height 21
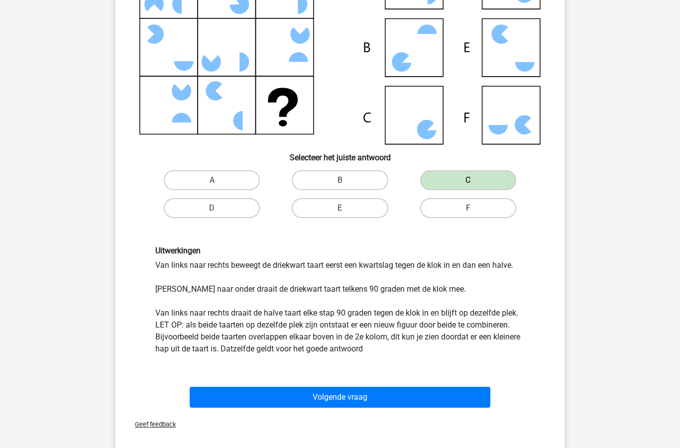
click at [383, 389] on button "Volgende vraag" at bounding box center [340, 397] width 301 height 21
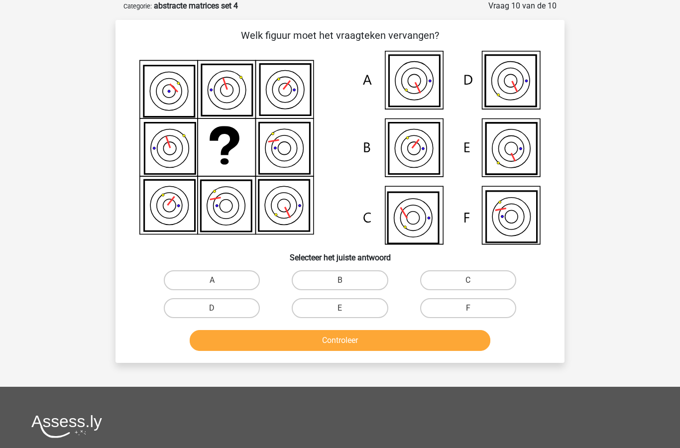
click at [348, 274] on label "B" at bounding box center [340, 280] width 96 height 20
click at [346, 280] on input "B" at bounding box center [343, 283] width 6 height 6
radio input "true"
click at [364, 342] on button "Controleer" at bounding box center [340, 340] width 301 height 21
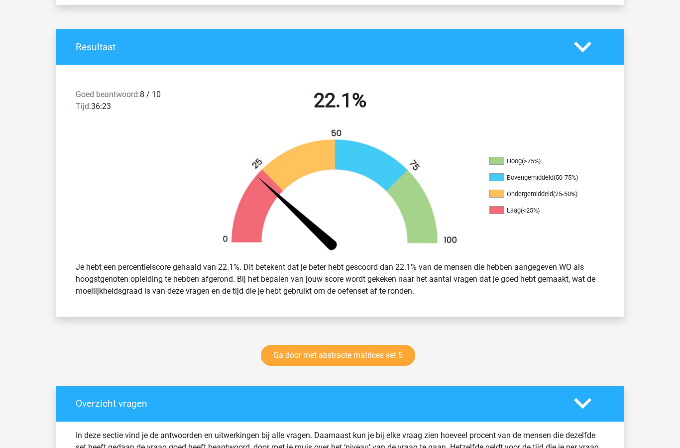
scroll to position [188, 0]
click at [372, 352] on link "Ga door met abstracte matrices set 5" at bounding box center [338, 355] width 154 height 21
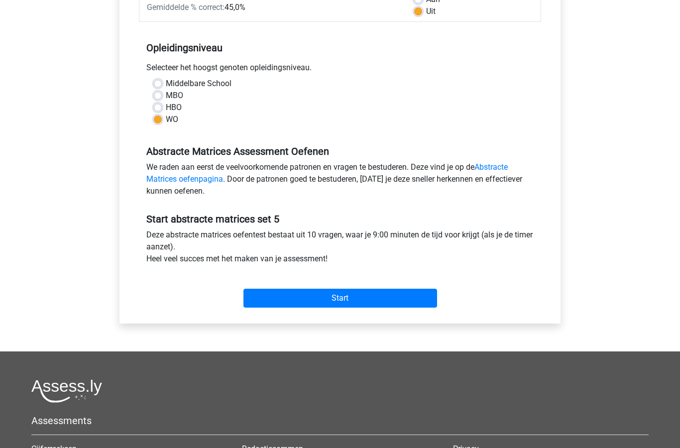
scroll to position [178, 0]
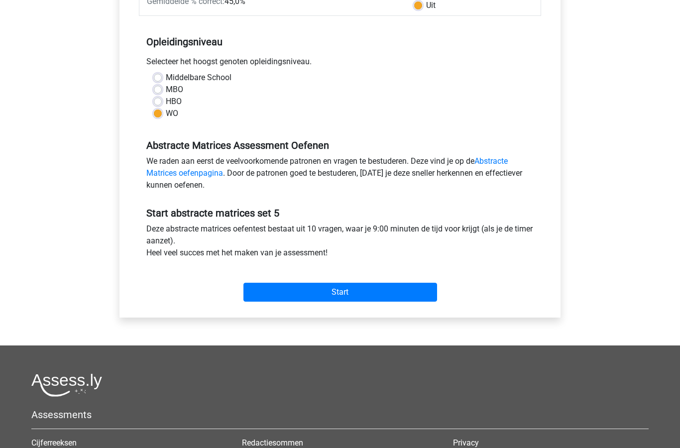
click at [377, 293] on input "Start" at bounding box center [340, 292] width 194 height 19
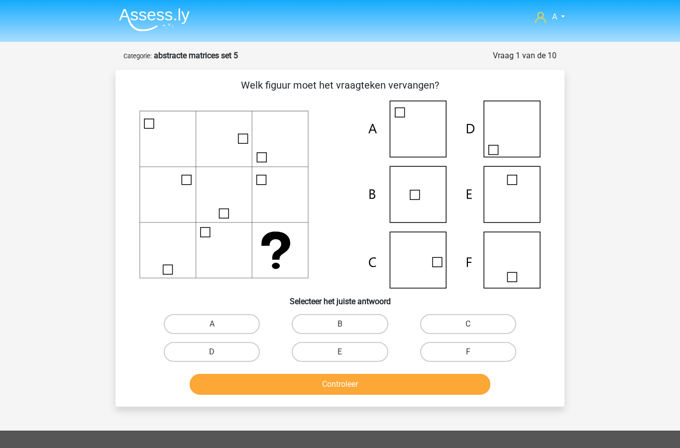
click at [456, 316] on label "C" at bounding box center [468, 324] width 96 height 20
click at [468, 324] on input "C" at bounding box center [471, 327] width 6 height 6
radio input "true"
click at [394, 383] on button "Controleer" at bounding box center [340, 384] width 301 height 21
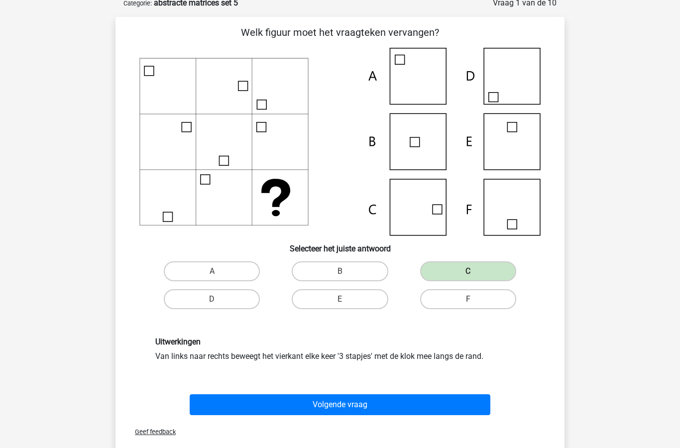
click at [362, 412] on button "Volgende vraag" at bounding box center [340, 405] width 301 height 21
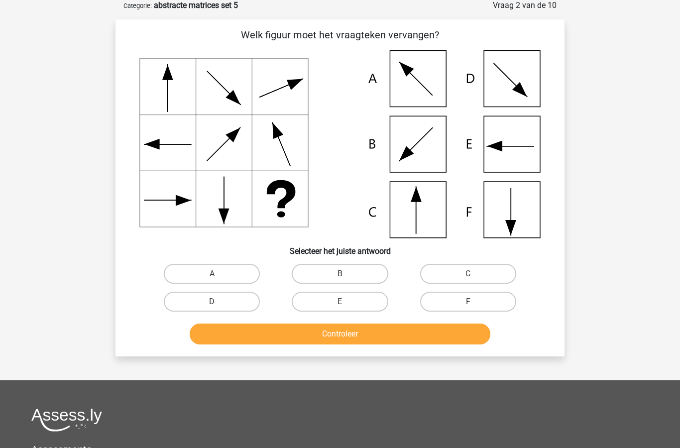
scroll to position [50, 0]
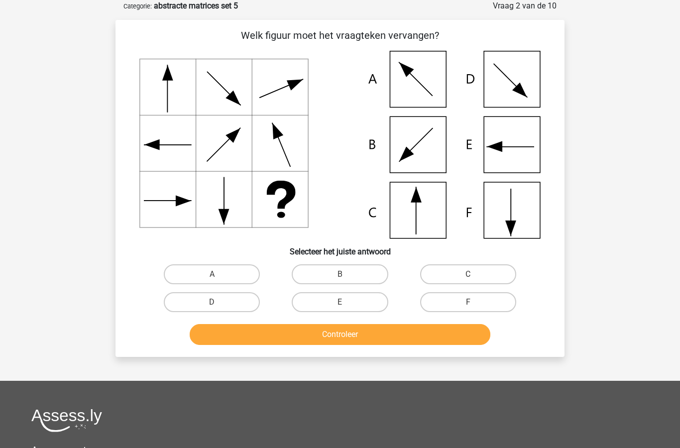
click at [466, 278] on label "C" at bounding box center [468, 274] width 96 height 20
click at [468, 278] on input "C" at bounding box center [471, 277] width 6 height 6
radio input "true"
click at [403, 329] on button "Controleer" at bounding box center [340, 334] width 301 height 21
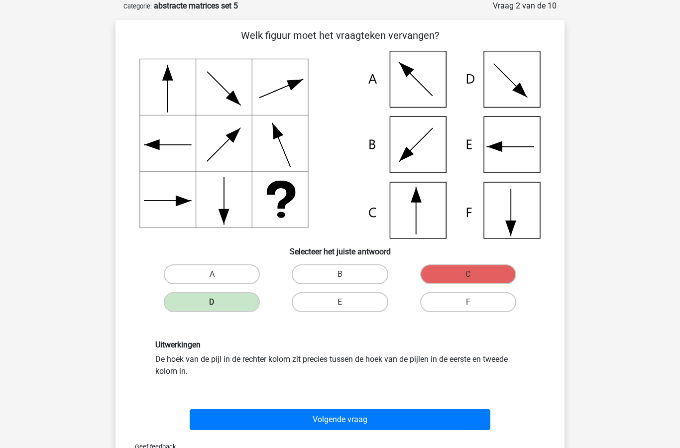
click at [346, 415] on button "Volgende vraag" at bounding box center [340, 419] width 301 height 21
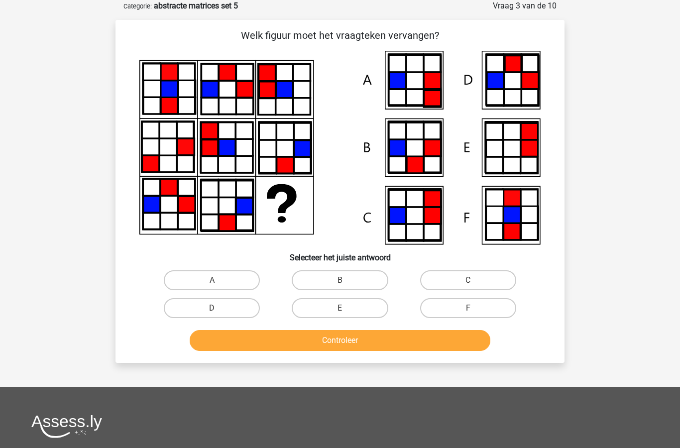
click at [474, 279] on label "C" at bounding box center [468, 280] width 96 height 20
click at [474, 280] on input "C" at bounding box center [471, 283] width 6 height 6
radio input "true"
click at [413, 341] on button "Controleer" at bounding box center [340, 340] width 301 height 21
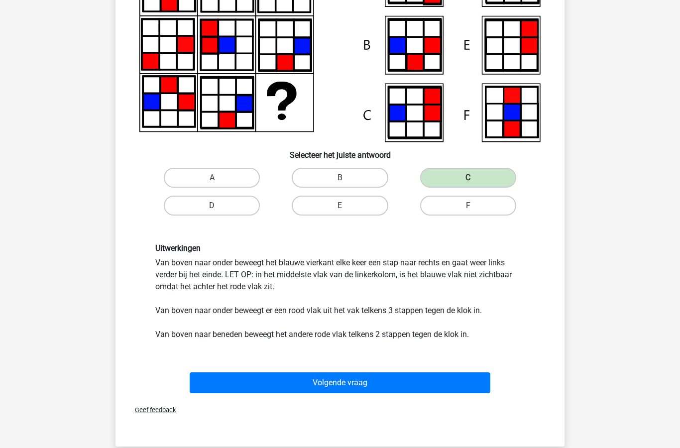
click at [424, 385] on button "Volgende vraag" at bounding box center [340, 382] width 301 height 21
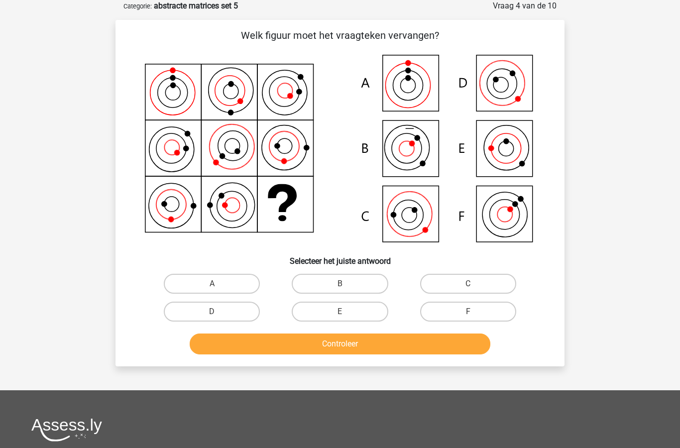
click at [484, 278] on label "C" at bounding box center [468, 284] width 96 height 20
click at [474, 284] on input "C" at bounding box center [471, 287] width 6 height 6
radio input "true"
click at [442, 340] on button "Controleer" at bounding box center [340, 343] width 301 height 21
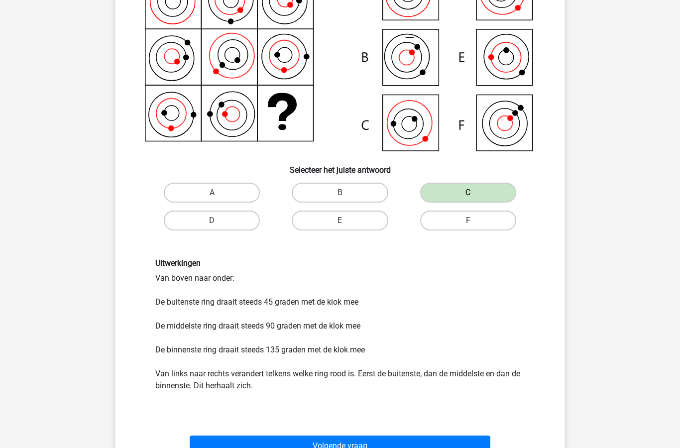
scroll to position [142, 0]
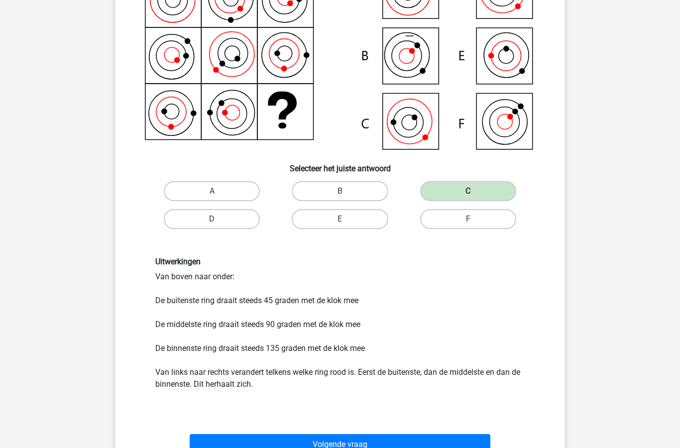
click at [422, 441] on button "Volgende vraag" at bounding box center [340, 444] width 301 height 21
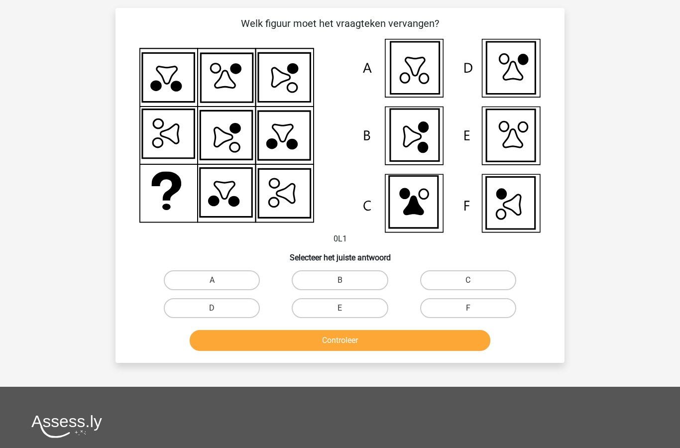
scroll to position [50, 0]
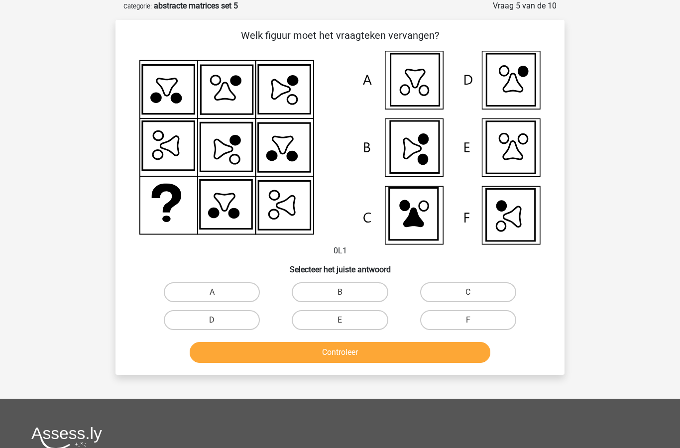
click at [463, 320] on label "F" at bounding box center [468, 320] width 96 height 20
click at [468, 320] on input "F" at bounding box center [471, 323] width 6 height 6
radio input "true"
click at [422, 358] on button "Controleer" at bounding box center [340, 352] width 301 height 21
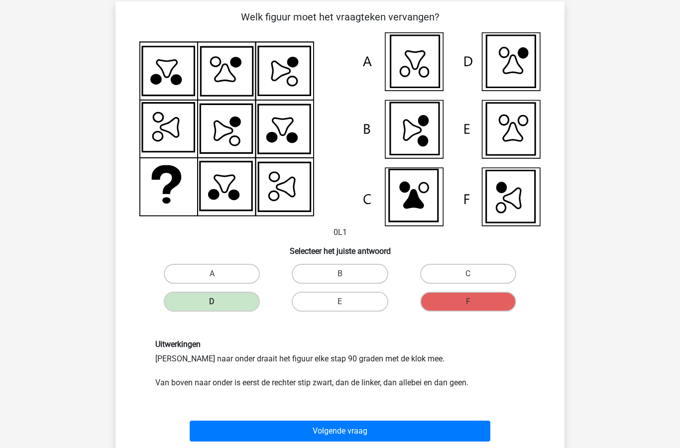
scroll to position [90, 0]
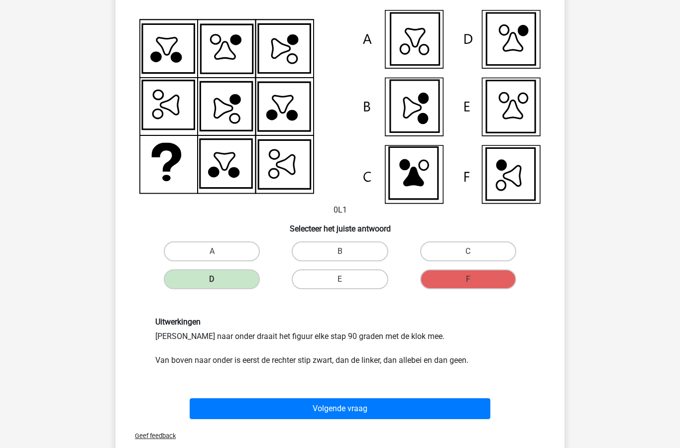
click at [396, 405] on button "Volgende vraag" at bounding box center [340, 409] width 301 height 21
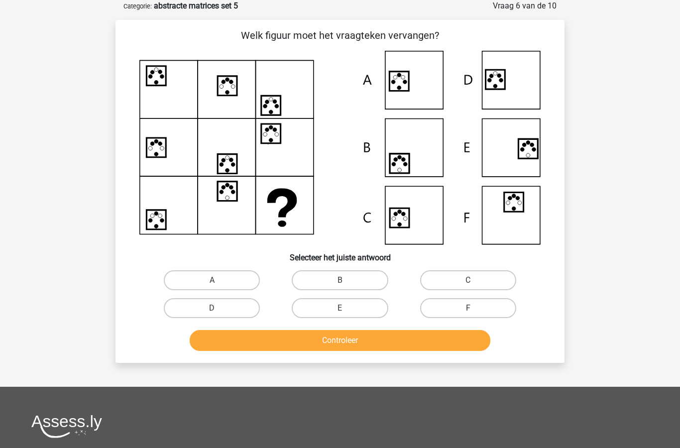
scroll to position [90, 0]
